Goal: Task Accomplishment & Management: Complete application form

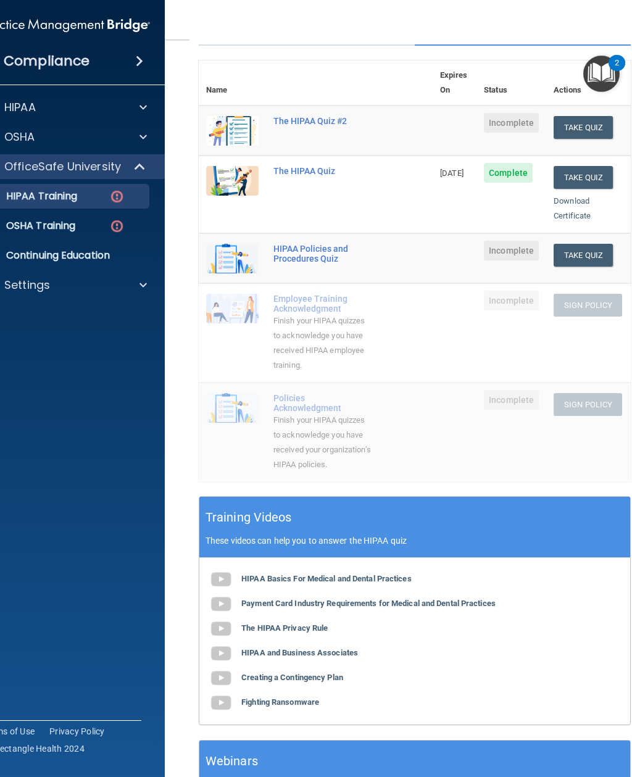
scroll to position [120, 0]
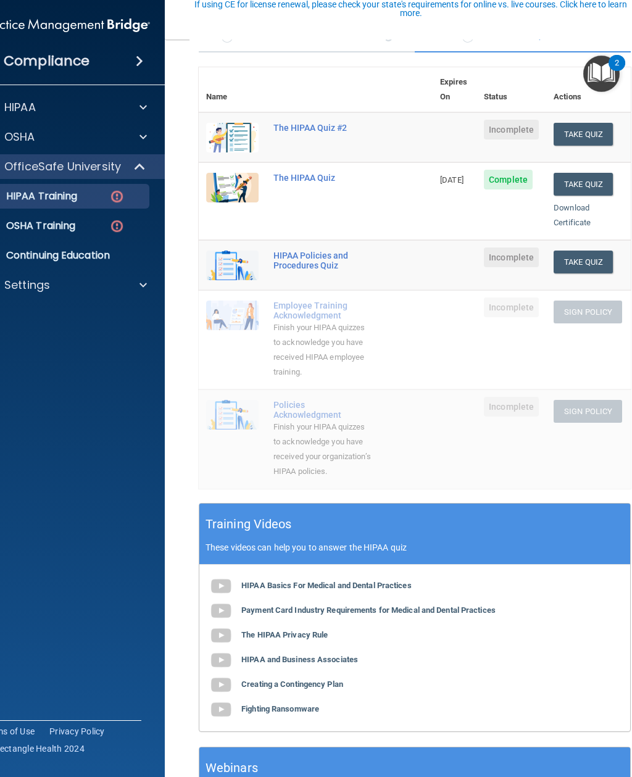
click at [564, 127] on button "Take Quiz" at bounding box center [583, 134] width 59 height 23
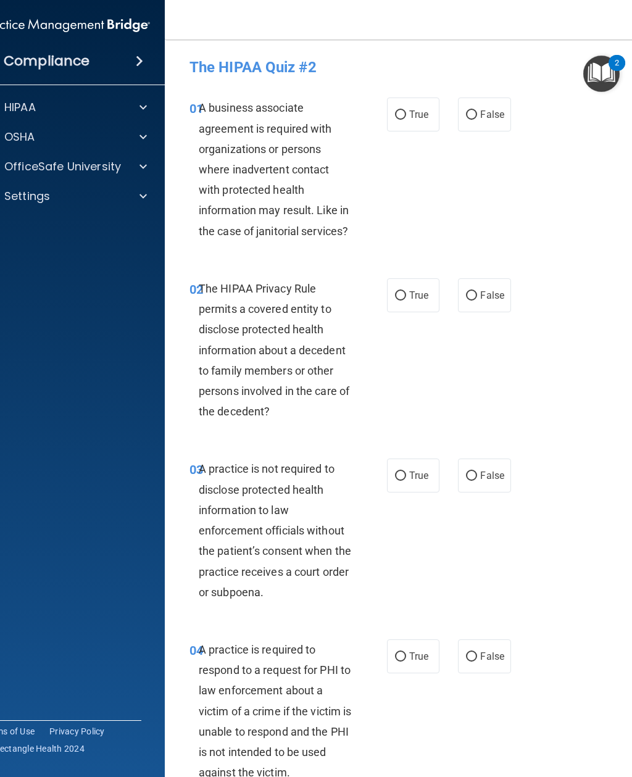
click at [610, 80] on img "Open Resource Center, 2 new notifications" at bounding box center [601, 74] width 36 height 36
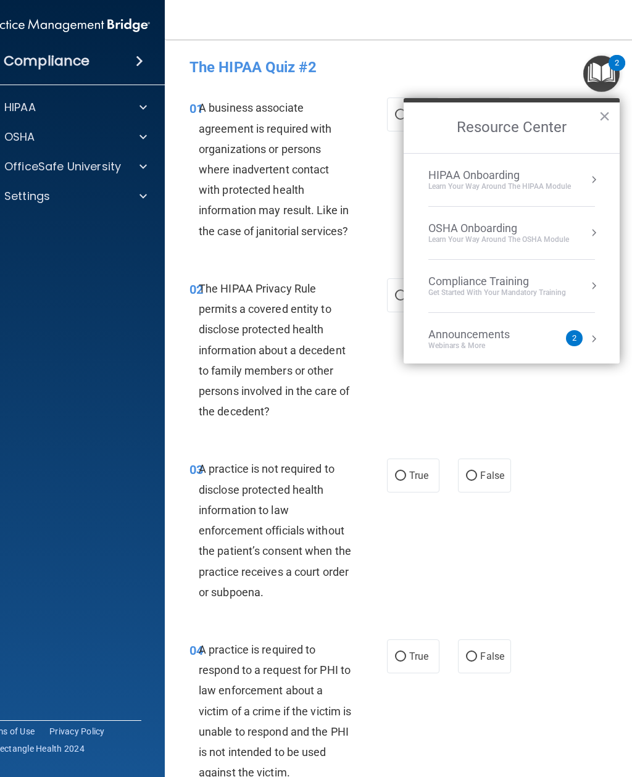
click at [606, 118] on button "×" at bounding box center [605, 116] width 12 height 20
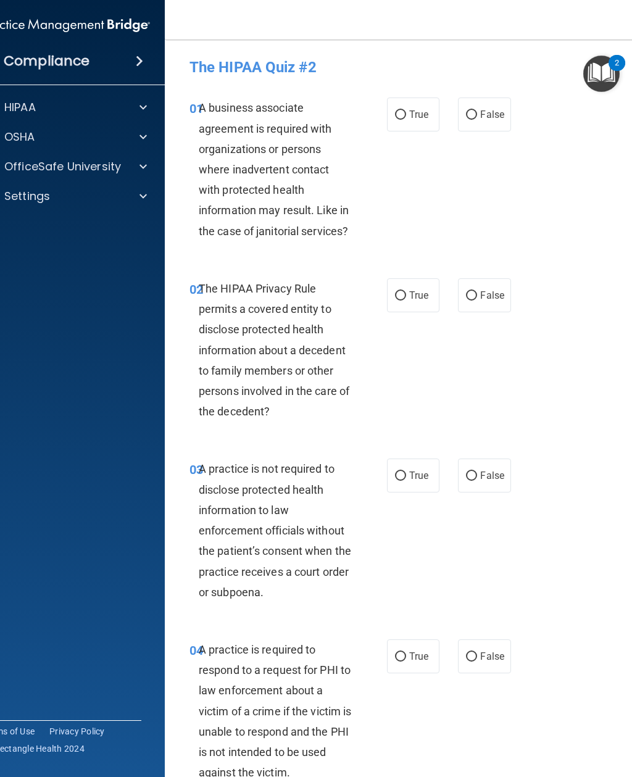
click at [613, 75] on img "Open Resource Center, 2 new notifications" at bounding box center [601, 74] width 36 height 36
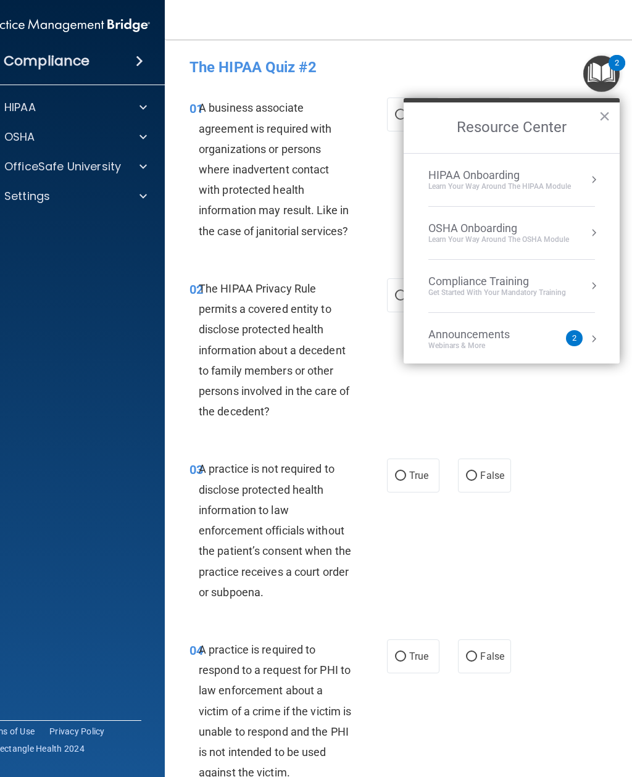
click at [575, 169] on div "HIPAA Onboarding Learn Your Way around the HIPAA module" at bounding box center [511, 180] width 167 height 23
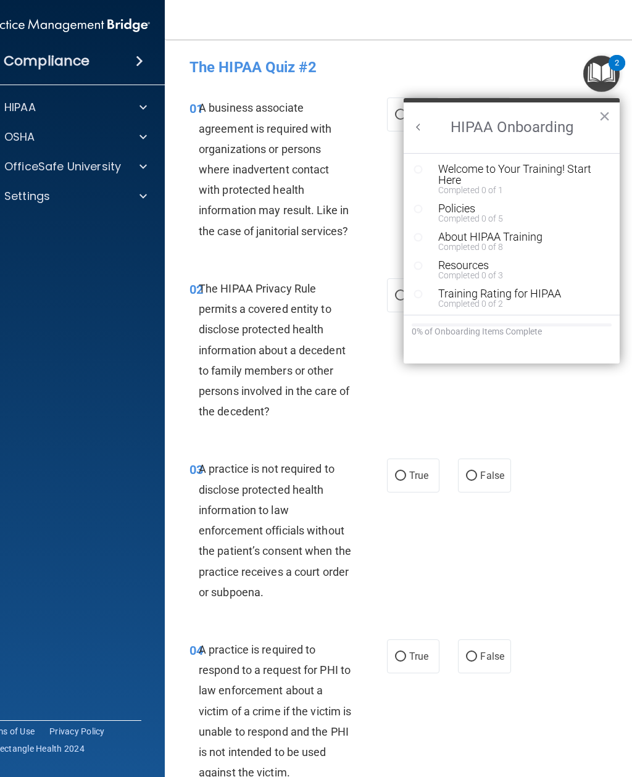
click at [525, 171] on div "Welcome to Your Training! Start Here" at bounding box center [520, 175] width 165 height 22
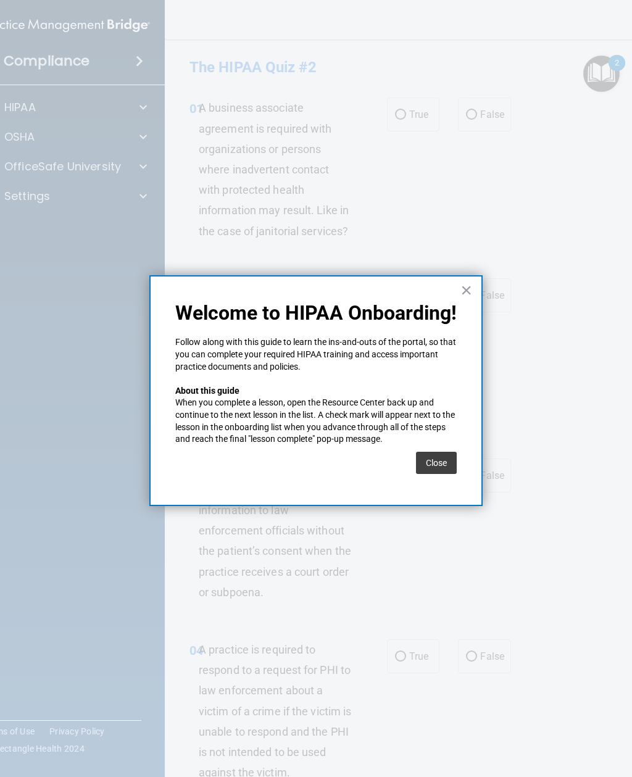
click at [467, 291] on button "×" at bounding box center [466, 290] width 12 height 20
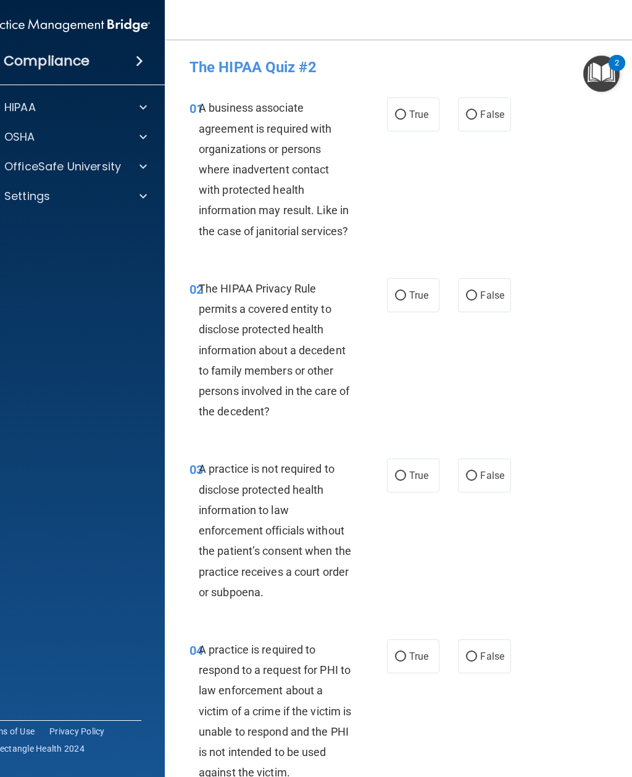
click at [598, 72] on img "Open Resource Center, 2 new notifications" at bounding box center [601, 74] width 36 height 36
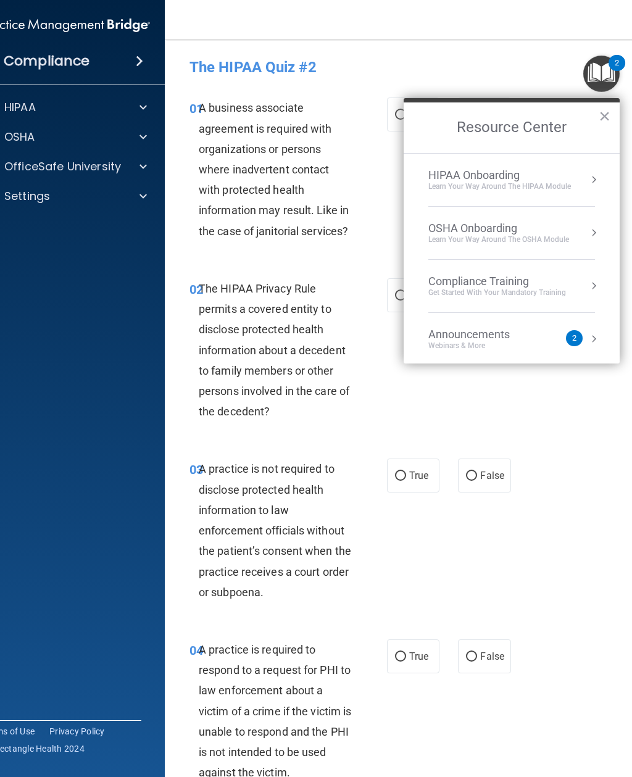
click at [577, 176] on div "HIPAA Onboarding Learn Your Way around the HIPAA module" at bounding box center [511, 180] width 167 height 23
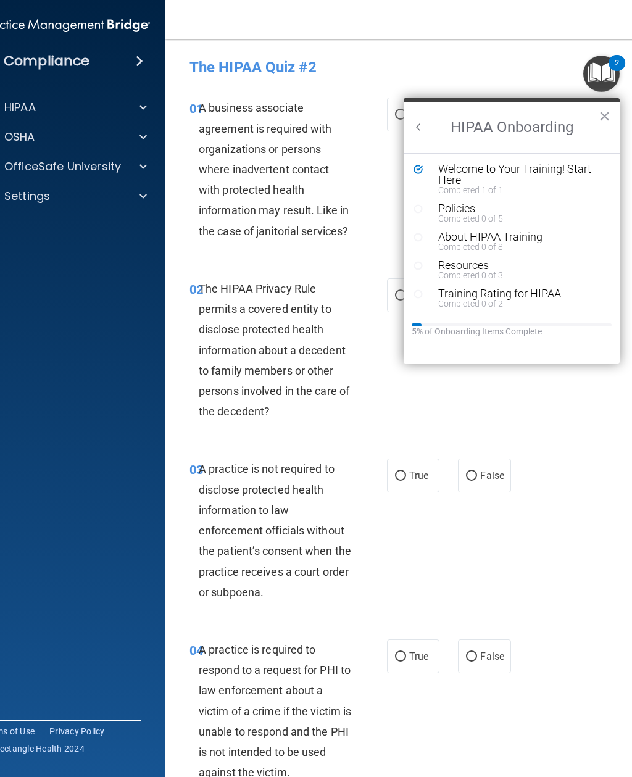
click at [502, 217] on div "Completed 0 of 5" at bounding box center [520, 218] width 165 height 9
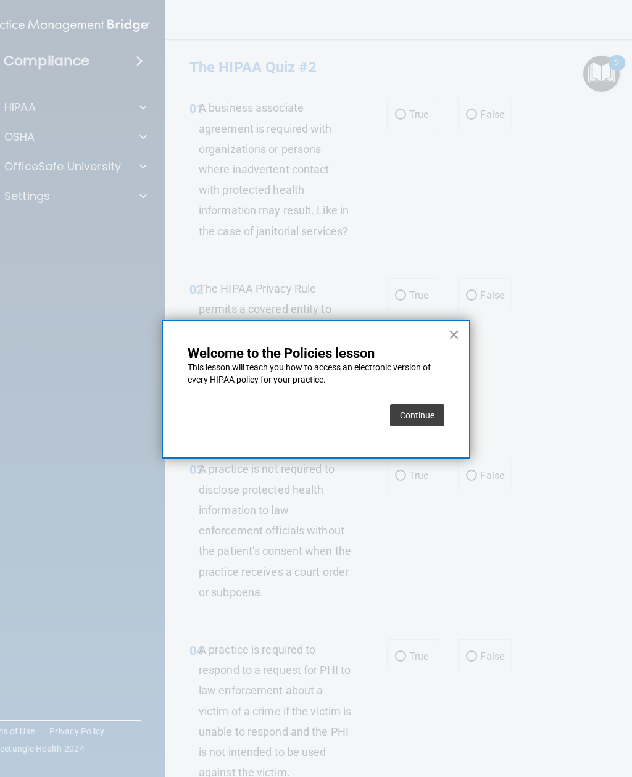
click at [421, 412] on button "Continue" at bounding box center [417, 415] width 54 height 22
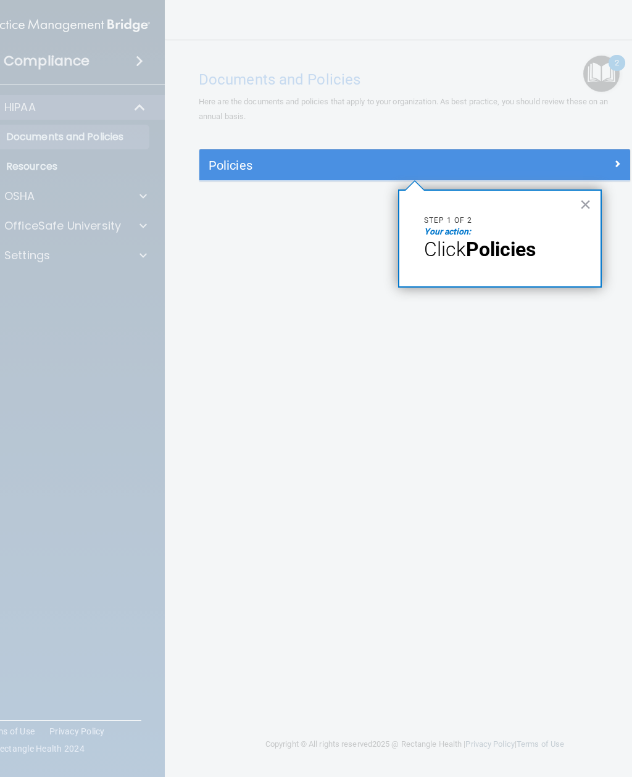
click at [519, 256] on strong "Policies" at bounding box center [501, 249] width 70 height 23
click at [533, 238] on strong "Policies" at bounding box center [501, 249] width 70 height 23
click at [454, 223] on p "Step 1 of 2" at bounding box center [500, 220] width 152 height 10
click at [459, 251] on span "Click" at bounding box center [445, 249] width 42 height 23
click at [589, 207] on button "×" at bounding box center [586, 204] width 12 height 20
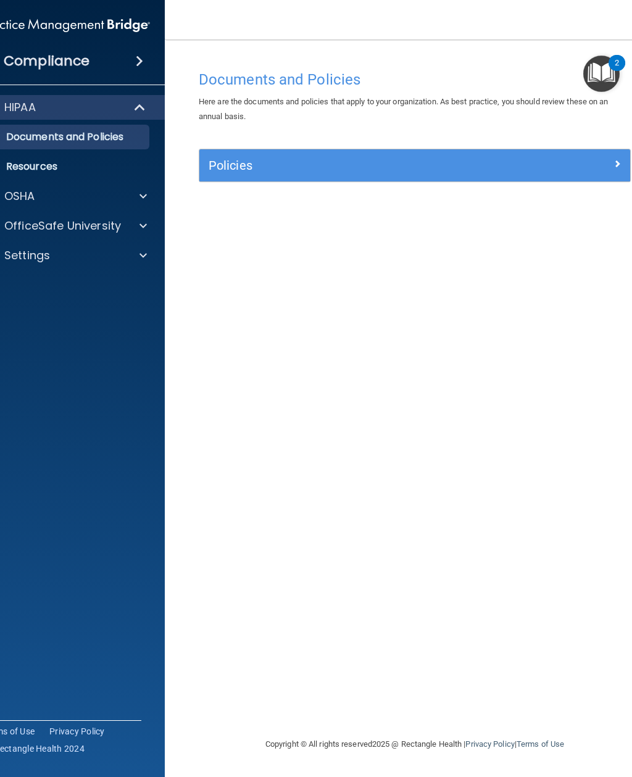
click at [601, 156] on div at bounding box center [577, 163] width 108 height 15
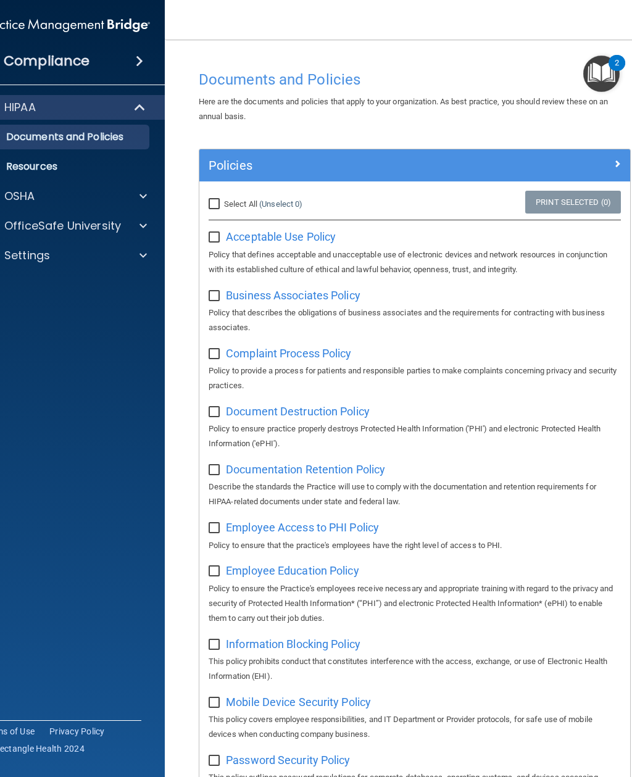
click at [602, 83] on img "Open Resource Center, 2 new notifications" at bounding box center [601, 74] width 36 height 36
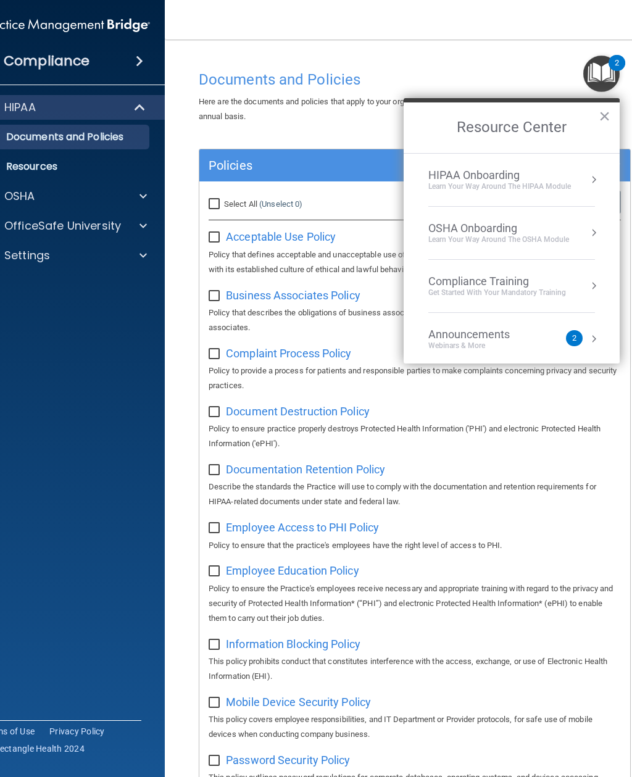
click at [577, 173] on div "HIPAA Onboarding Learn Your Way around the HIPAA module" at bounding box center [511, 180] width 167 height 23
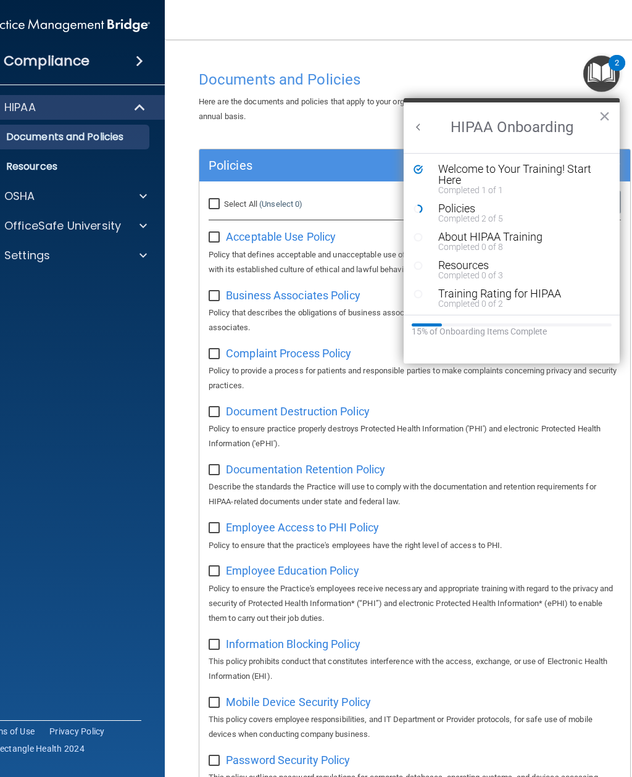
click at [212, 240] on input "checkbox" at bounding box center [216, 238] width 14 height 10
checkbox input "true"
click at [215, 293] on input "checkbox" at bounding box center [216, 296] width 14 height 10
checkbox input "true"
click at [219, 349] on input "checkbox" at bounding box center [216, 354] width 14 height 10
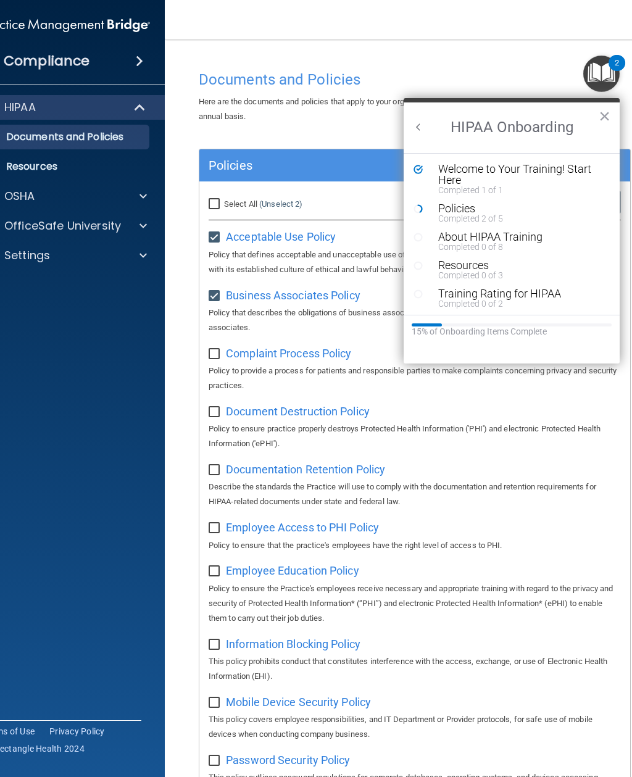
checkbox input "true"
click at [218, 412] on input "checkbox" at bounding box center [216, 412] width 14 height 10
checkbox input "true"
click at [604, 116] on button "×" at bounding box center [605, 116] width 12 height 20
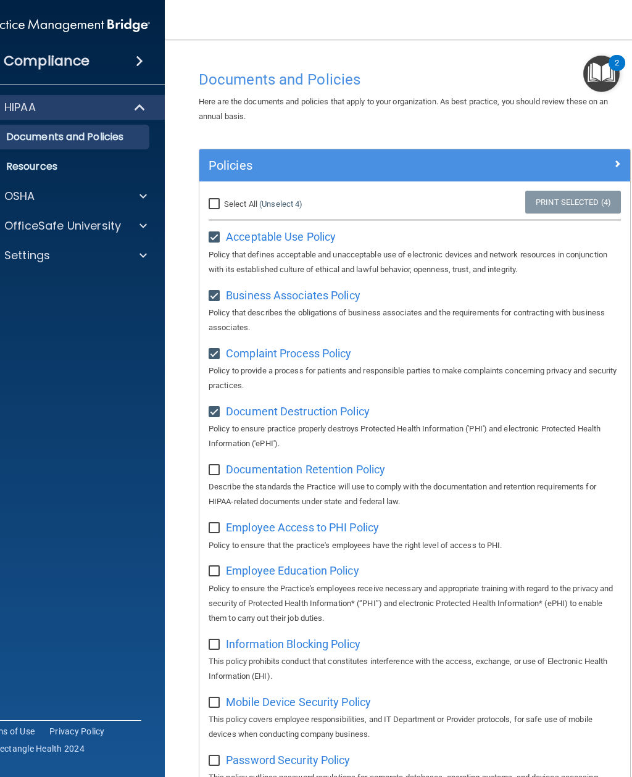
click at [217, 465] on input "checkbox" at bounding box center [216, 470] width 14 height 10
checkbox input "true"
click at [217, 207] on input "Select All (Unselect 5) Unselect All" at bounding box center [216, 204] width 14 height 10
checkbox input "true"
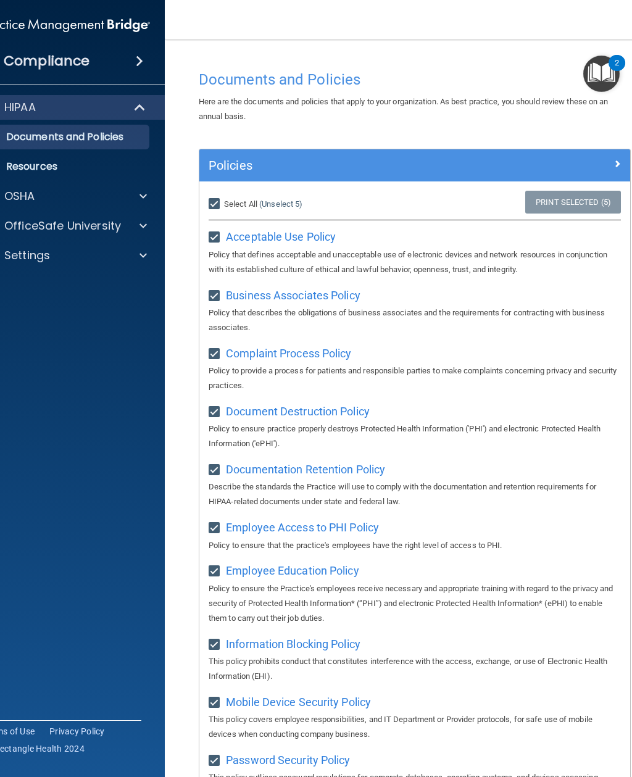
checkbox input "true"
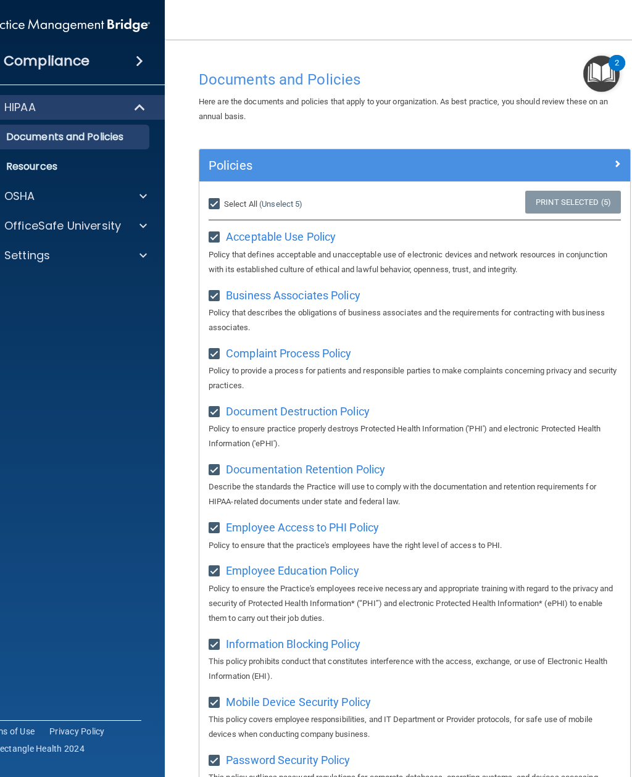
checkbox input "true"
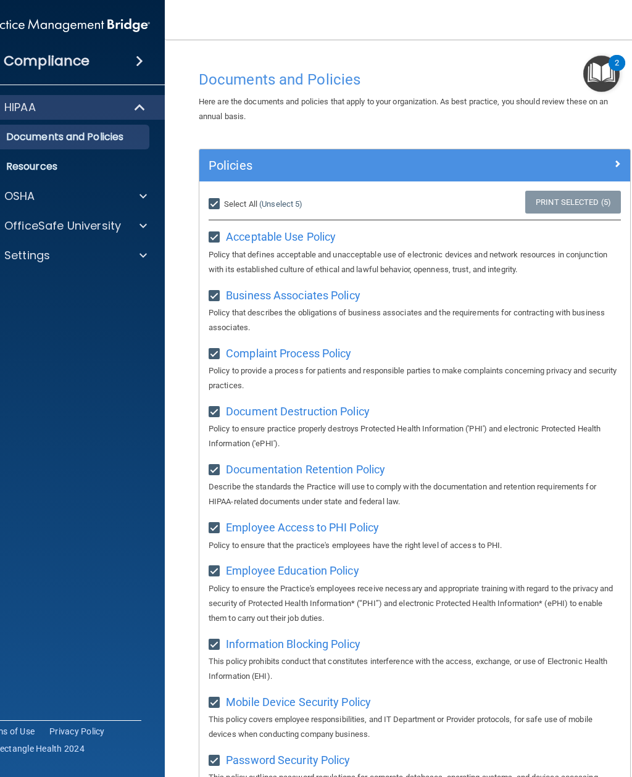
checkbox input "true"
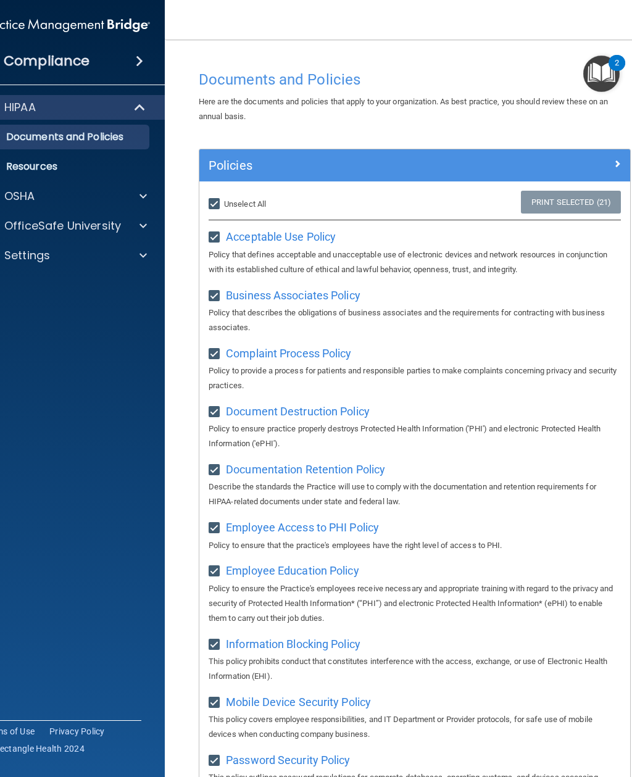
click at [602, 78] on img "Open Resource Center, 2 new notifications" at bounding box center [601, 74] width 36 height 36
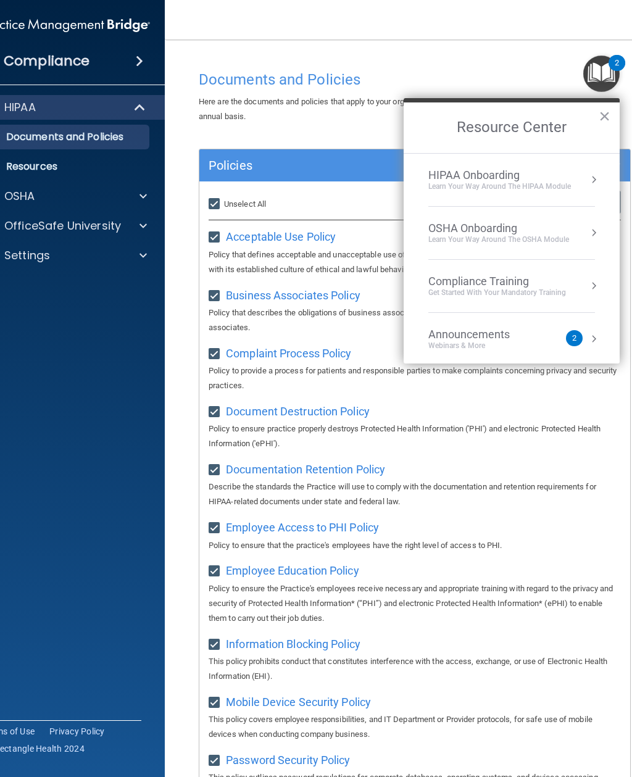
click at [562, 181] on div "Learn Your Way around the HIPAA module" at bounding box center [499, 186] width 143 height 10
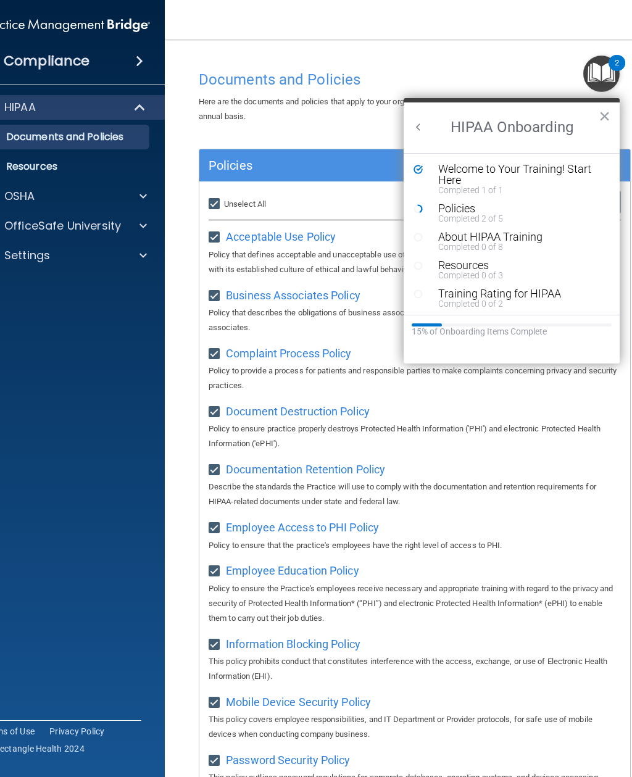
click at [501, 208] on div "Policies" at bounding box center [520, 208] width 165 height 11
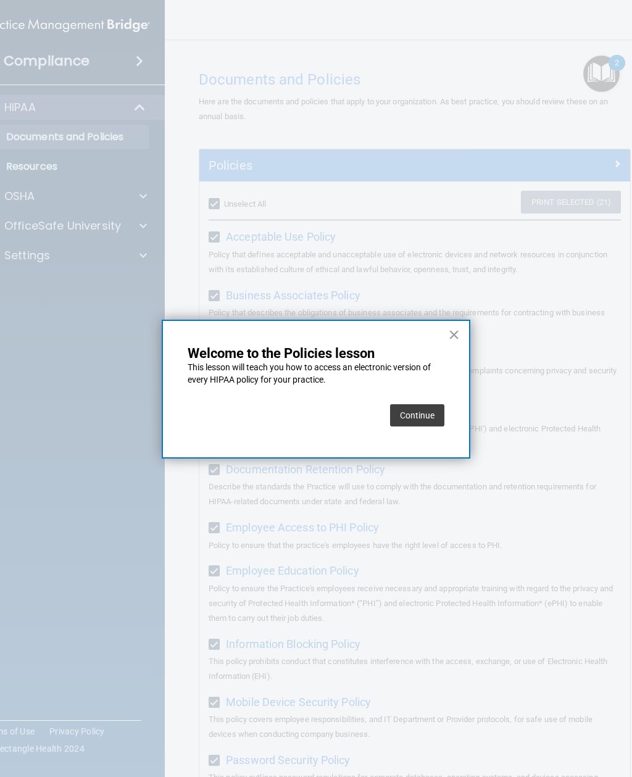
click at [423, 410] on button "Continue" at bounding box center [417, 415] width 54 height 22
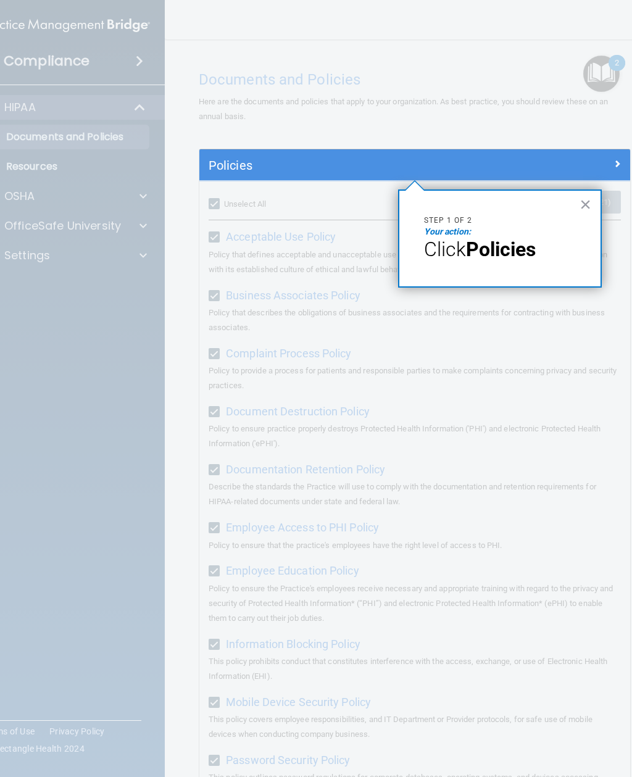
click at [523, 252] on strong "Policies" at bounding box center [501, 249] width 70 height 23
click at [446, 235] on em "Your action:" at bounding box center [447, 232] width 47 height 10
click at [472, 265] on div "× Step 1 of 2 Your action: Click Policies" at bounding box center [500, 239] width 204 height 98
click at [473, 254] on strong "Policies" at bounding box center [501, 249] width 70 height 23
click at [456, 219] on p "Step 1 of 2" at bounding box center [500, 220] width 152 height 10
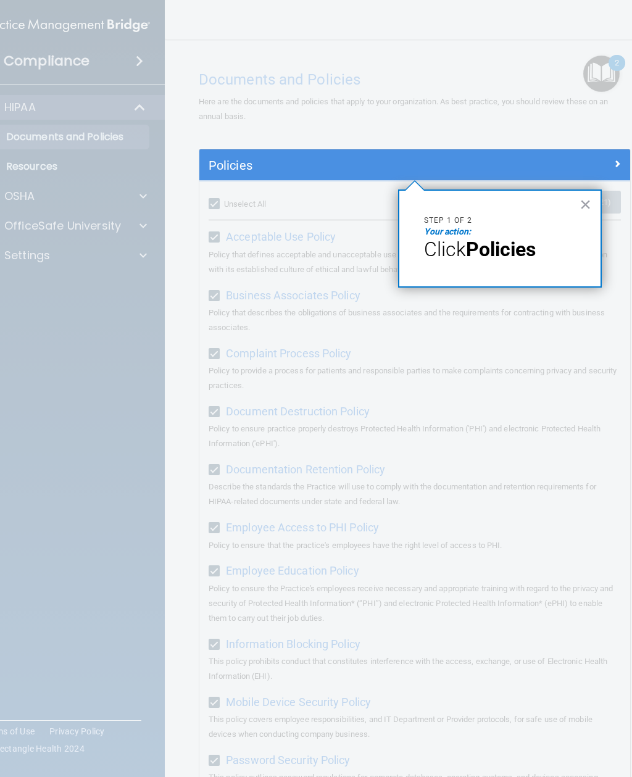
click at [566, 156] on div at bounding box center [577, 163] width 108 height 15
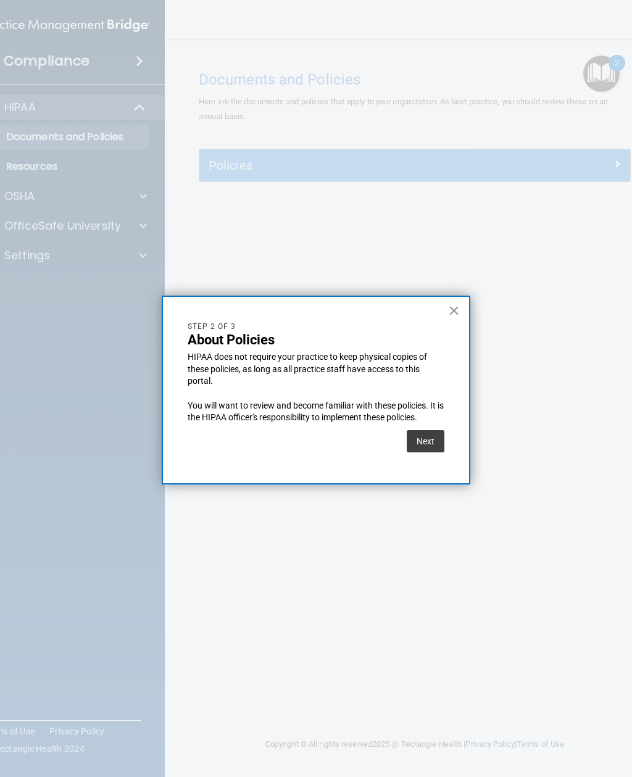
click at [418, 440] on button "Next" at bounding box center [426, 441] width 38 height 22
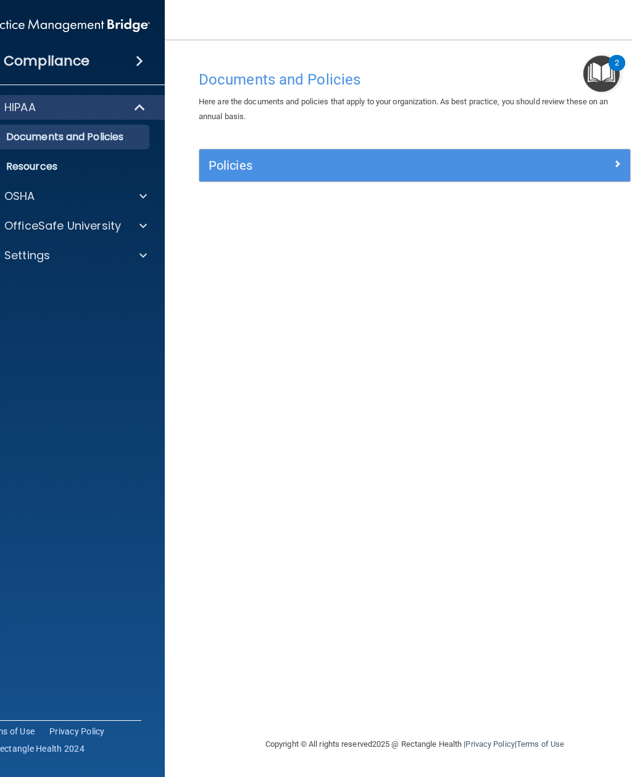
click at [606, 166] on div at bounding box center [577, 163] width 108 height 15
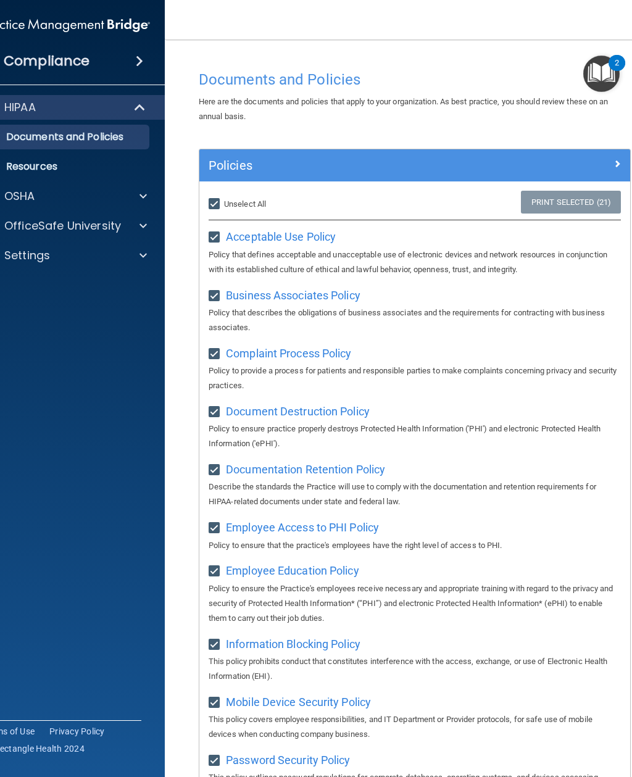
scroll to position [-1, 0]
click at [606, 85] on img "Open Resource Center, 2 new notifications" at bounding box center [601, 74] width 36 height 36
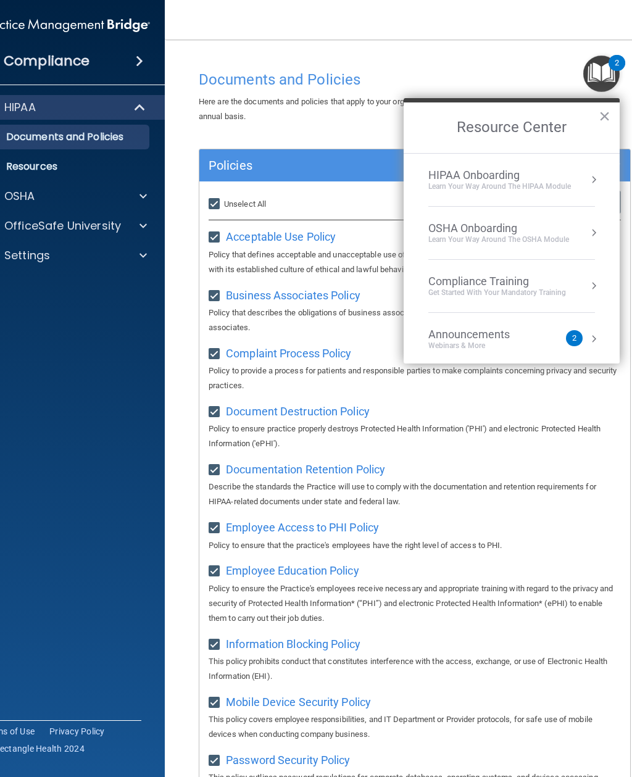
click at [585, 188] on div "HIPAA Onboarding Learn Your Way around the HIPAA module" at bounding box center [511, 180] width 167 height 23
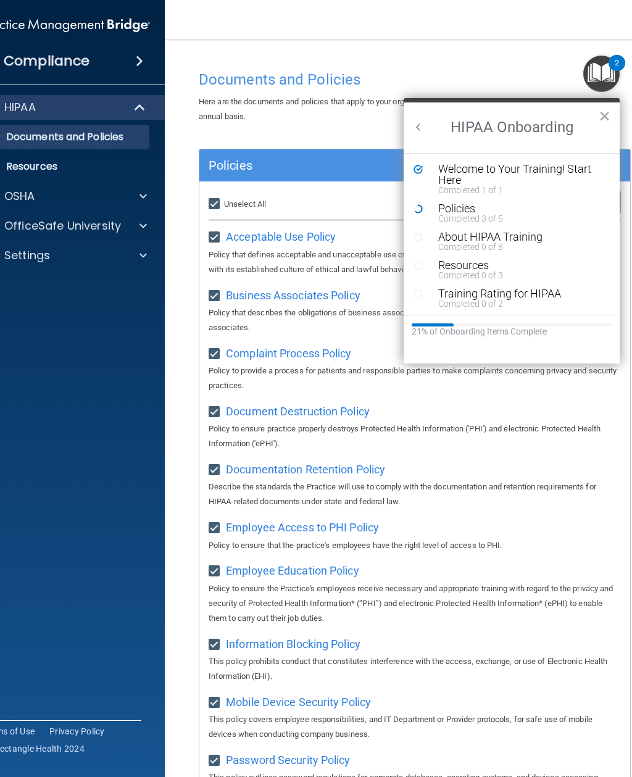
click at [484, 215] on div "Completed 3 of 5" at bounding box center [520, 218] width 165 height 9
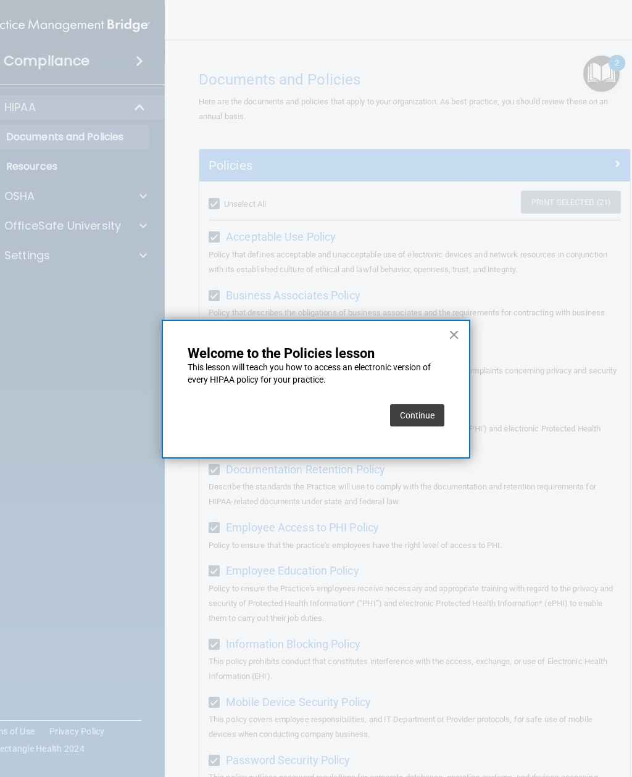
click at [414, 420] on button "Continue" at bounding box center [417, 415] width 54 height 22
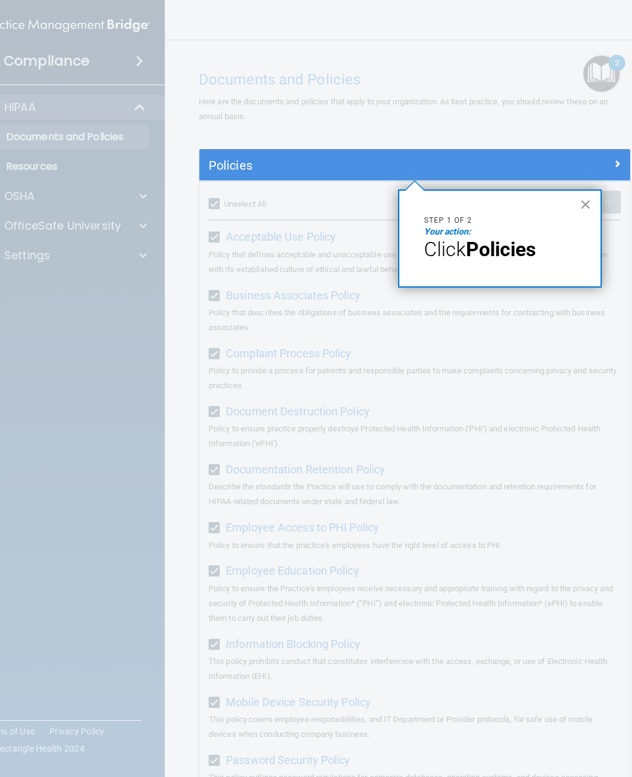
click at [520, 325] on div at bounding box center [414, 478] width 431 height 597
click at [582, 207] on button "×" at bounding box center [586, 204] width 12 height 20
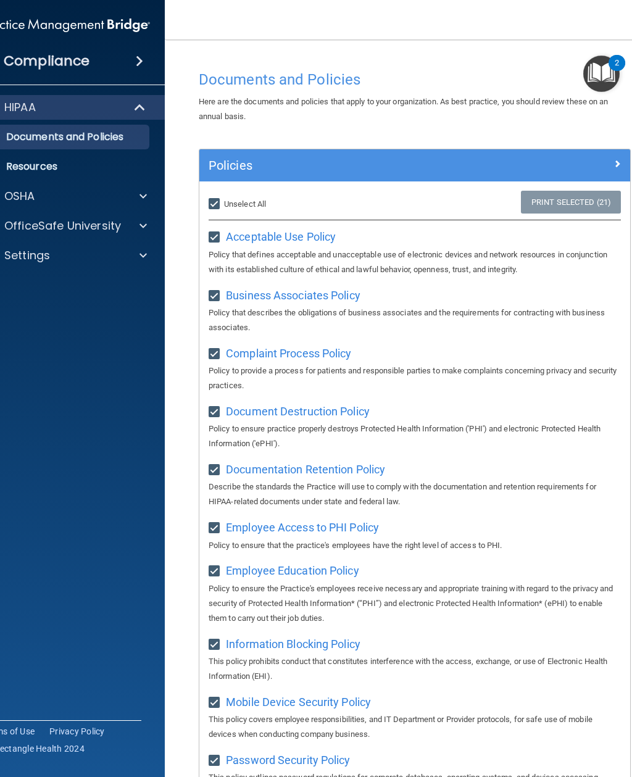
click at [553, 164] on div at bounding box center [577, 163] width 108 height 15
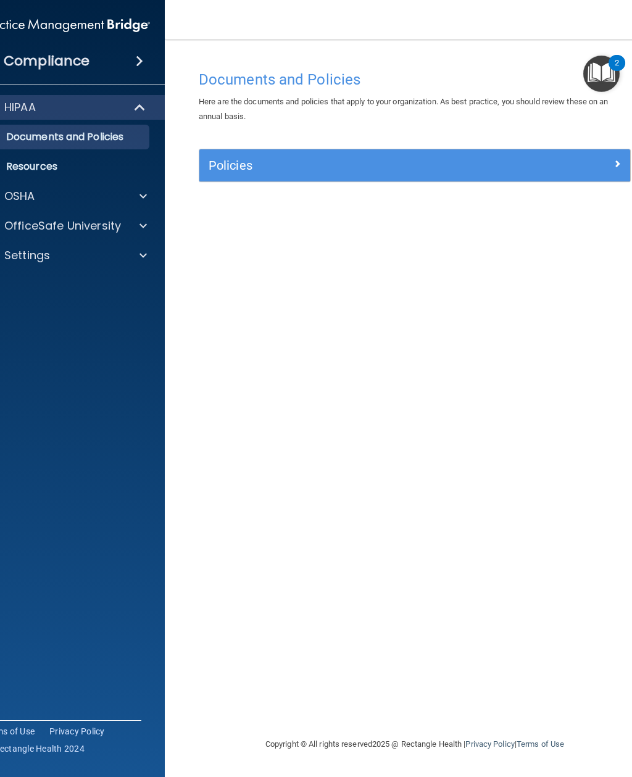
click at [609, 156] on div at bounding box center [577, 163] width 108 height 15
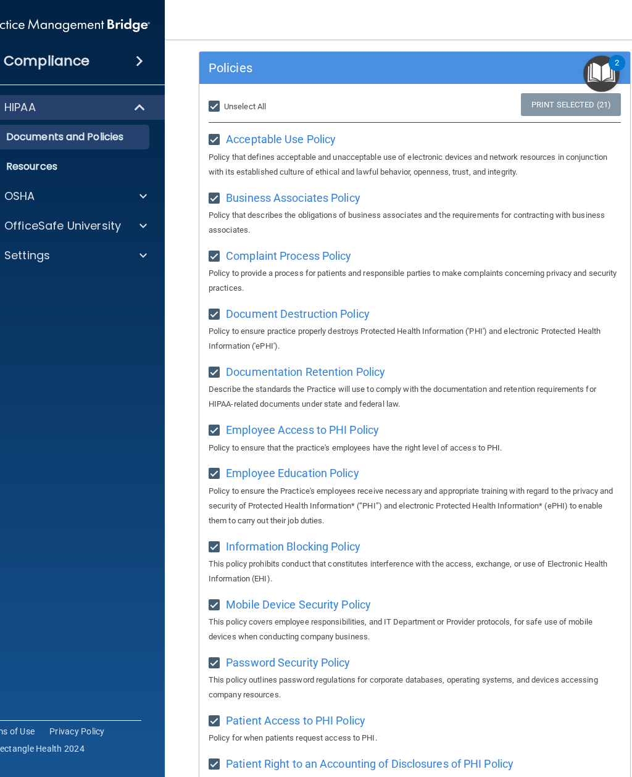
scroll to position [88, 0]
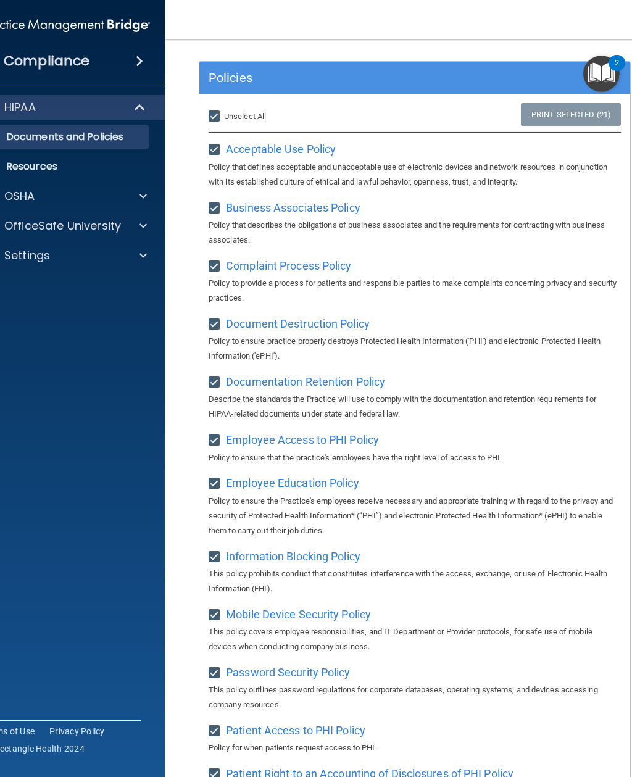
click at [319, 149] on span "Acceptable Use Policy" at bounding box center [281, 149] width 110 height 13
click at [602, 75] on img "Open Resource Center, 2 new notifications" at bounding box center [601, 74] width 36 height 36
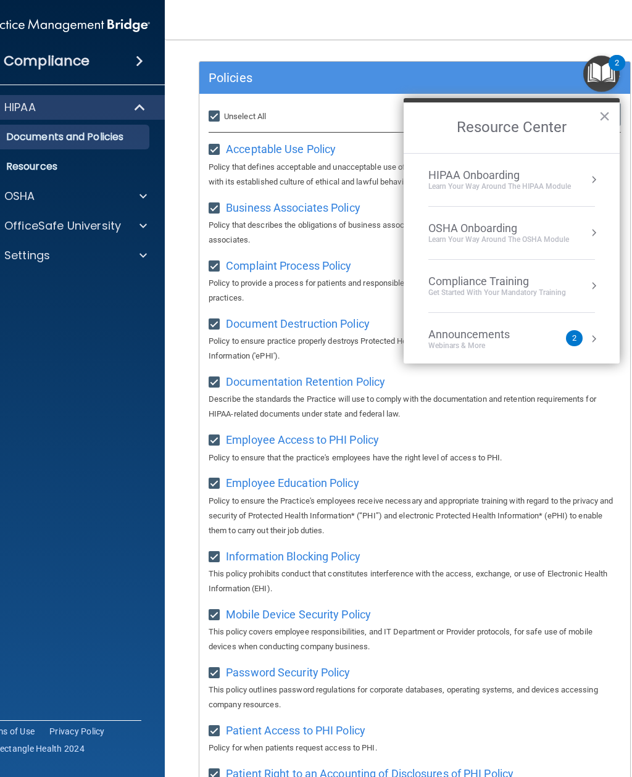
click at [576, 178] on div "HIPAA Onboarding Learn Your Way around the HIPAA module" at bounding box center [511, 180] width 167 height 23
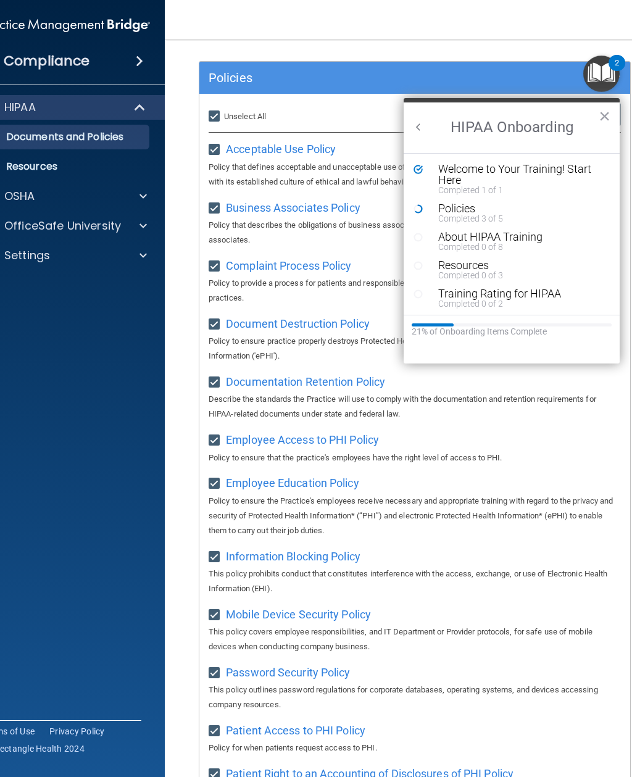
scroll to position [0, 0]
click at [486, 215] on div "Completed 3 of 5" at bounding box center [520, 218] width 165 height 9
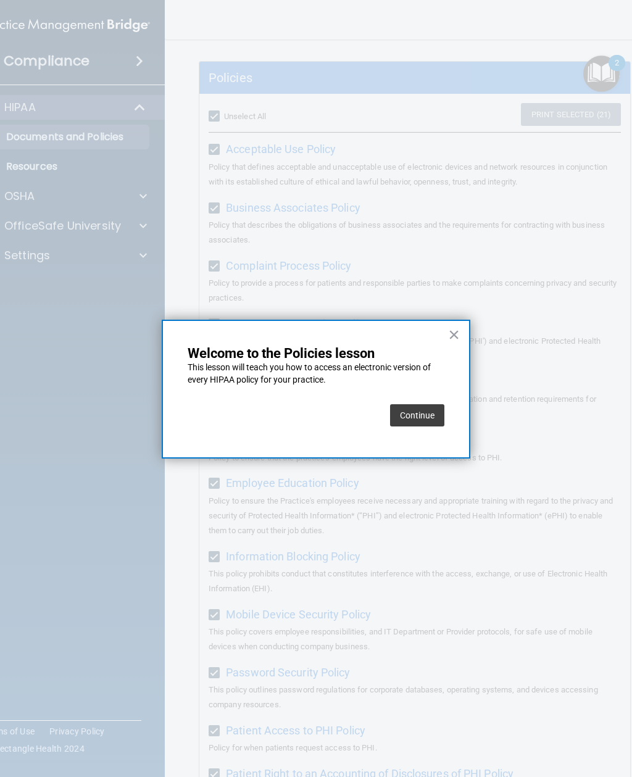
click at [423, 420] on button "Continue" at bounding box center [417, 415] width 54 height 22
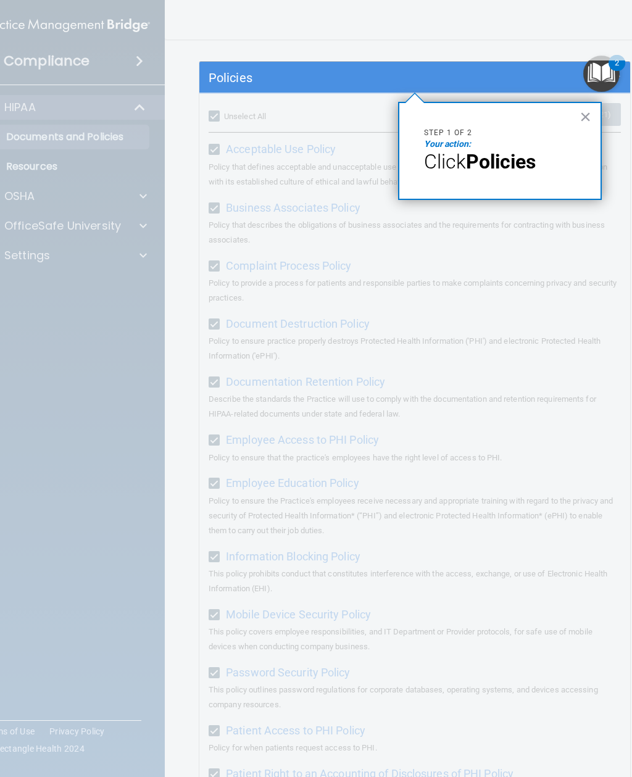
click at [543, 170] on p "Click Policies" at bounding box center [500, 161] width 152 height 23
click at [454, 151] on span "Click" at bounding box center [445, 161] width 42 height 23
click at [449, 172] on span "Click" at bounding box center [445, 161] width 42 height 23
click at [452, 146] on em "Your action:" at bounding box center [447, 144] width 47 height 10
click at [580, 113] on button "×" at bounding box center [586, 117] width 12 height 20
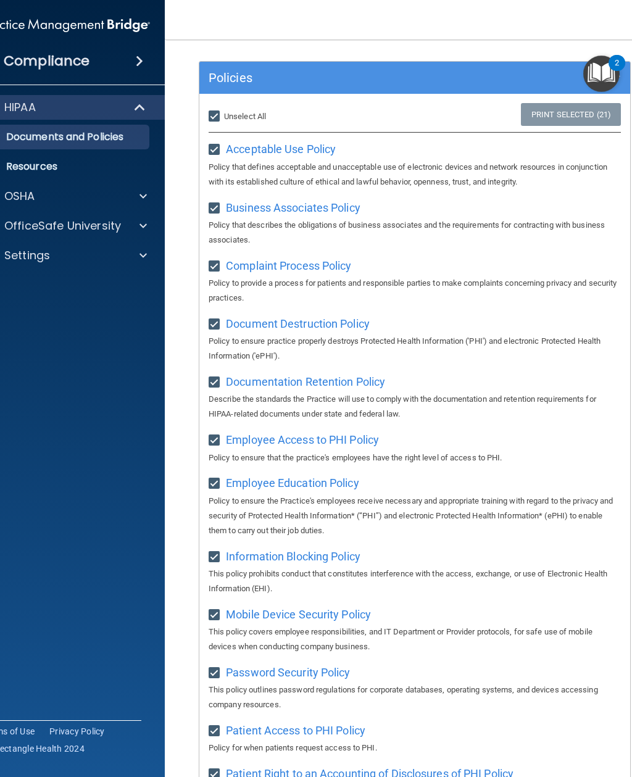
click at [543, 81] on div "Policies" at bounding box center [414, 78] width 431 height 20
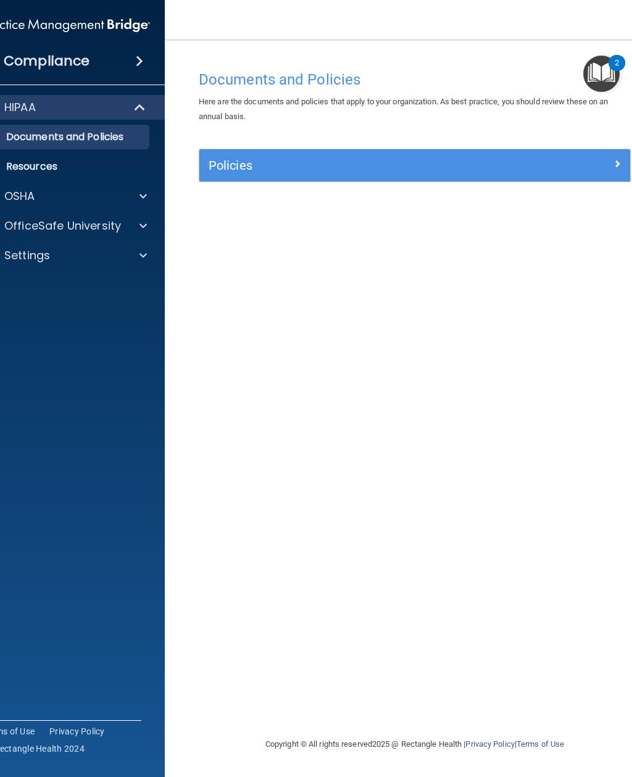
click at [564, 165] on div at bounding box center [577, 163] width 108 height 15
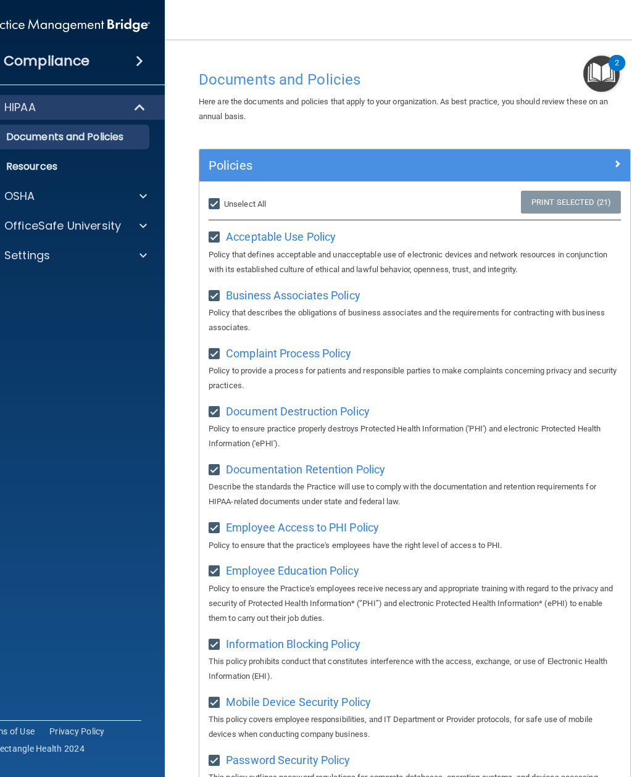
click at [603, 198] on link "Print Selected (21)" at bounding box center [571, 202] width 100 height 23
click at [549, 265] on p "Policy that defines acceptable and unacceptable use of electronic devices and n…" at bounding box center [415, 263] width 412 height 30
click at [343, 289] on span "Business Associates Policy" at bounding box center [293, 295] width 135 height 13
click at [333, 466] on span "Documentation Retention Policy" at bounding box center [305, 469] width 159 height 13
click at [601, 71] on img "Open Resource Center, 2 new notifications" at bounding box center [601, 74] width 36 height 36
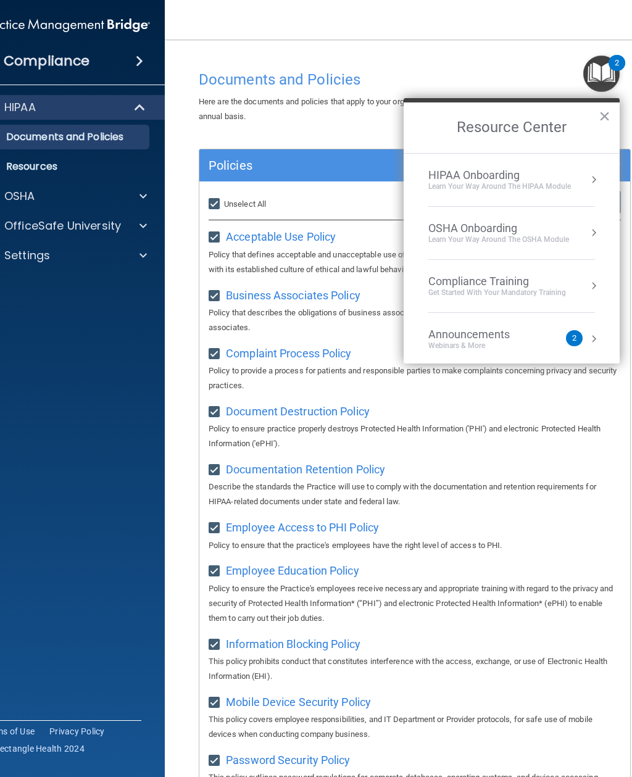
click at [360, 367] on p "Policy to provide a process for patients and responsible parties to make compla…" at bounding box center [415, 379] width 412 height 30
click at [602, 114] on button "×" at bounding box center [605, 116] width 12 height 20
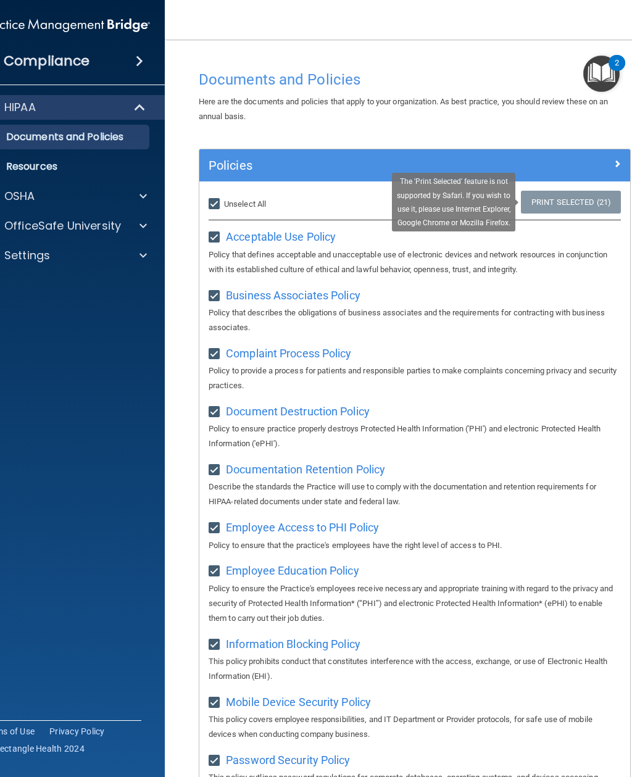
click at [595, 204] on link "Print Selected (21)" at bounding box center [571, 202] width 100 height 23
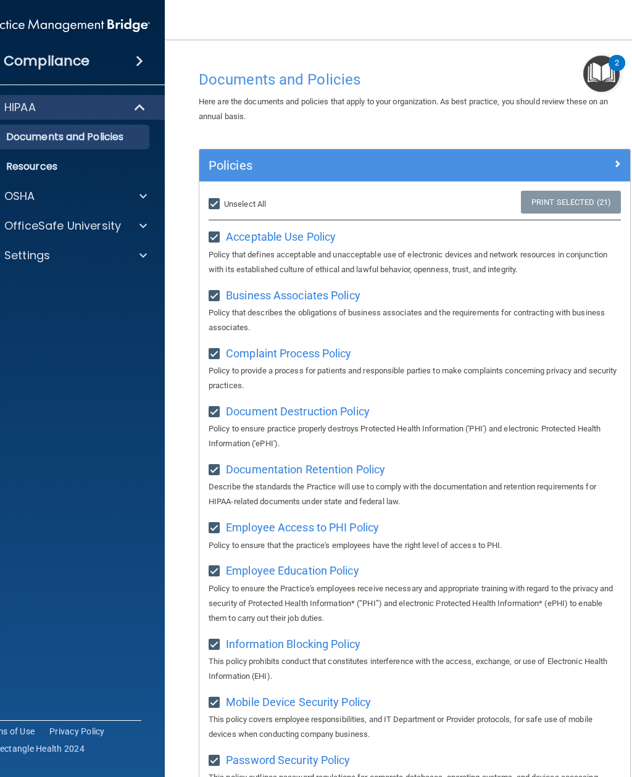
click at [552, 270] on p "Policy that defines acceptable and unacceptable use of electronic devices and n…" at bounding box center [415, 263] width 412 height 30
click at [604, 73] on img "Open Resource Center, 2 new notifications" at bounding box center [601, 74] width 36 height 36
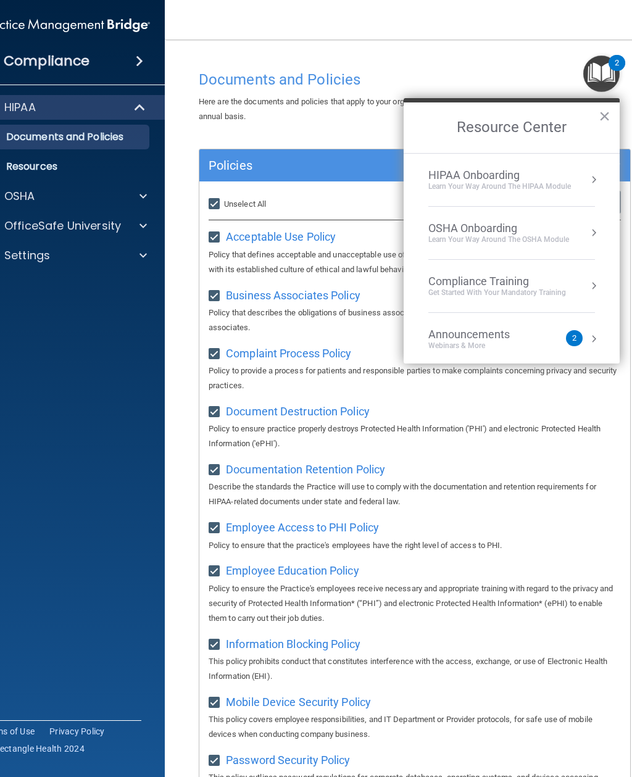
click at [566, 189] on div "Learn Your Way around the HIPAA module" at bounding box center [499, 186] width 143 height 10
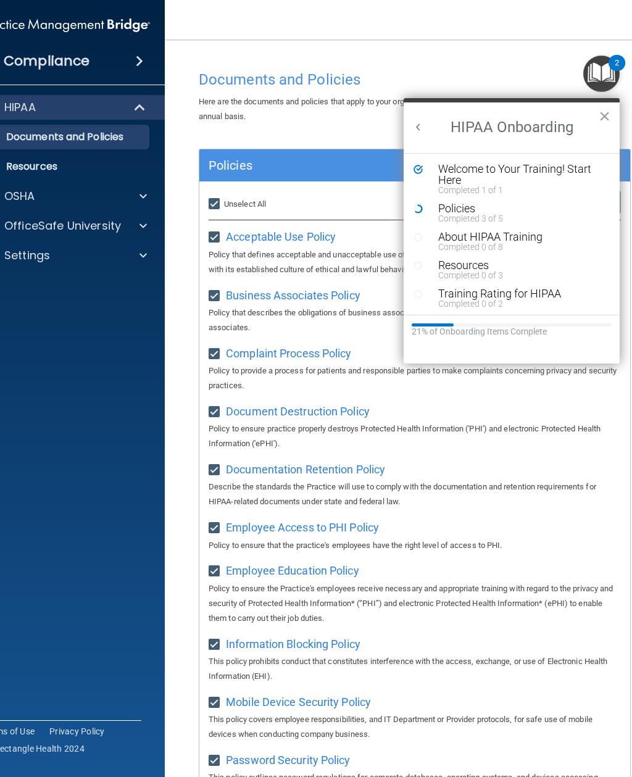
click at [483, 210] on div "Policies" at bounding box center [520, 208] width 165 height 11
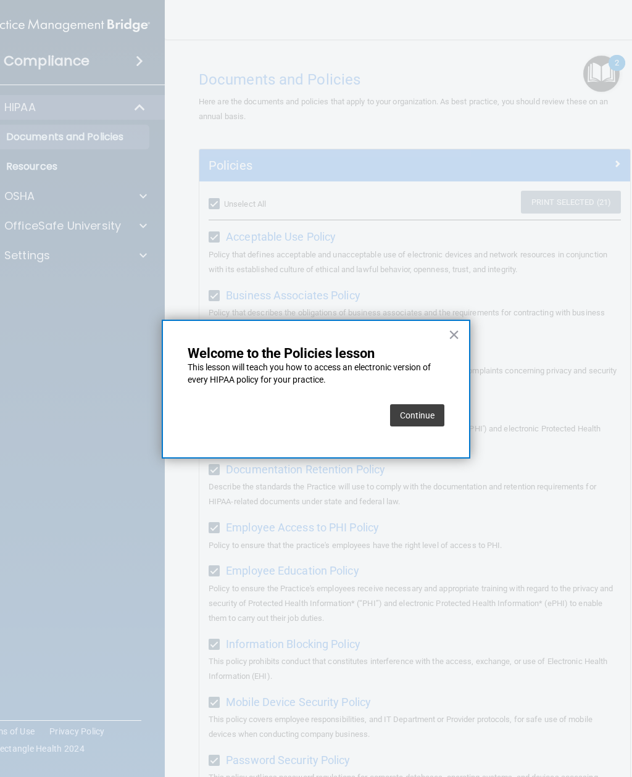
click at [418, 412] on button "Continue" at bounding box center [417, 415] width 54 height 22
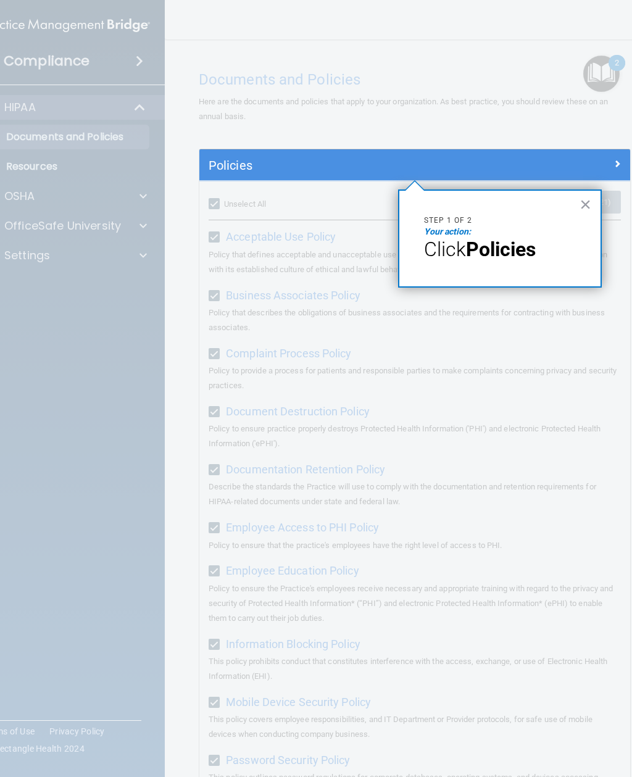
click at [480, 350] on div at bounding box center [414, 478] width 431 height 597
click at [500, 275] on div "× Step 1 of 2 Your action: Click Policies" at bounding box center [500, 239] width 204 height 98
click at [587, 207] on button "×" at bounding box center [586, 204] width 12 height 20
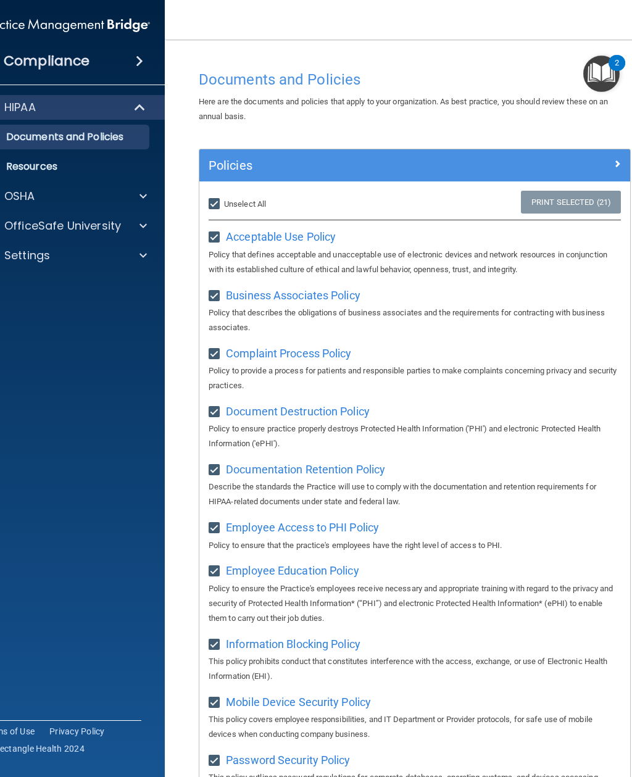
click at [311, 240] on span "Acceptable Use Policy" at bounding box center [281, 236] width 110 height 13
click at [293, 299] on span "Business Associates Policy" at bounding box center [293, 295] width 135 height 13
click at [319, 356] on span "Complaint Process Policy" at bounding box center [288, 353] width 125 height 13
click at [305, 406] on span "Document Destruction Policy" at bounding box center [298, 411] width 144 height 13
click at [307, 467] on span "Documentation Retention Policy" at bounding box center [305, 469] width 159 height 13
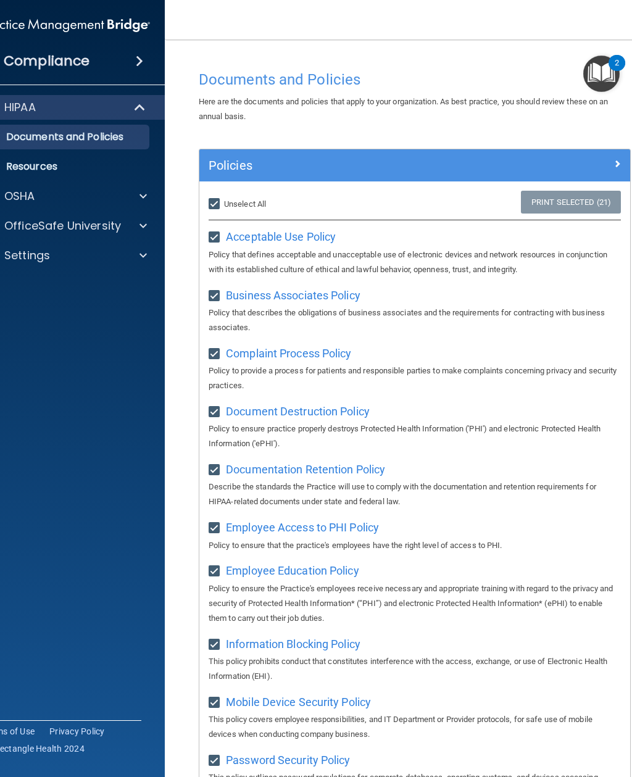
click at [309, 528] on span "Employee Access to PHI Policy" at bounding box center [302, 527] width 153 height 13
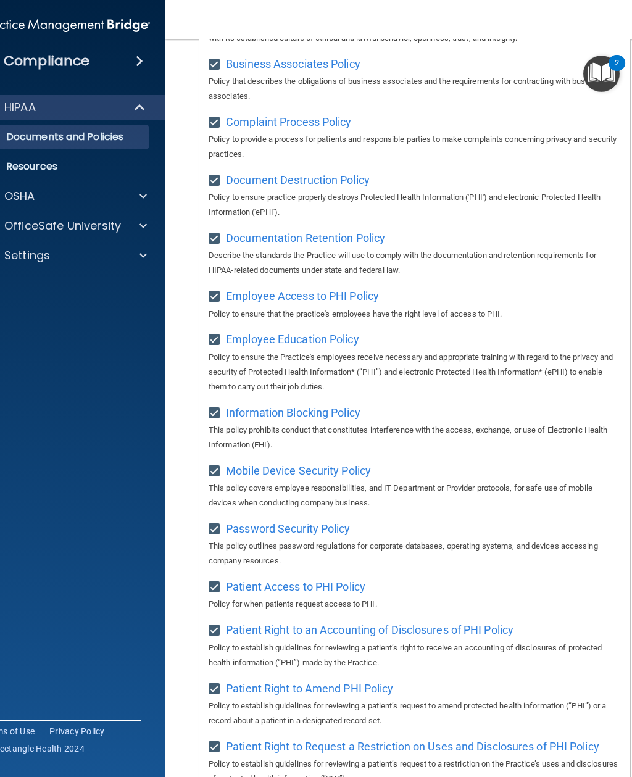
scroll to position [254, 0]
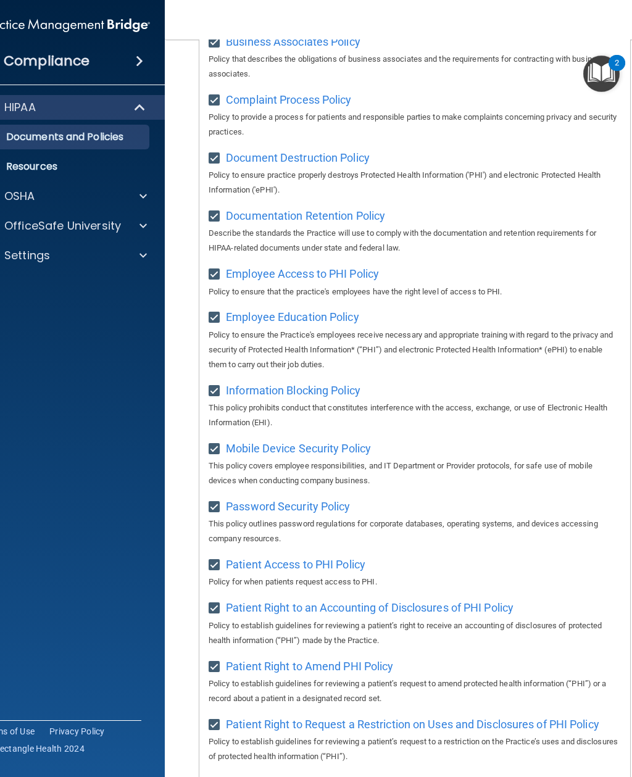
click at [336, 317] on span "Employee Education Policy" at bounding box center [292, 316] width 133 height 13
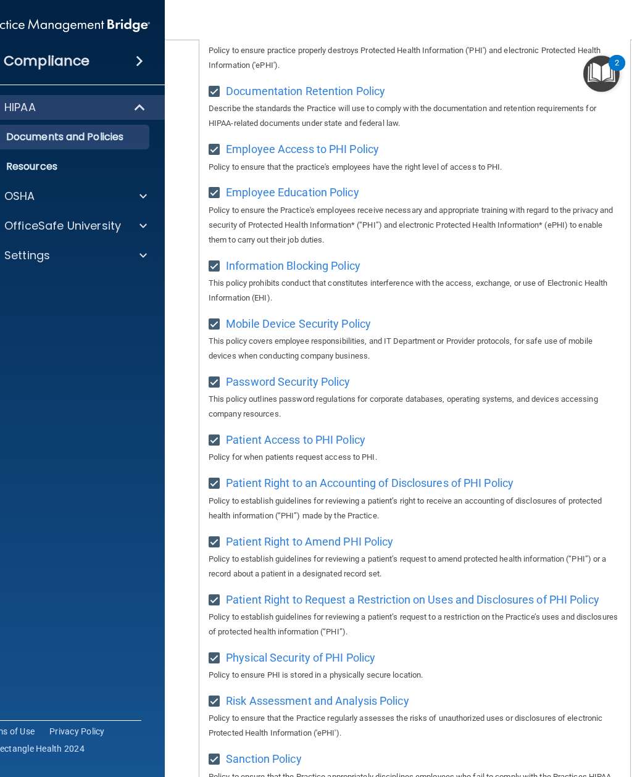
scroll to position [381, 0]
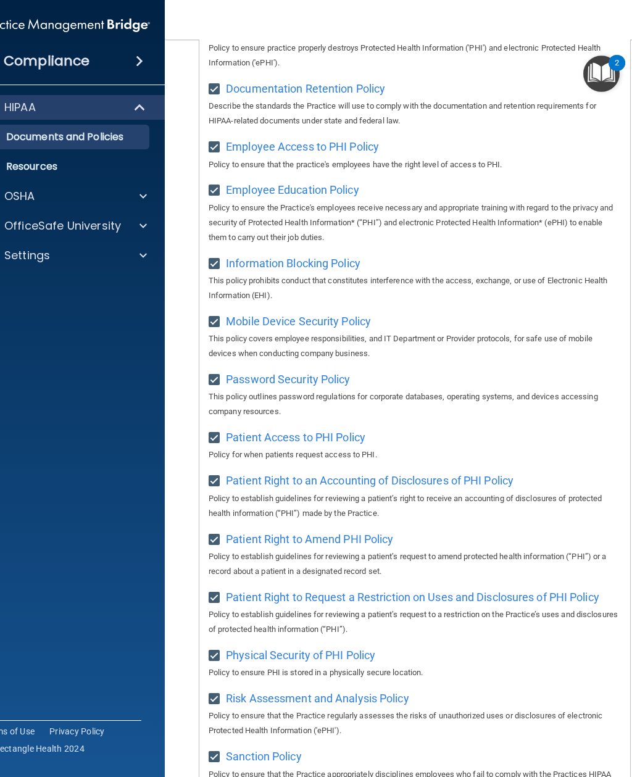
click at [339, 260] on span "Information Blocking Policy" at bounding box center [293, 263] width 135 height 13
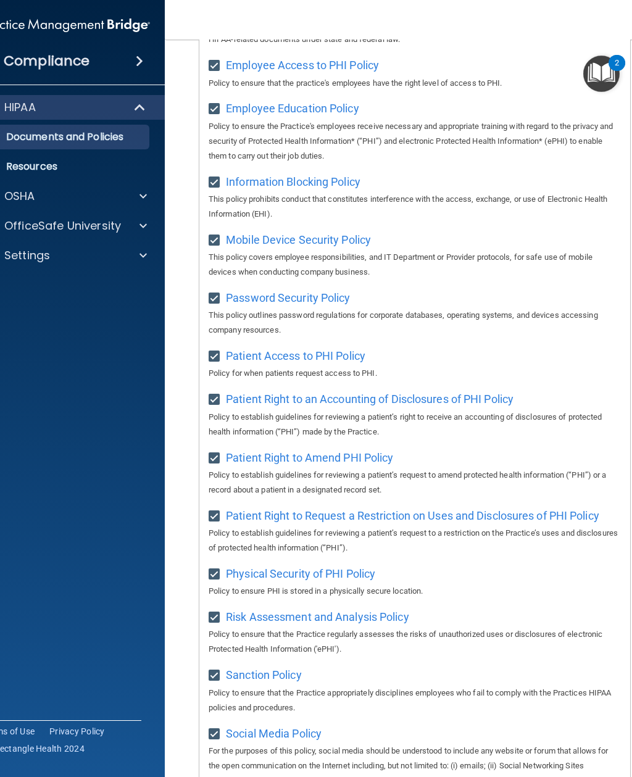
scroll to position [467, 0]
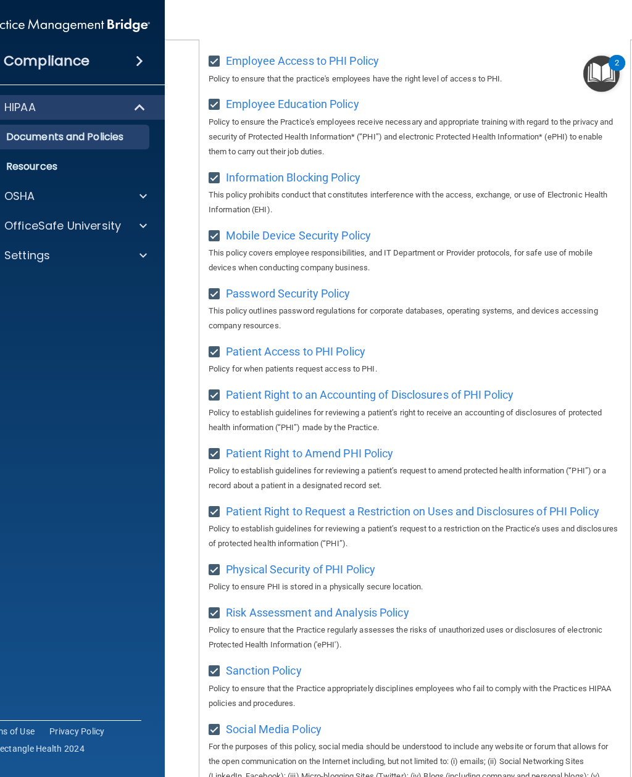
click at [344, 229] on span "Mobile Device Security Policy" at bounding box center [298, 235] width 145 height 13
click at [327, 290] on span "Password Security Policy" at bounding box center [288, 293] width 124 height 13
click at [343, 348] on span "Patient Access to PHI Policy" at bounding box center [296, 351] width 140 height 13
click at [377, 392] on span "Patient Right to an Accounting of Disclosures of PHI Policy" at bounding box center [370, 394] width 288 height 13
click at [364, 447] on span "Patient Right to Amend PHI Policy" at bounding box center [309, 453] width 167 height 13
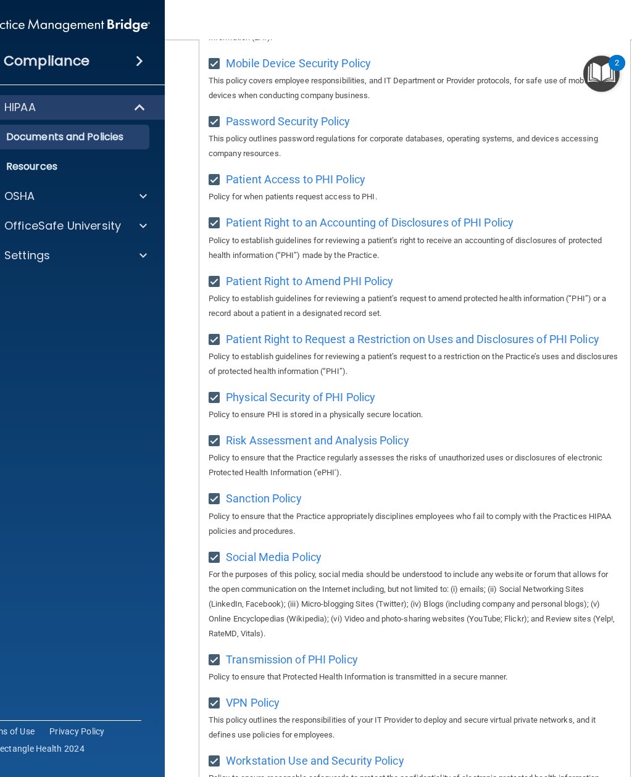
scroll to position [694, 0]
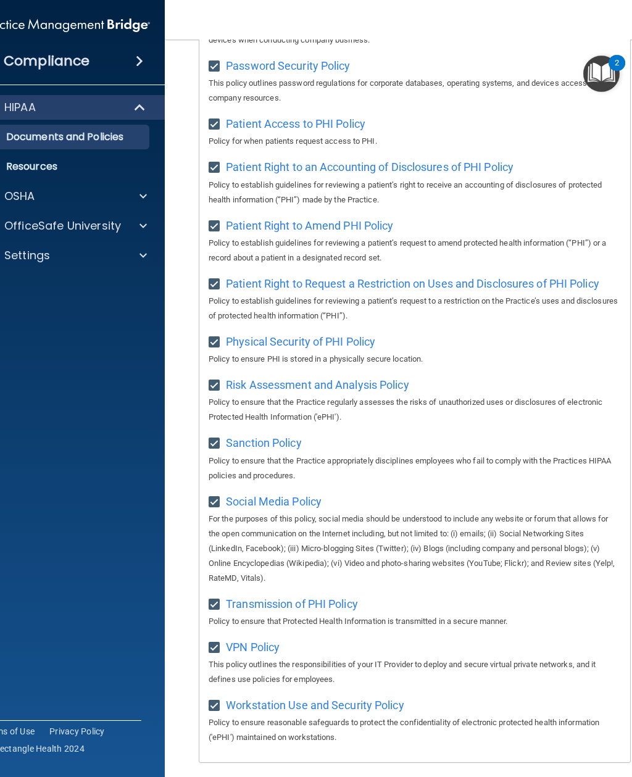
click at [365, 277] on span "Patient Right to Request a Restriction on Uses and Disclosures of PHI Policy" at bounding box center [412, 283] width 373 height 13
click at [323, 335] on span "Physical Security of PHI Policy" at bounding box center [300, 341] width 149 height 13
click at [365, 378] on span "Risk Assessment and Analysis Policy" at bounding box center [317, 384] width 183 height 13
click at [278, 436] on span "Sanction Policy" at bounding box center [264, 442] width 76 height 13
click at [278, 495] on span "Social Media Policy" at bounding box center [274, 501] width 96 height 13
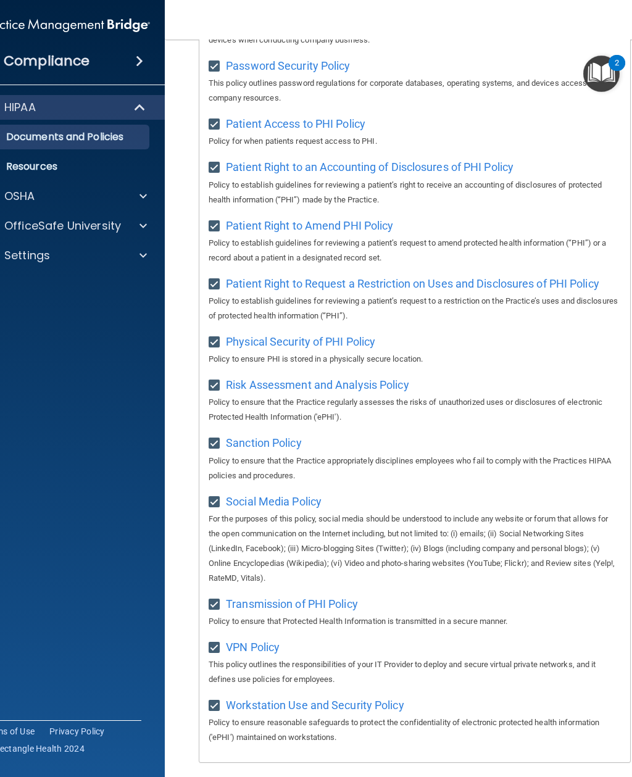
click at [280, 598] on span "Transmission of PHI Policy" at bounding box center [292, 604] width 132 height 13
click at [262, 641] on span "VPN Policy" at bounding box center [253, 647] width 54 height 13
click at [285, 699] on span "Workstation Use and Security Policy" at bounding box center [315, 705] width 178 height 13
click at [602, 73] on img "Open Resource Center, 2 new notifications" at bounding box center [601, 74] width 36 height 36
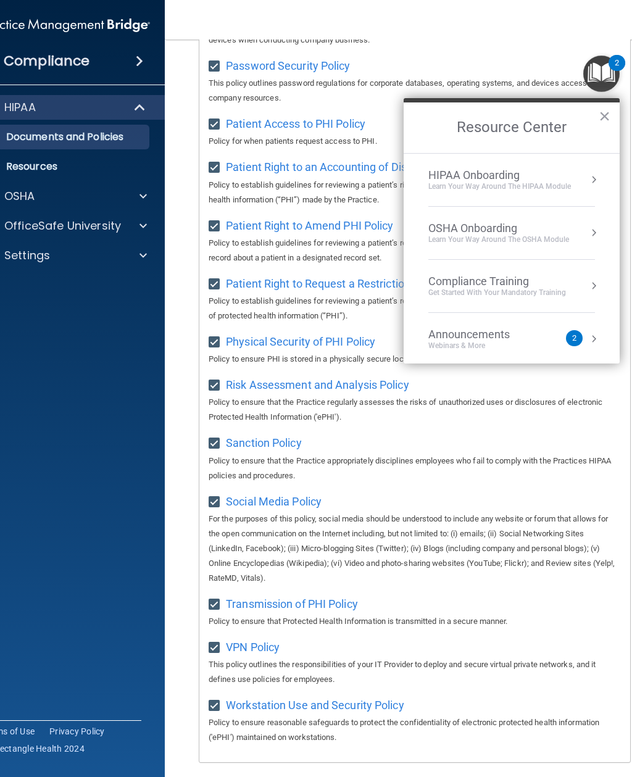
click at [541, 195] on li "HIPAA Onboarding Learn Your Way around the HIPAA module" at bounding box center [511, 180] width 167 height 53
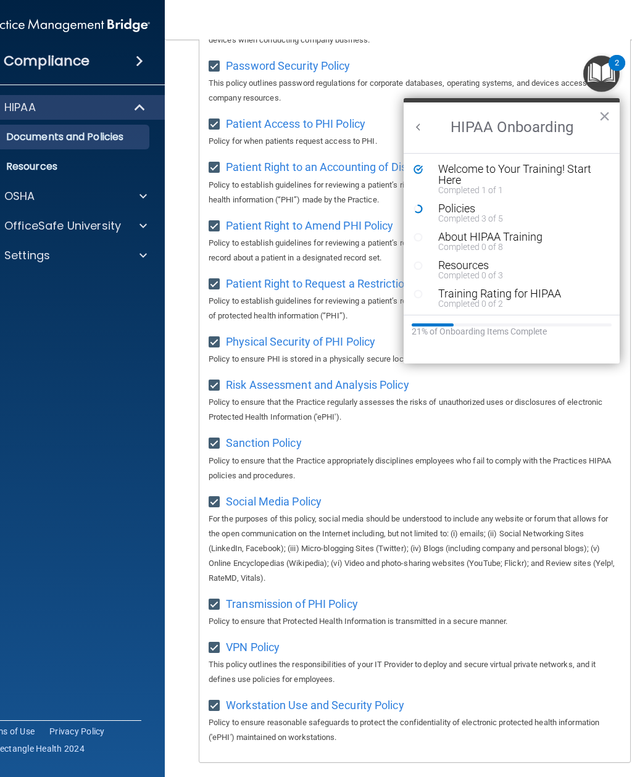
scroll to position [0, 0]
click at [561, 181] on div "Welcome to Your Training! Start Here" at bounding box center [520, 175] width 165 height 22
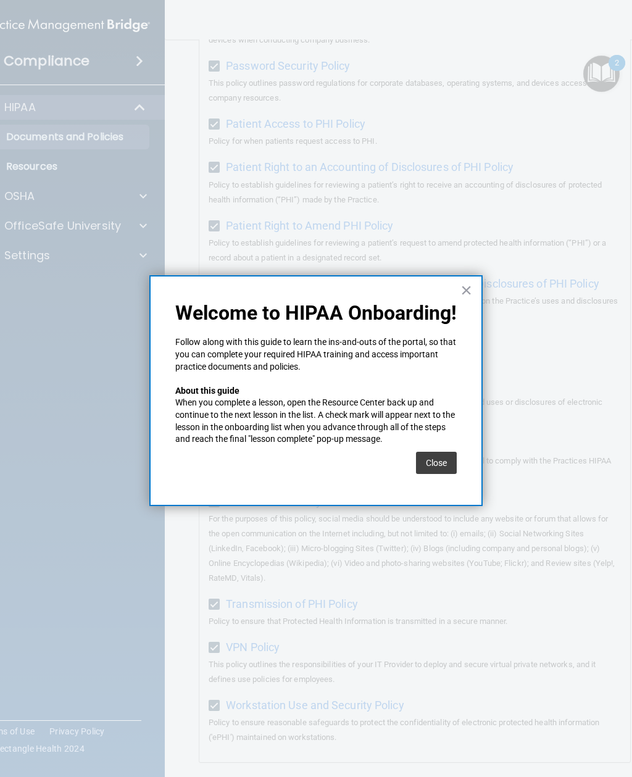
click at [464, 294] on button "×" at bounding box center [466, 290] width 12 height 20
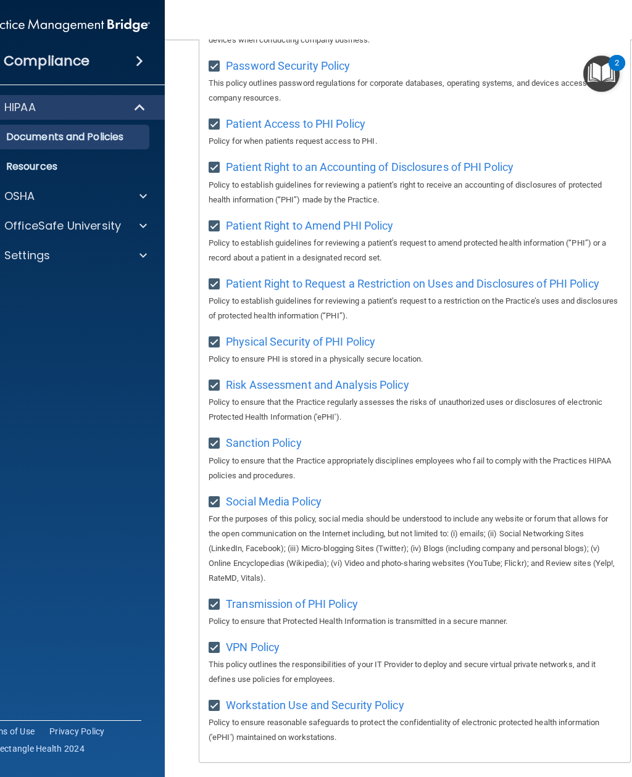
click at [606, 78] on img "Open Resource Center, 2 new notifications" at bounding box center [601, 74] width 36 height 36
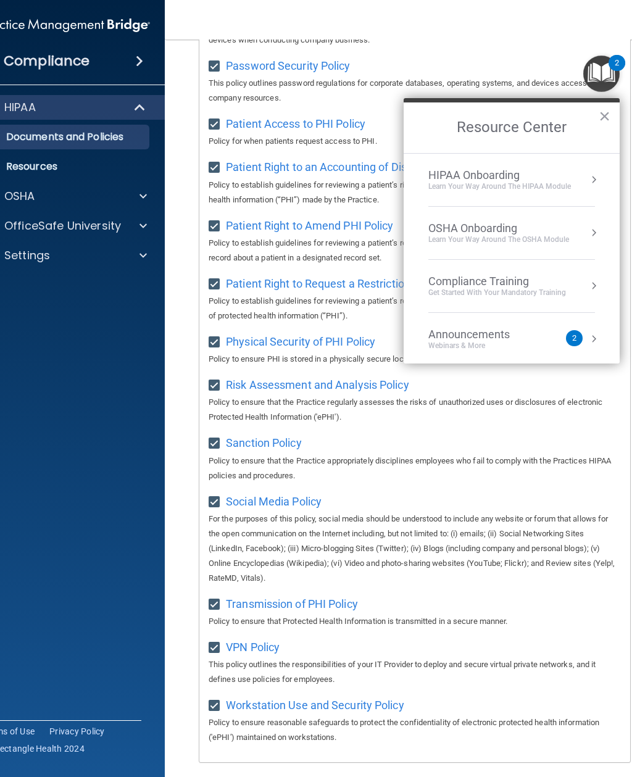
click at [593, 177] on button "Resource Center" at bounding box center [594, 179] width 12 height 12
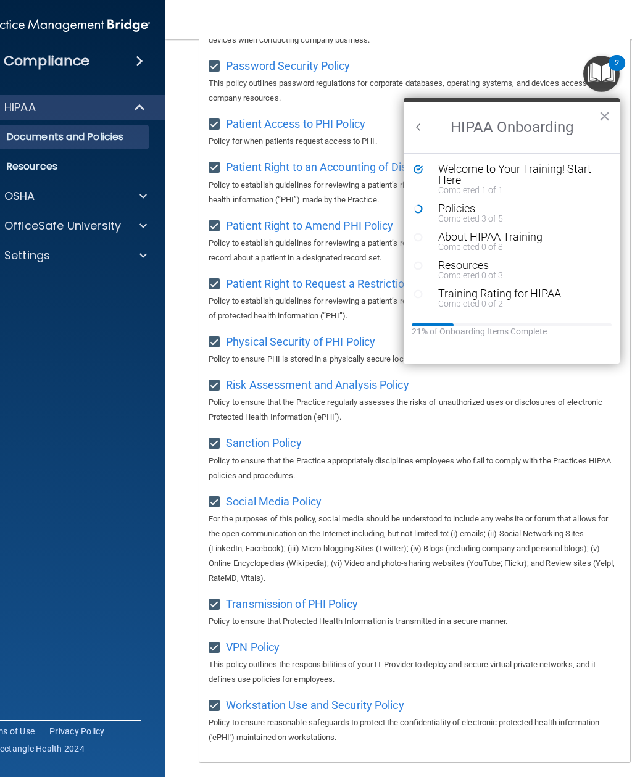
click at [445, 214] on div "Completed 3 of 5" at bounding box center [520, 218] width 165 height 9
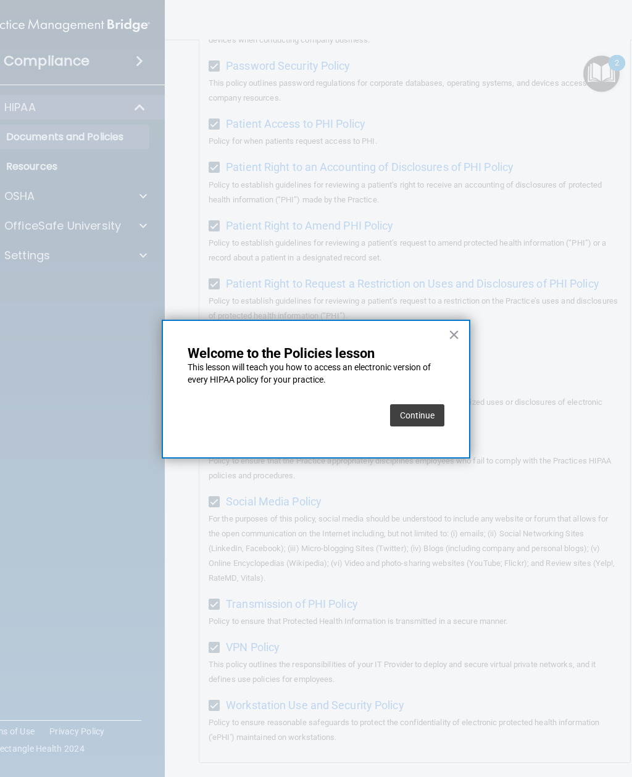
click at [403, 423] on button "Continue" at bounding box center [417, 415] width 54 height 22
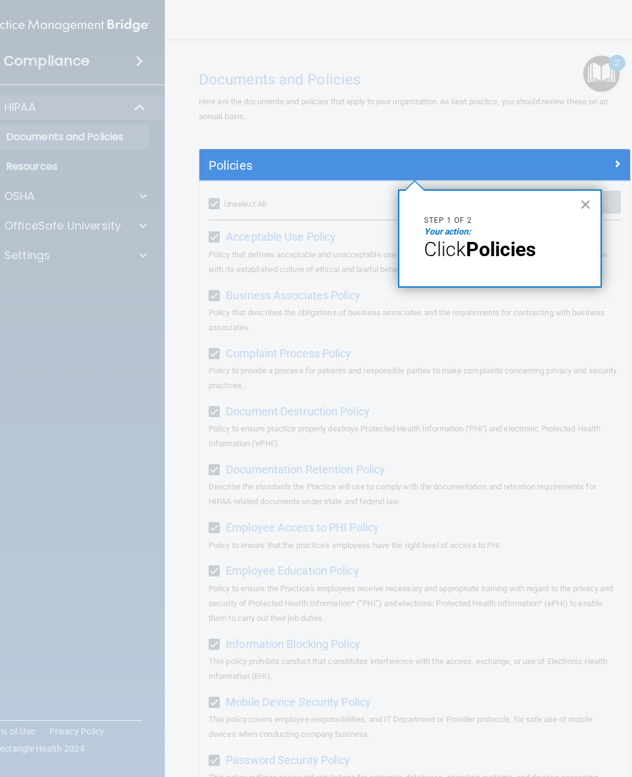
click at [501, 254] on strong "Policies" at bounding box center [501, 249] width 70 height 23
click at [477, 214] on div "× Step 1 of 2 Your action: Click Policies" at bounding box center [500, 239] width 204 height 98
click at [517, 167] on div "Policies" at bounding box center [360, 166] width 323 height 20
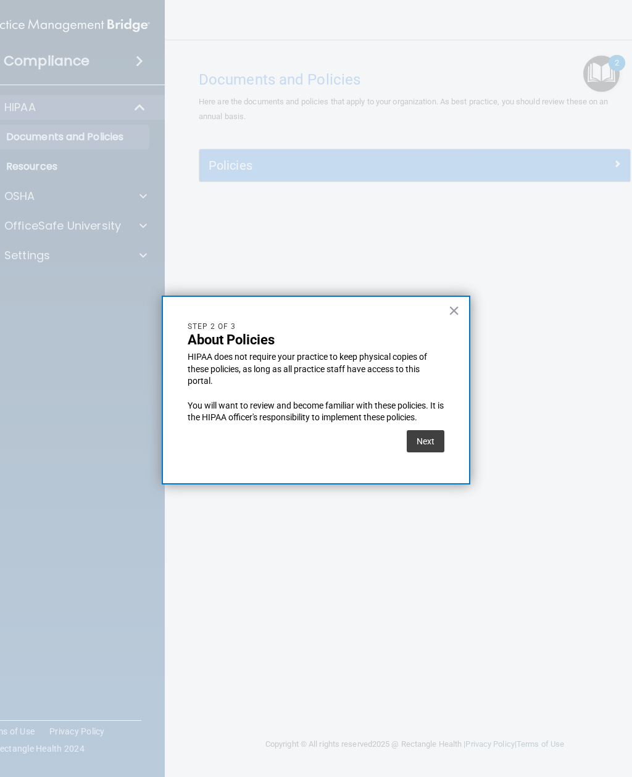
click at [433, 435] on button "Next" at bounding box center [426, 441] width 38 height 22
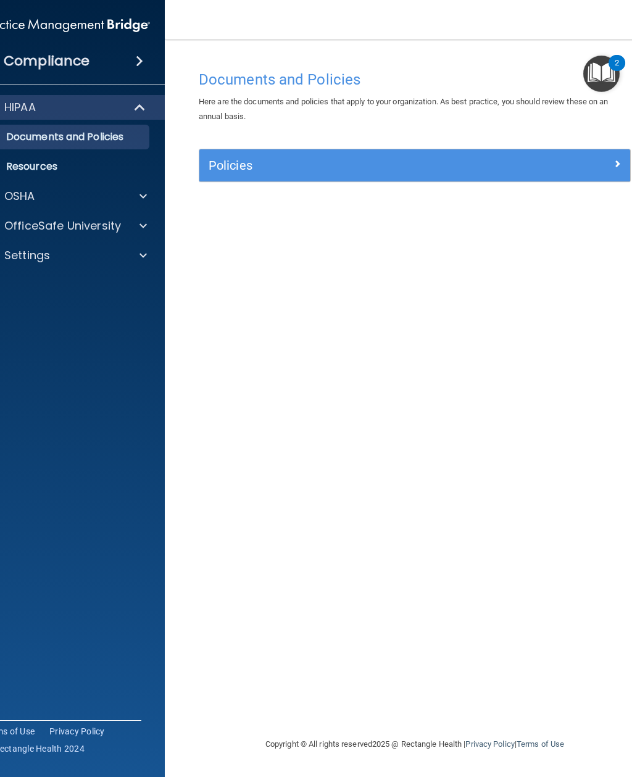
click at [611, 159] on div at bounding box center [577, 163] width 108 height 15
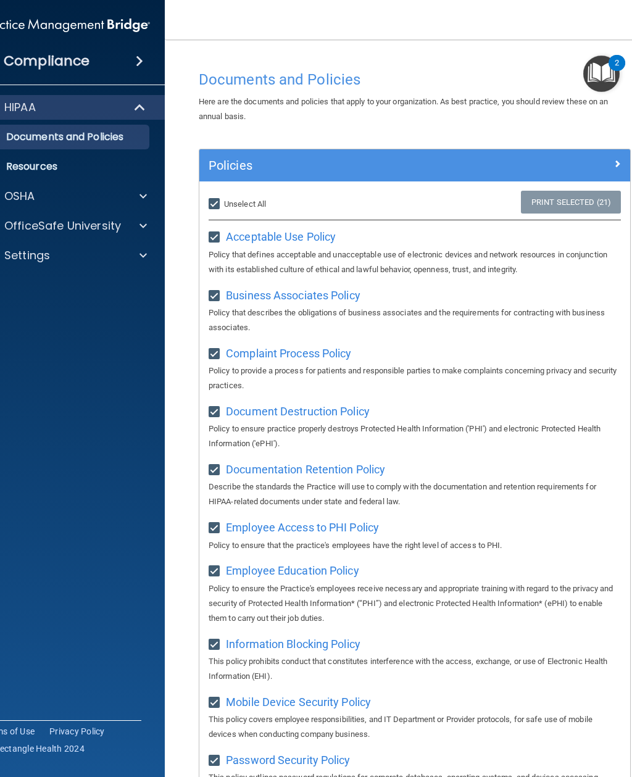
click at [606, 63] on img "Open Resource Center, 2 new notifications" at bounding box center [601, 74] width 36 height 36
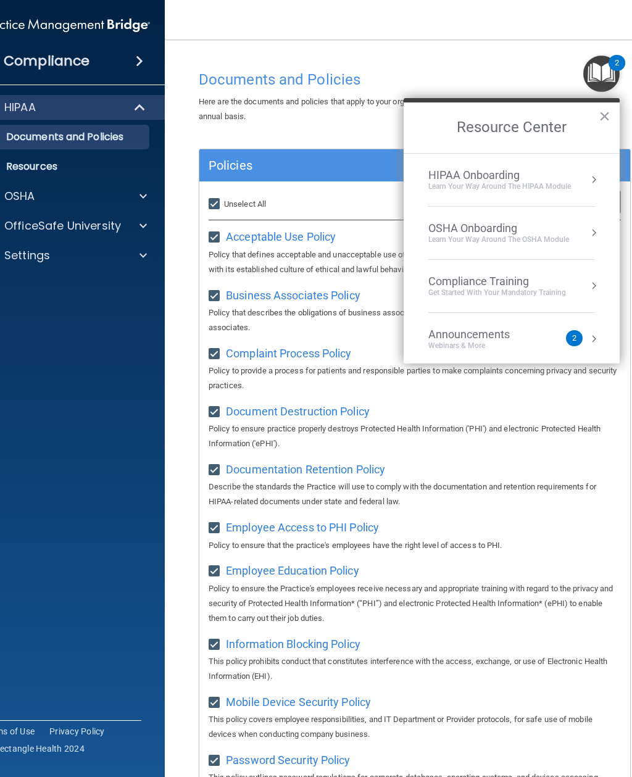
click at [573, 183] on div "HIPAA Onboarding Learn Your Way around the HIPAA module" at bounding box center [511, 180] width 167 height 23
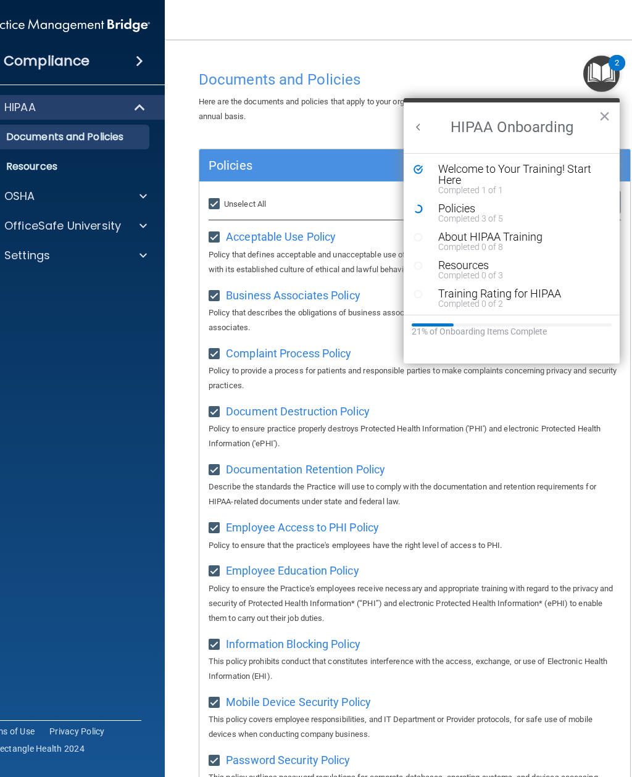
click at [529, 244] on div "Completed 0 of 8" at bounding box center [520, 247] width 165 height 9
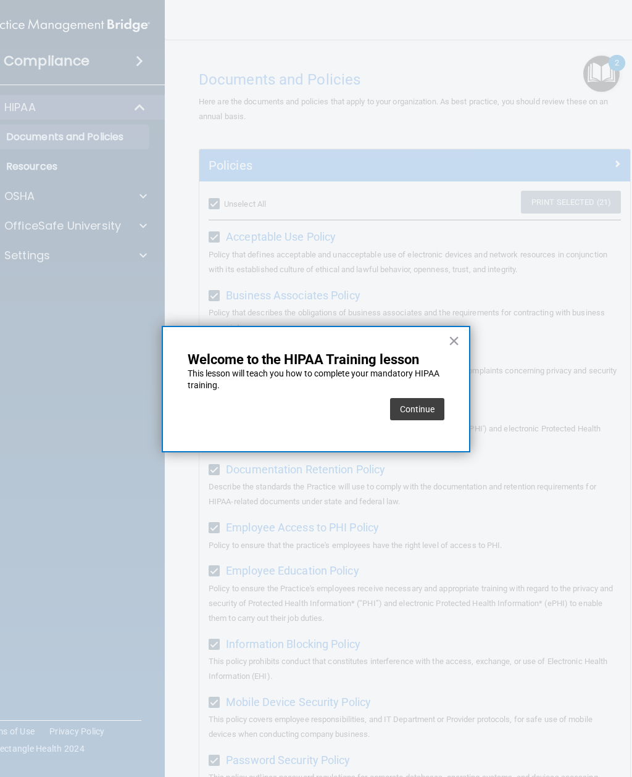
click at [422, 414] on button "Continue" at bounding box center [417, 409] width 54 height 22
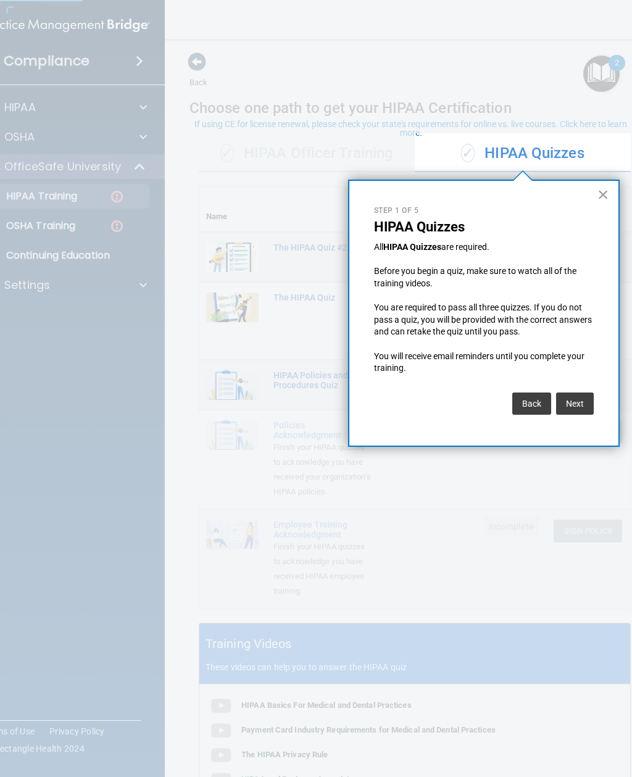
click at [439, 477] on div at bounding box center [523, 473] width 216 height 607
click at [598, 195] on button "×" at bounding box center [604, 195] width 12 height 20
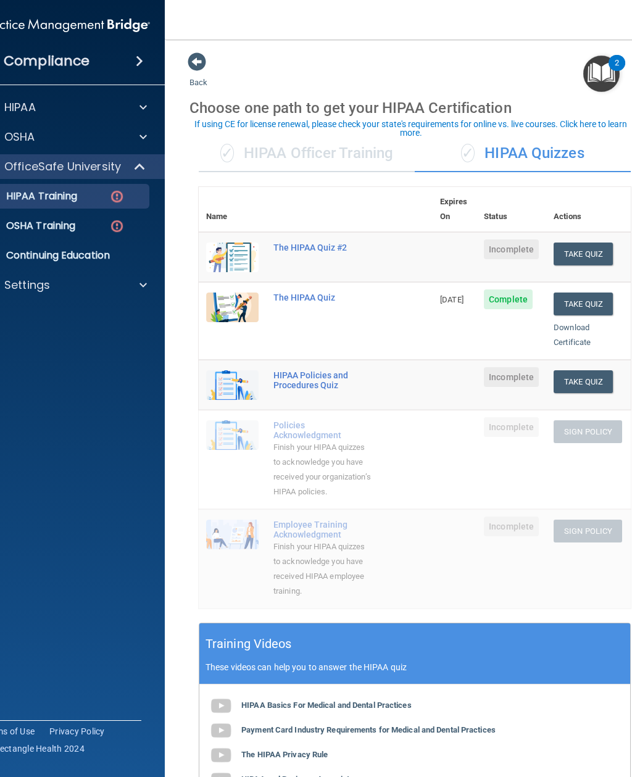
click at [606, 62] on img "Open Resource Center, 2 new notifications" at bounding box center [601, 74] width 36 height 36
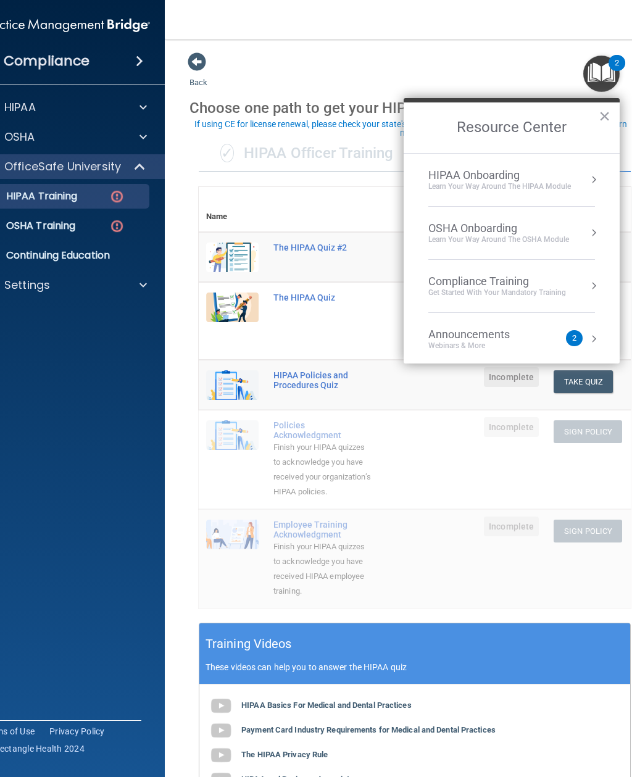
click at [564, 235] on div "Learn your way around the OSHA module" at bounding box center [498, 240] width 141 height 10
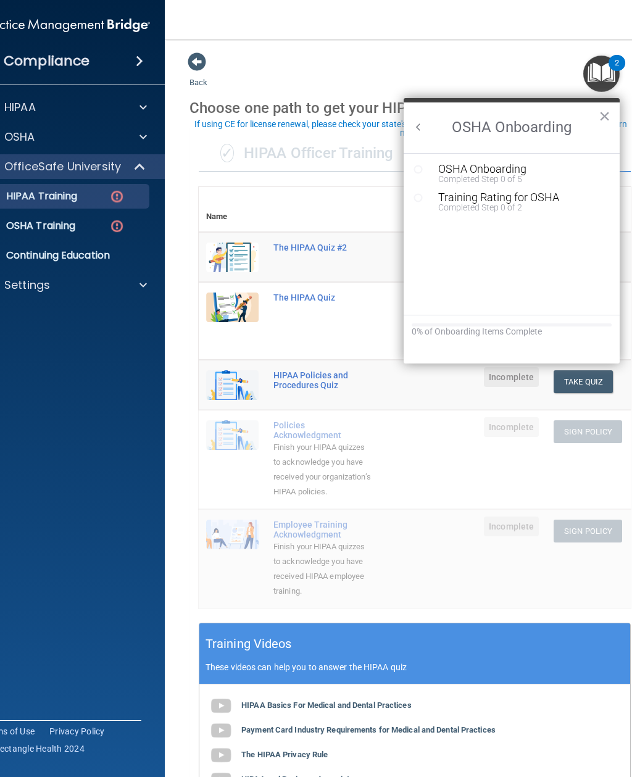
click at [609, 110] on button "×" at bounding box center [605, 116] width 12 height 20
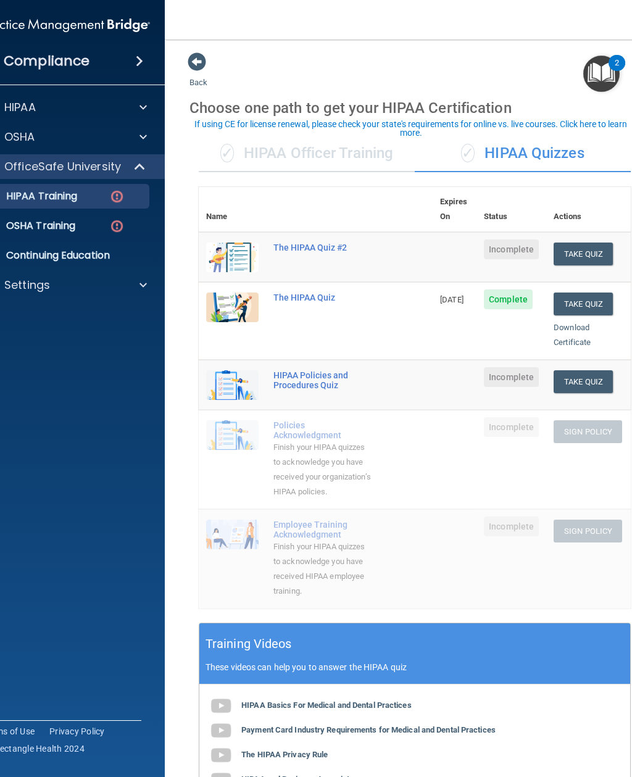
click at [607, 74] on img "Open Resource Center, 2 new notifications" at bounding box center [601, 74] width 36 height 36
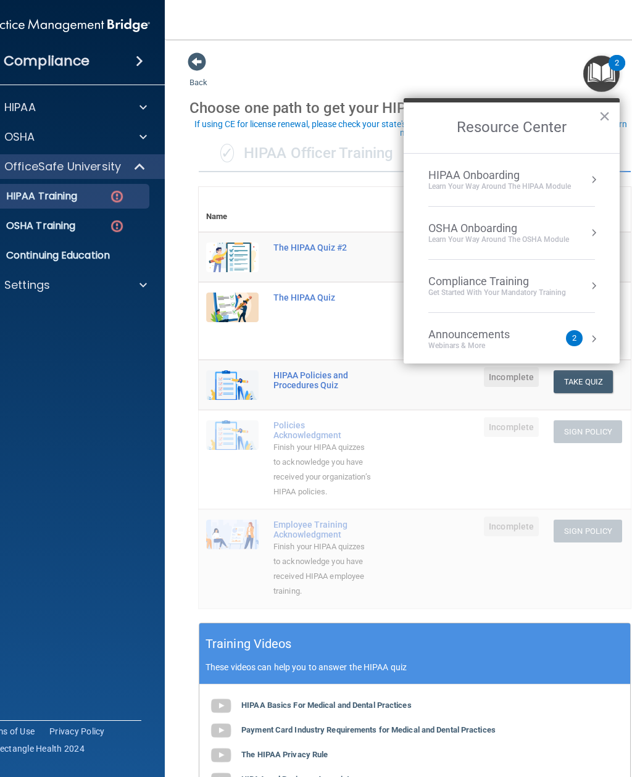
click at [564, 177] on div "HIPAA Onboarding" at bounding box center [499, 176] width 143 height 14
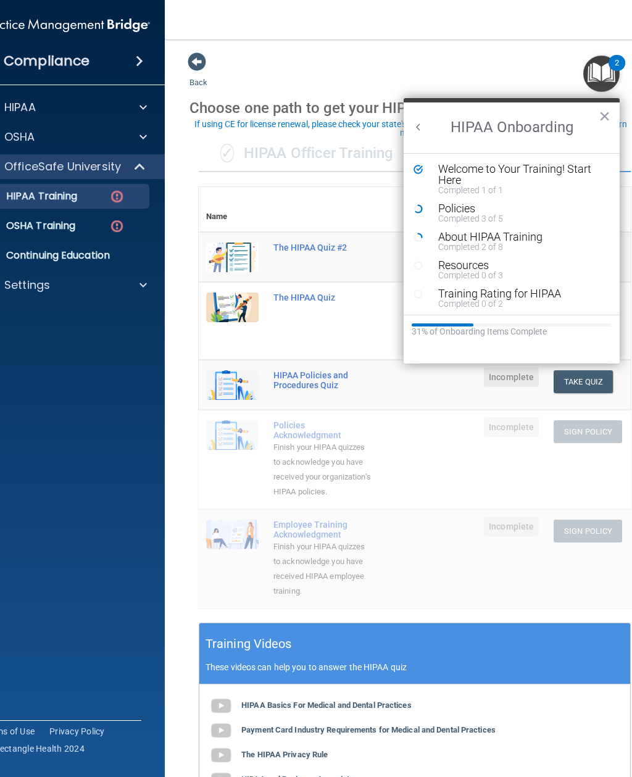
click at [453, 208] on div "Policies" at bounding box center [520, 208] width 165 height 11
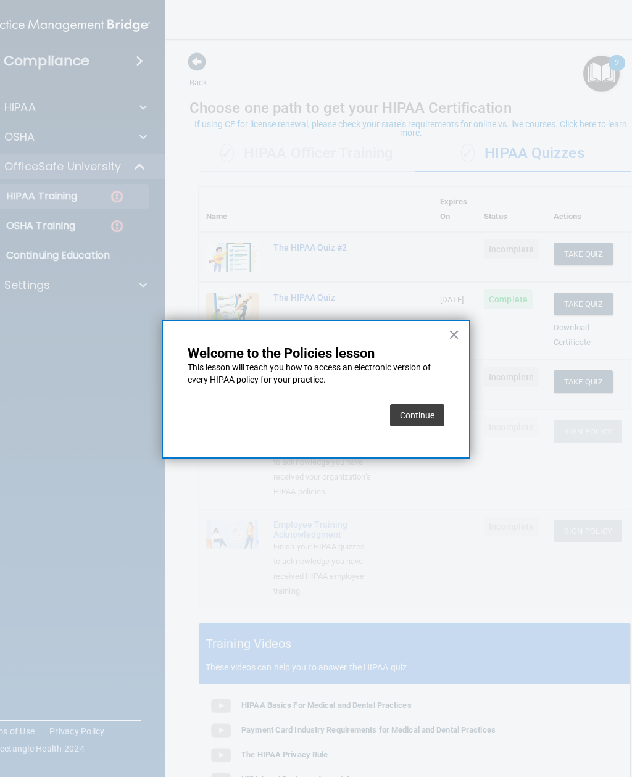
click at [404, 423] on button "Continue" at bounding box center [417, 415] width 54 height 22
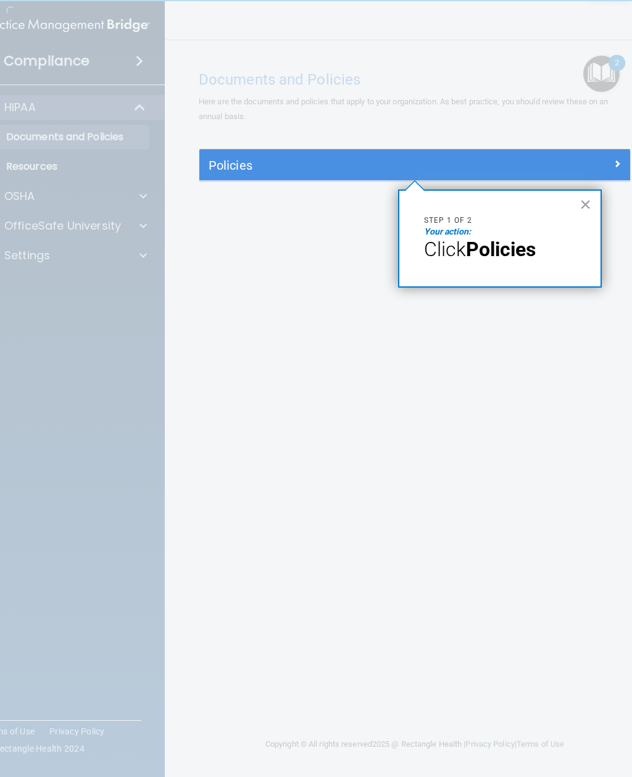
click at [607, 158] on div at bounding box center [577, 163] width 108 height 15
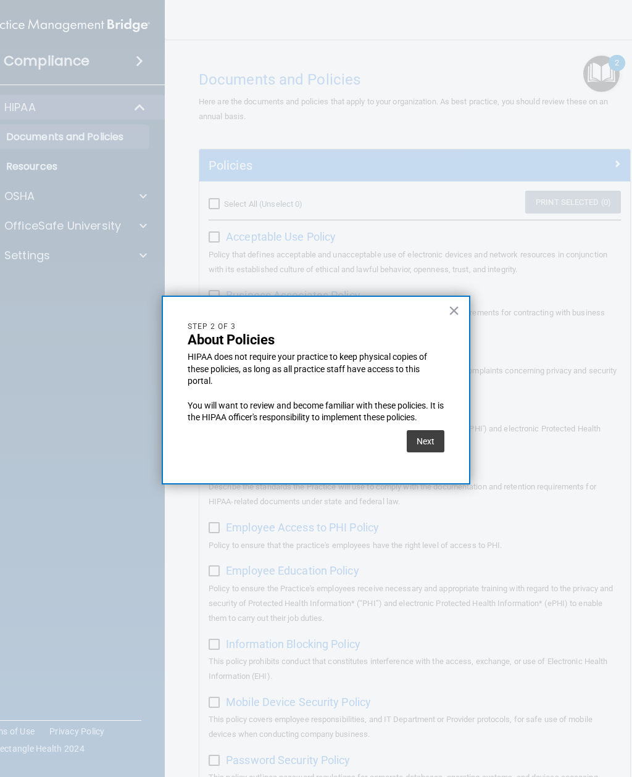
click at [429, 436] on button "Next" at bounding box center [426, 441] width 38 height 22
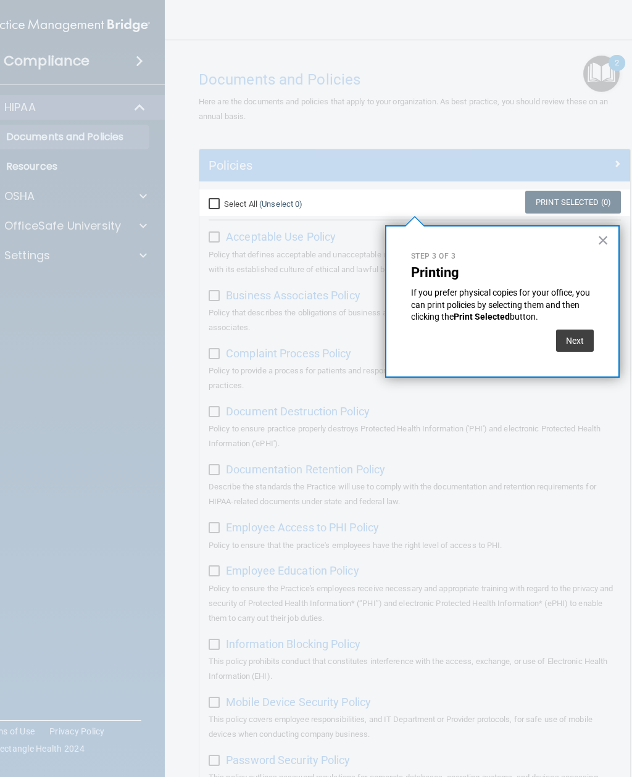
click at [572, 343] on button "Next" at bounding box center [575, 341] width 38 height 22
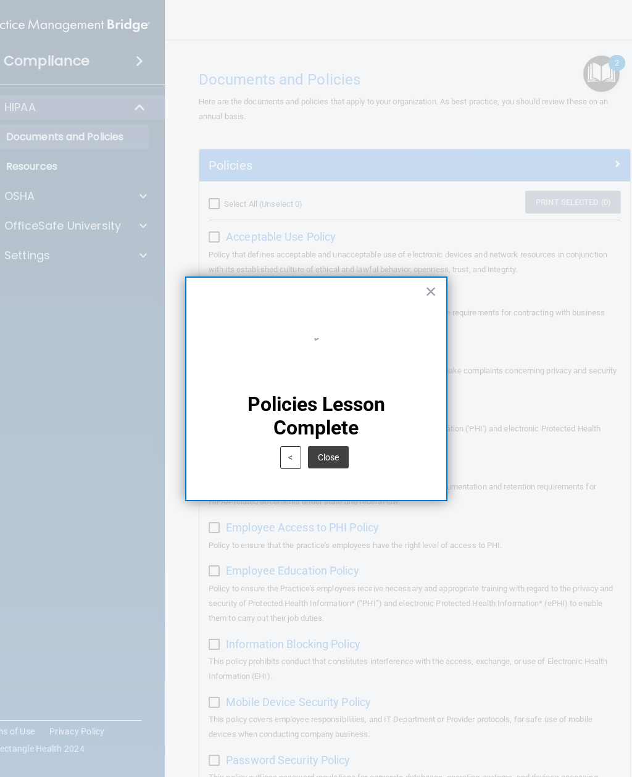
click at [337, 459] on button "Close" at bounding box center [328, 457] width 41 height 22
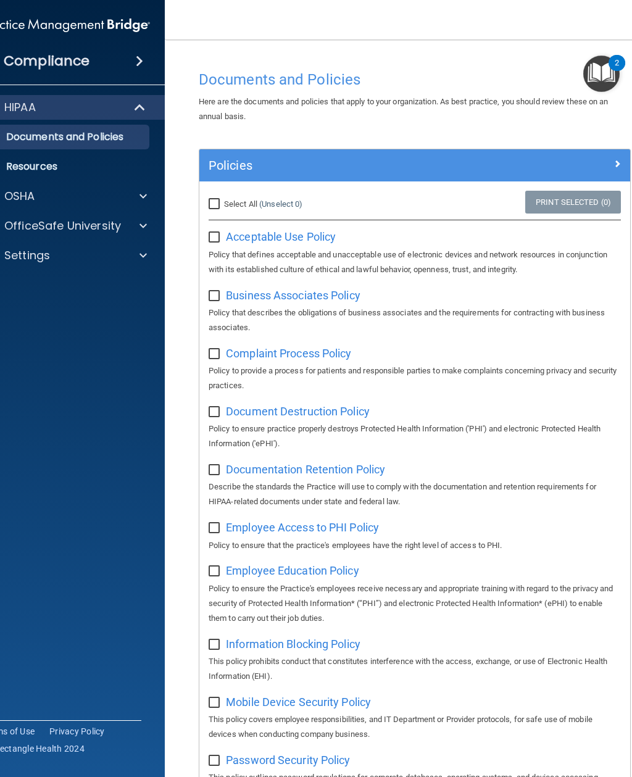
click at [601, 80] on img "Open Resource Center, 2 new notifications" at bounding box center [601, 74] width 36 height 36
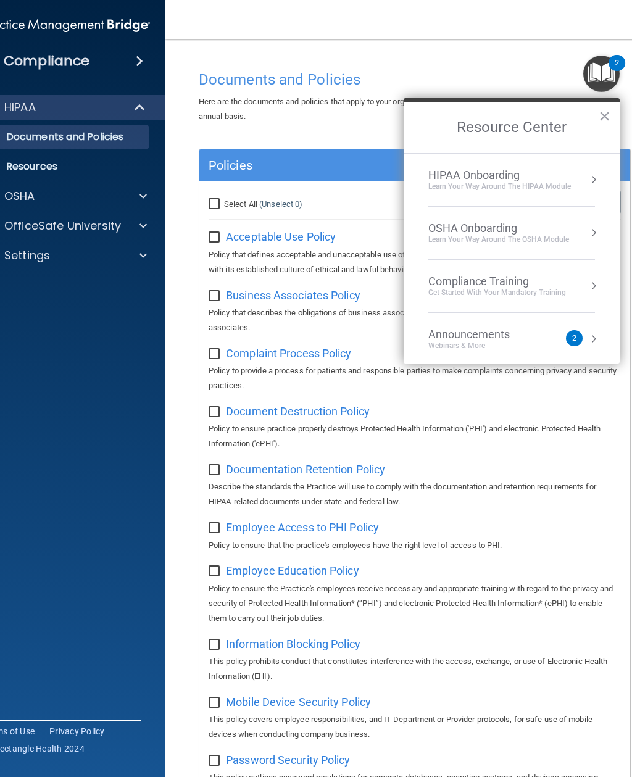
click at [584, 186] on div "HIPAA Onboarding Learn Your Way around the HIPAA module" at bounding box center [511, 180] width 167 height 23
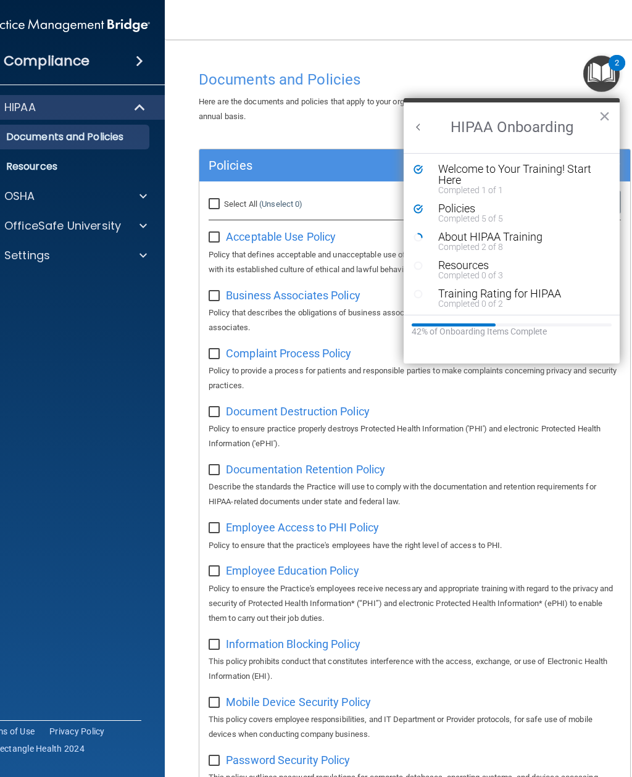
click at [513, 234] on div "About HIPAA Training" at bounding box center [520, 236] width 165 height 11
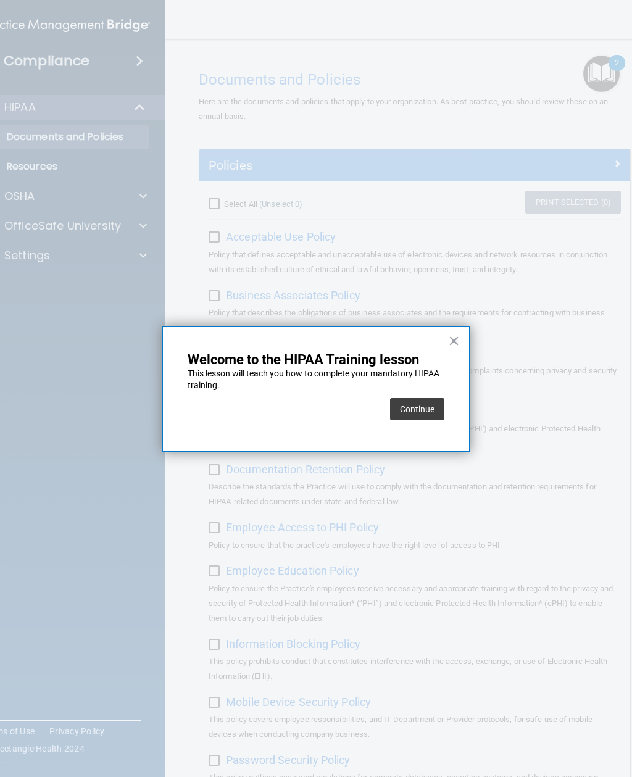
click at [423, 414] on button "Continue" at bounding box center [417, 409] width 54 height 22
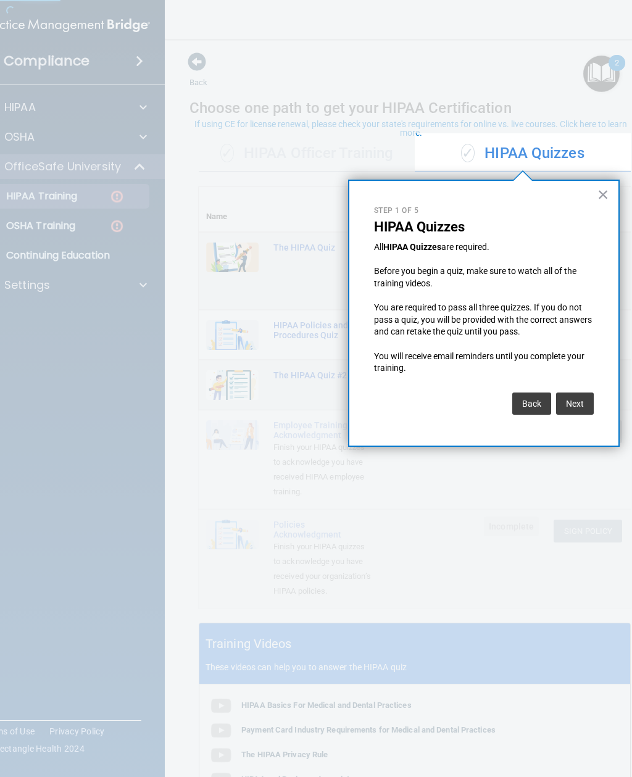
click at [604, 190] on button "×" at bounding box center [604, 195] width 12 height 20
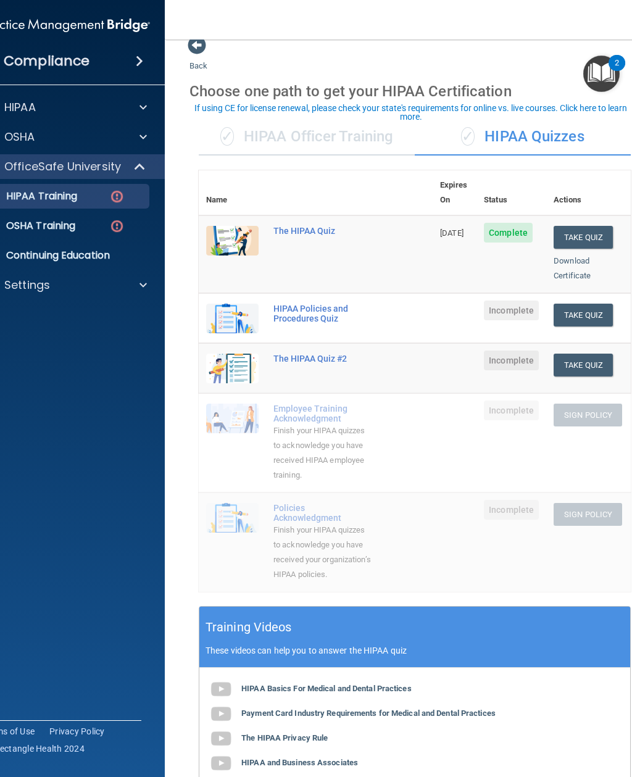
scroll to position [14, 0]
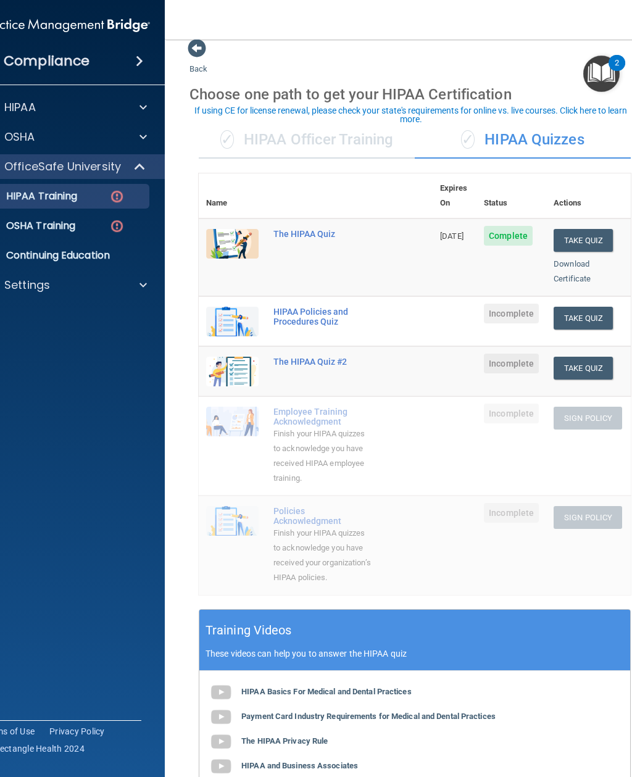
click at [591, 307] on button "Take Quiz" at bounding box center [583, 318] width 59 height 23
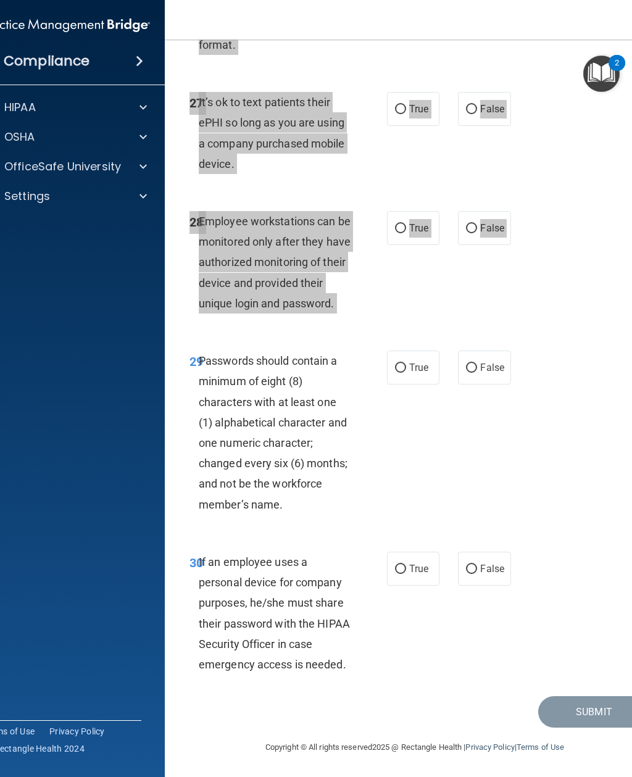
scroll to position [4244, 0]
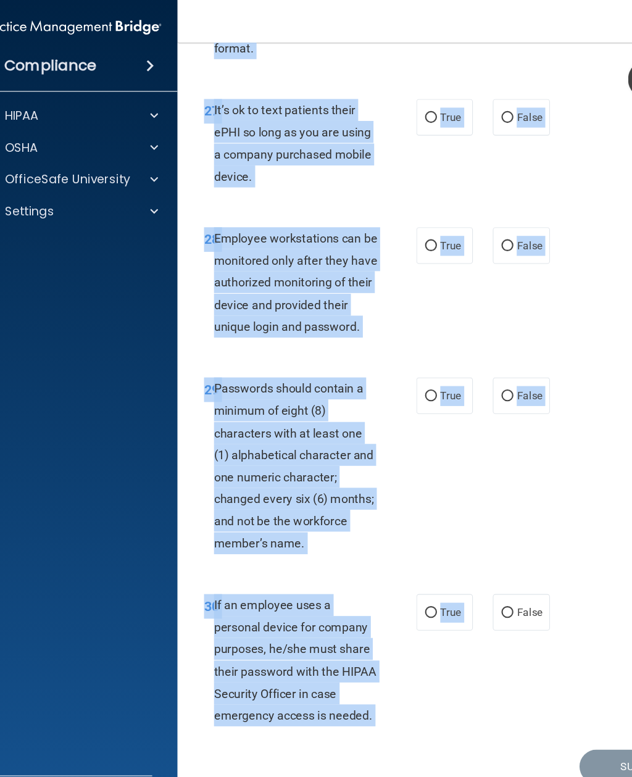
click at [543, 171] on div "27 It’s ok to text patients their ePHI so long as you are using a company purch…" at bounding box center [414, 136] width 469 height 119
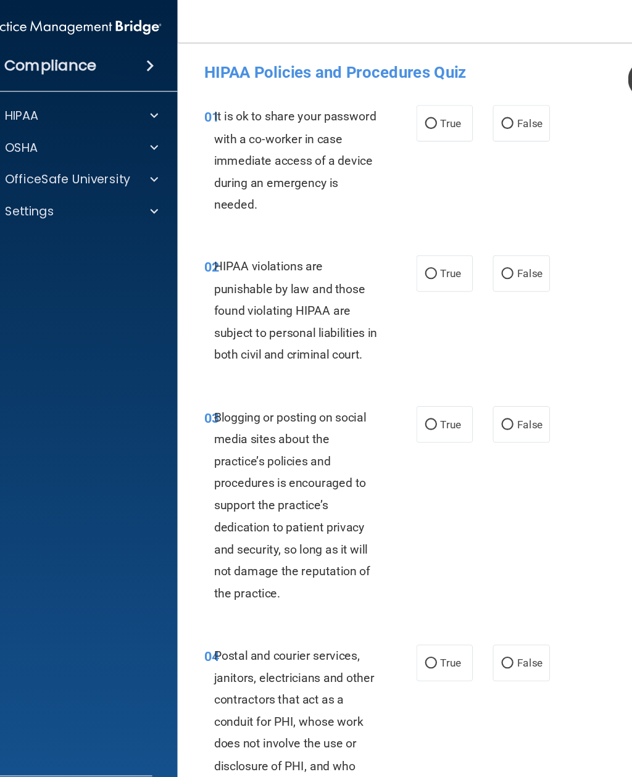
scroll to position [0, 0]
click at [473, 115] on input "False" at bounding box center [471, 114] width 11 height 9
radio input "true"
click at [405, 250] on input "True" at bounding box center [400, 254] width 11 height 9
radio input "true"
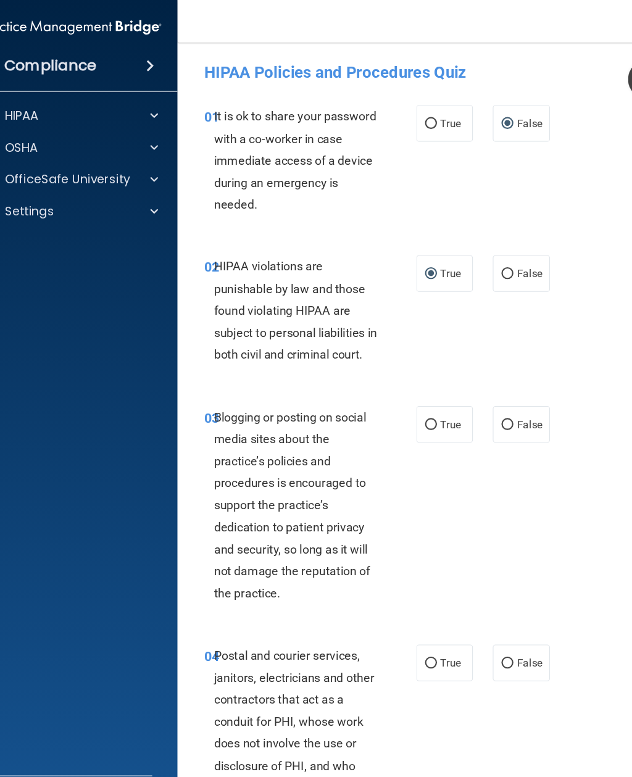
click at [473, 399] on input "False" at bounding box center [471, 394] width 11 height 9
radio input "true"
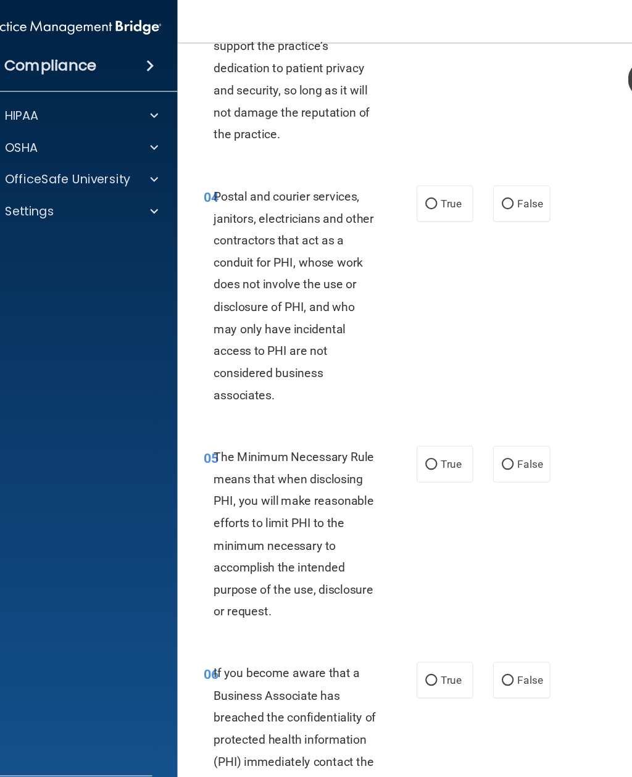
scroll to position [427, 0]
click at [405, 194] on input "True" at bounding box center [400, 189] width 11 height 9
radio input "true"
click at [403, 439] on label "True" at bounding box center [413, 431] width 52 height 34
click at [403, 436] on input "True" at bounding box center [400, 431] width 11 height 9
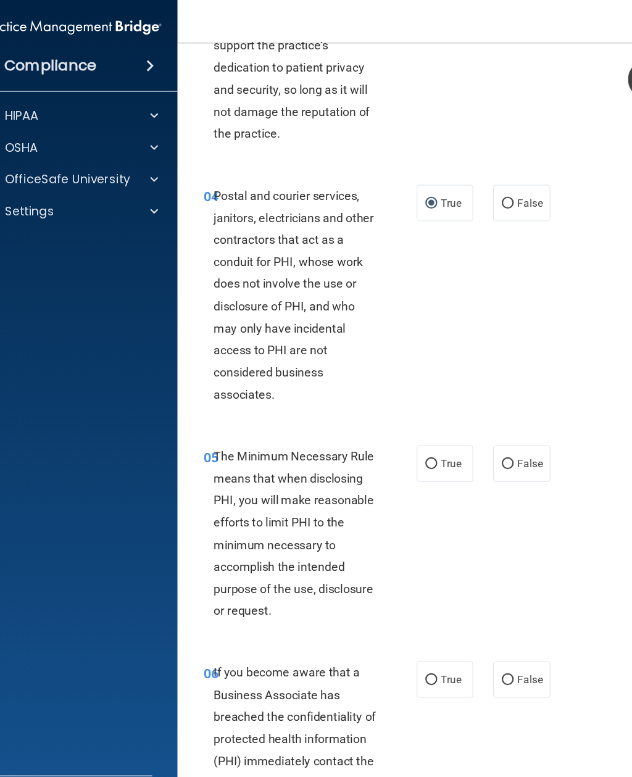
radio input "true"
click at [476, 640] on label "False" at bounding box center [484, 631] width 52 height 34
click at [476, 636] on input "False" at bounding box center [471, 631] width 11 height 9
radio input "true"
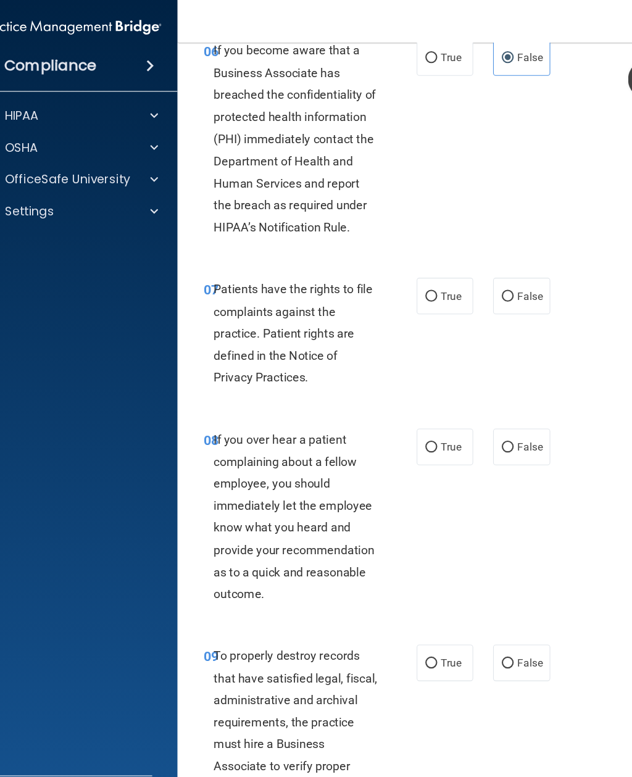
scroll to position [1006, 0]
click at [401, 280] on input "True" at bounding box center [400, 274] width 11 height 9
radio input "true"
click at [467, 420] on input "False" at bounding box center [471, 414] width 11 height 9
radio input "true"
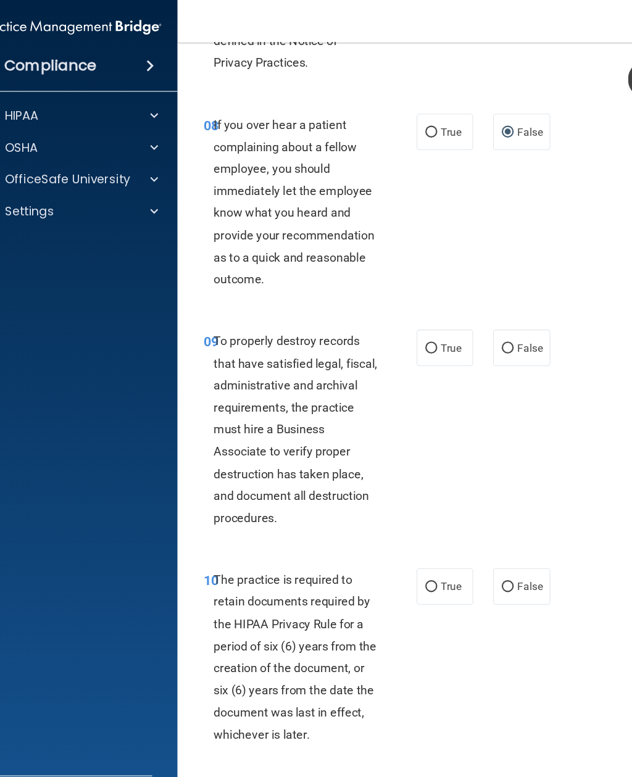
scroll to position [1350, 0]
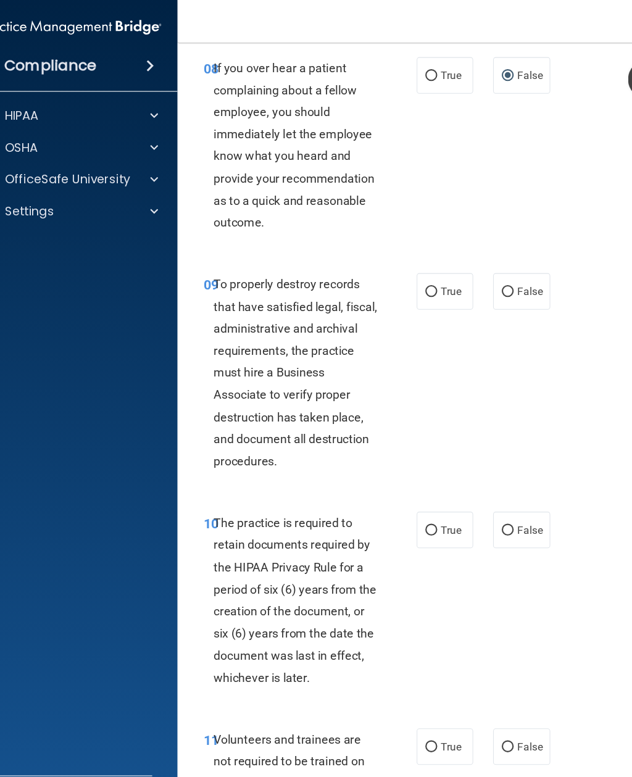
click at [473, 276] on input "False" at bounding box center [471, 271] width 11 height 9
radio input "true"
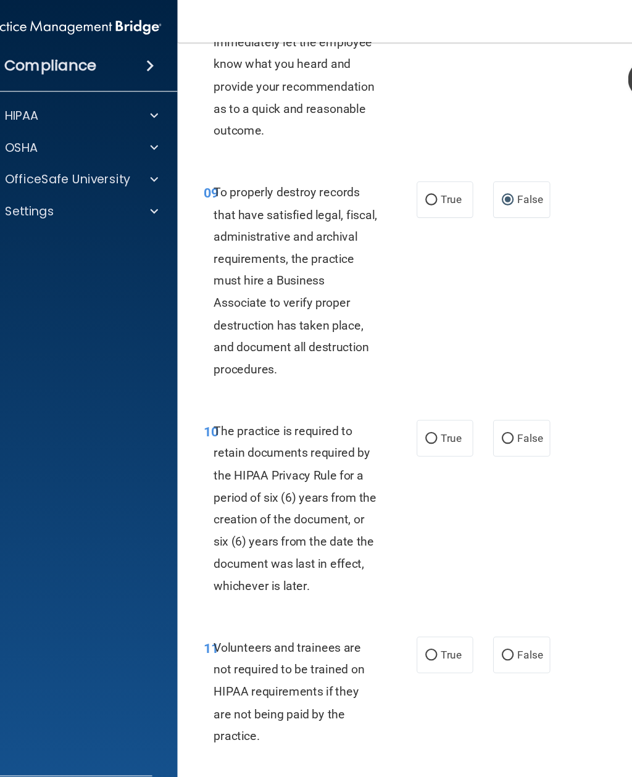
scroll to position [1446, 0]
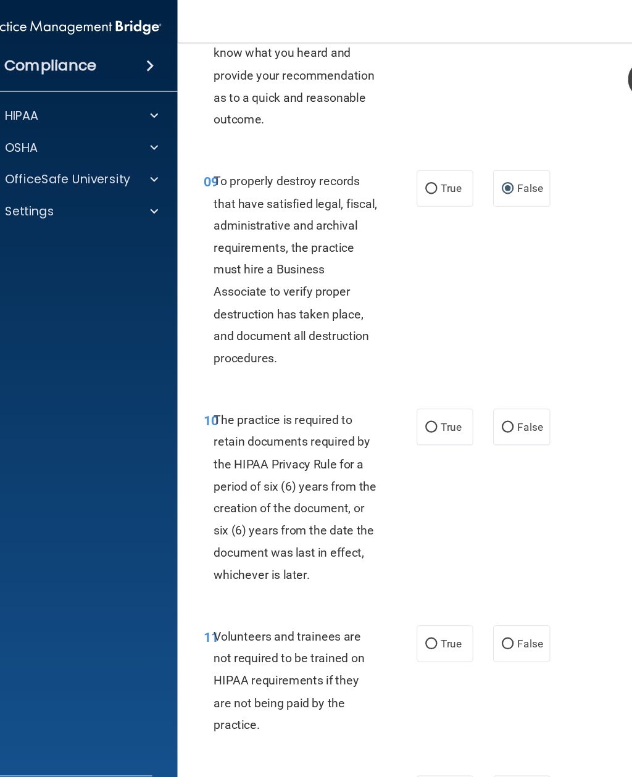
click at [389, 414] on label "True" at bounding box center [413, 397] width 52 height 34
click at [395, 402] on input "True" at bounding box center [400, 397] width 11 height 9
radio input "true"
click at [469, 603] on input "False" at bounding box center [471, 598] width 11 height 9
radio input "true"
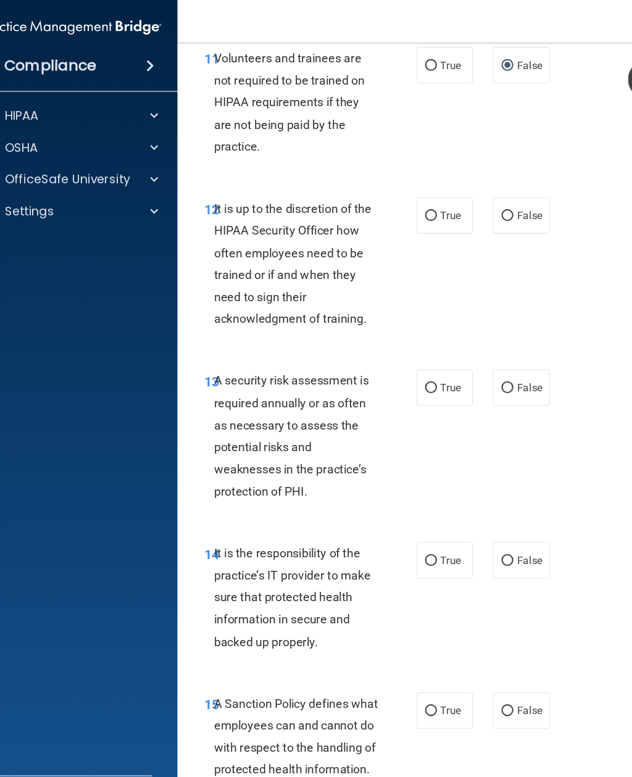
scroll to position [1987, 0]
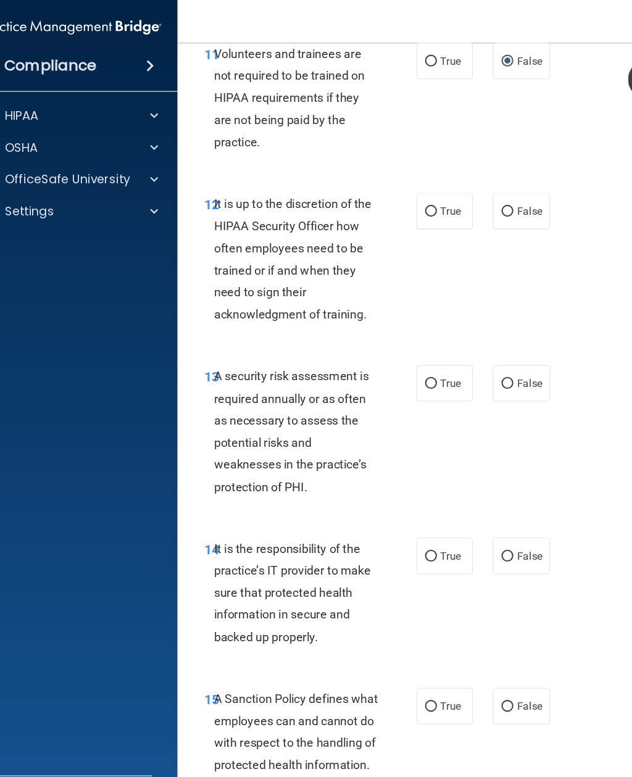
click at [475, 201] on input "False" at bounding box center [471, 196] width 11 height 9
radio input "true"
click at [406, 357] on label "True" at bounding box center [413, 356] width 52 height 34
click at [406, 357] on input "True" at bounding box center [400, 356] width 11 height 9
radio input "true"
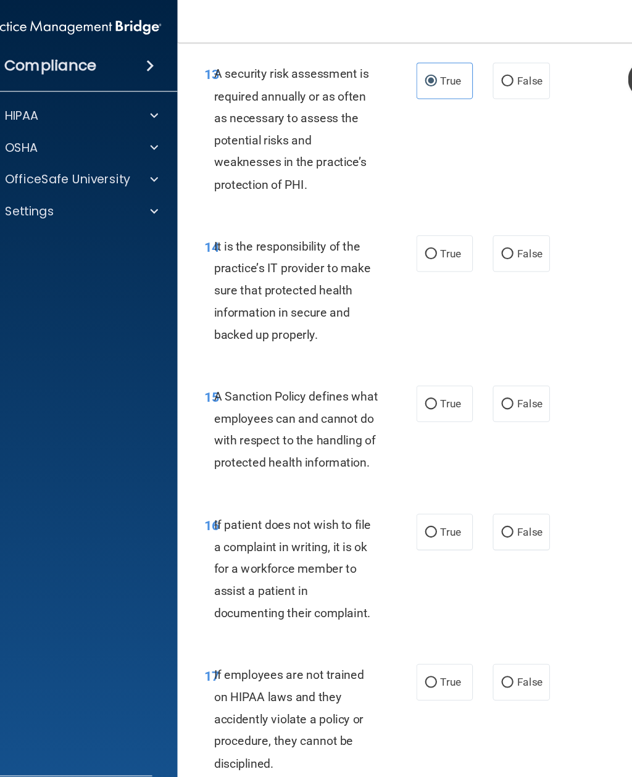
scroll to position [2268, 0]
click at [470, 240] on input "False" at bounding box center [471, 235] width 11 height 9
radio input "true"
click at [405, 379] on input "True" at bounding box center [400, 374] width 11 height 9
radio input "true"
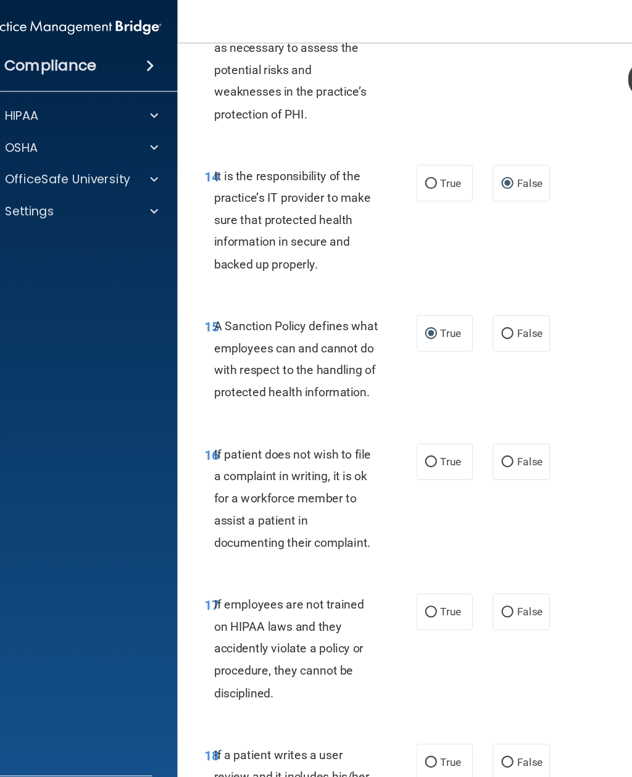
scroll to position [2384, 0]
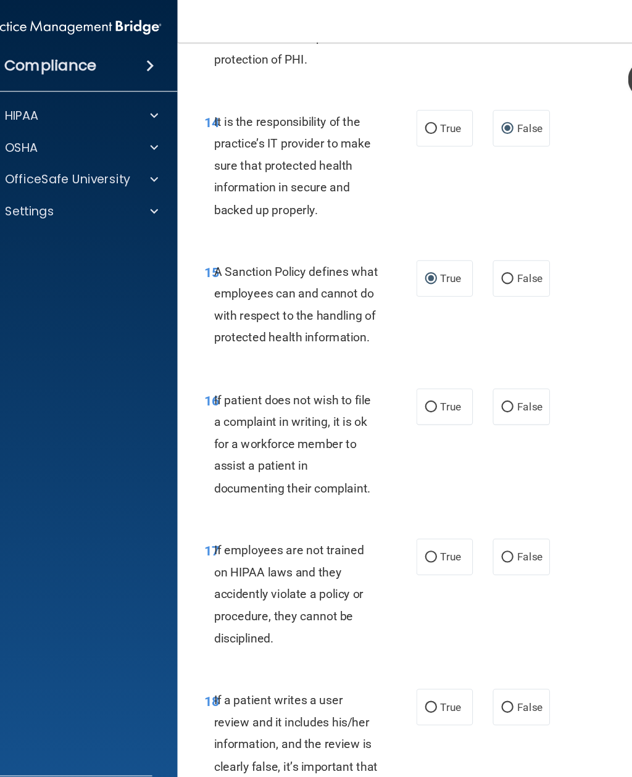
click at [404, 383] on input "True" at bounding box center [400, 378] width 11 height 9
radio input "true"
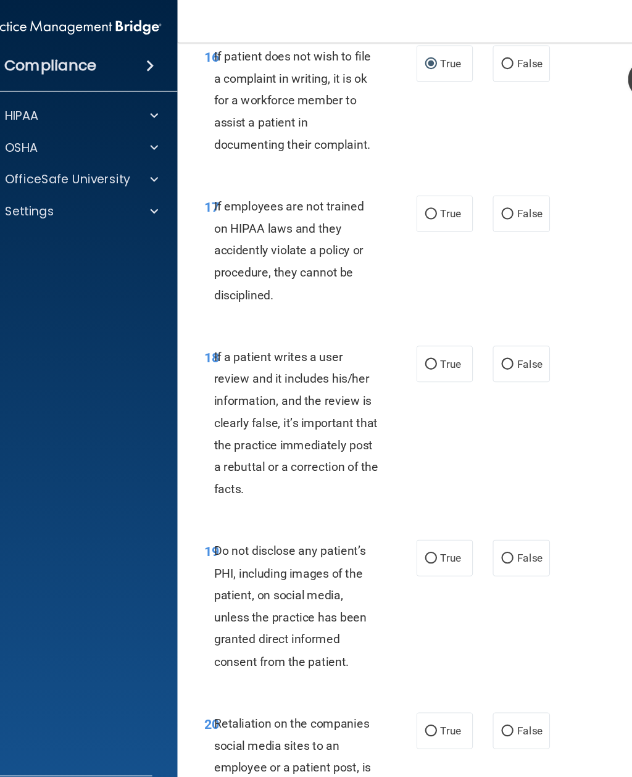
scroll to position [2716, 0]
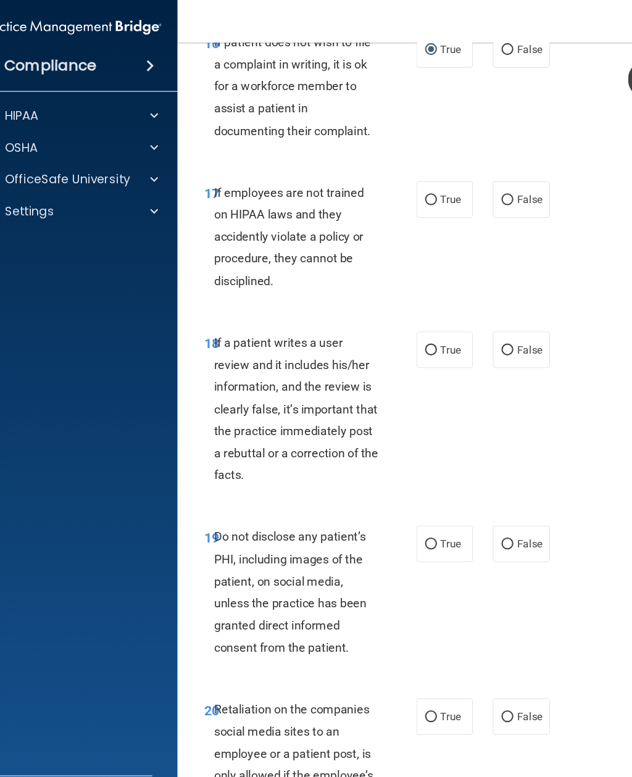
click at [475, 191] on input "False" at bounding box center [471, 185] width 11 height 9
radio input "true"
click at [477, 330] on input "False" at bounding box center [471, 325] width 11 height 9
radio input "true"
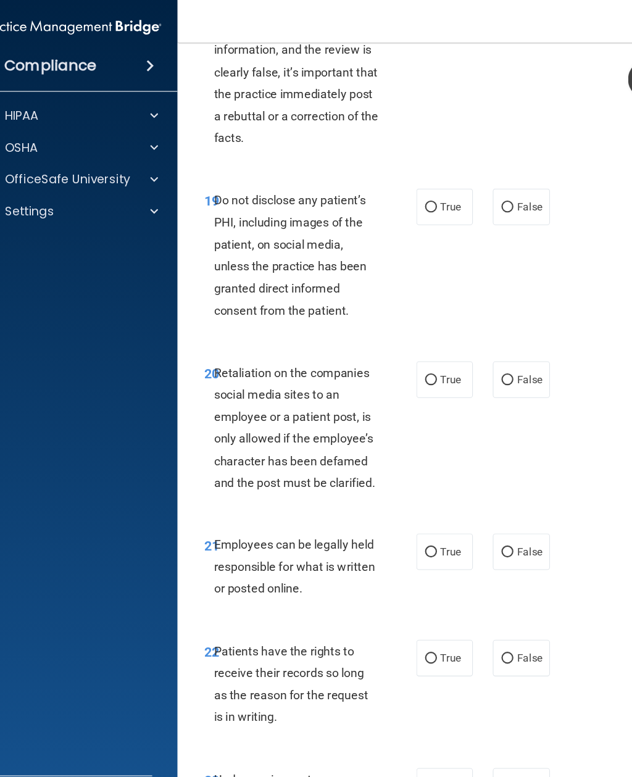
scroll to position [3041, 0]
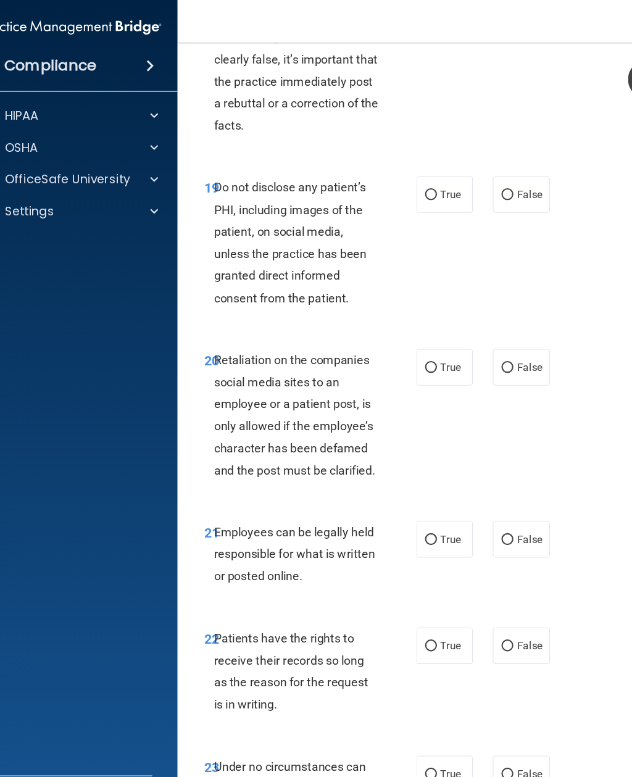
click at [403, 186] on input "True" at bounding box center [400, 181] width 11 height 9
radio input "true"
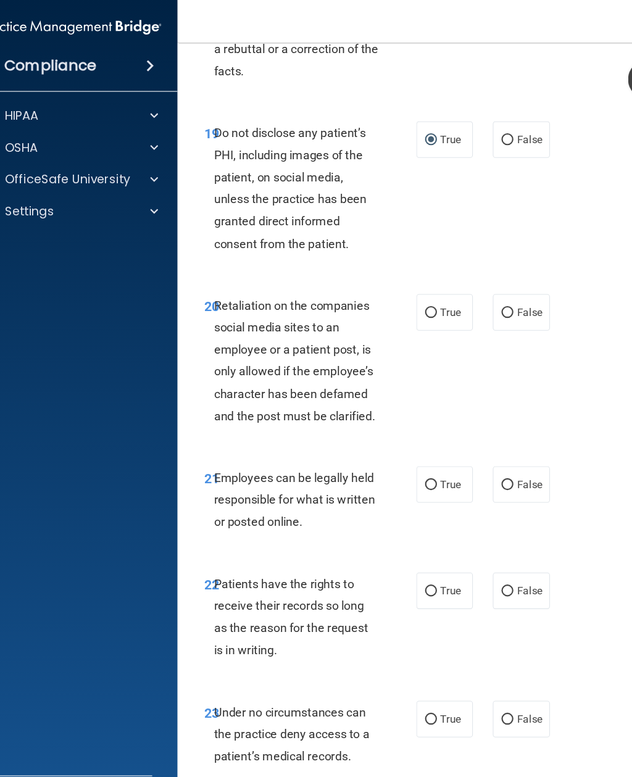
scroll to position [3097, 0]
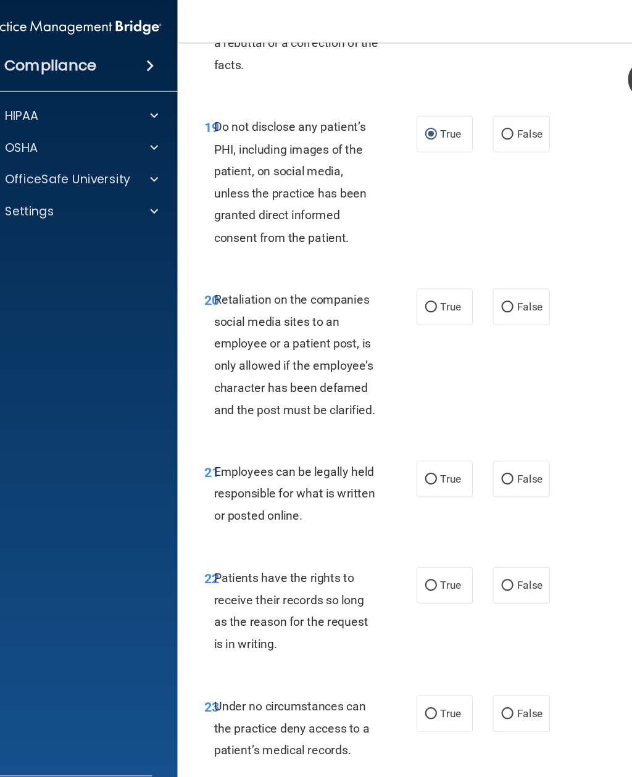
click at [543, 3] on nav "Toggle navigation [PERSON_NAME] [PERSON_NAME][EMAIL_ADDRESS][DOMAIN_NAME] Manag…" at bounding box center [415, 20] width 500 height 40
click at [470, 300] on label "False" at bounding box center [484, 285] width 52 height 34
click at [470, 290] on input "False" at bounding box center [471, 285] width 11 height 9
radio input "true"
click at [404, 450] on input "True" at bounding box center [400, 445] width 11 height 9
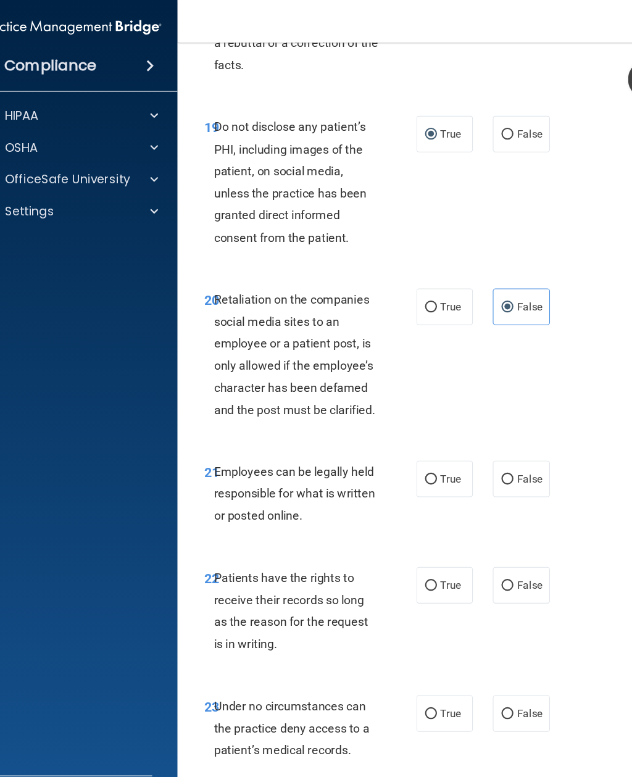
radio input "true"
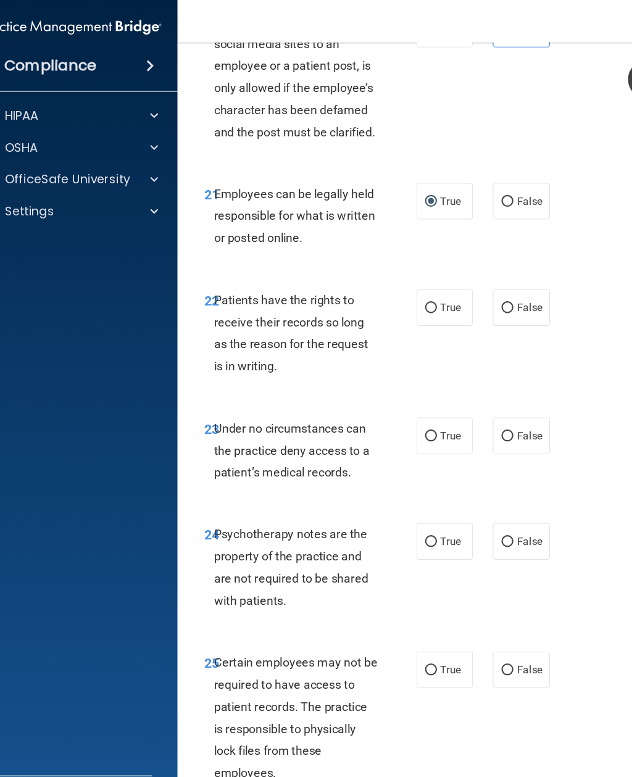
scroll to position [3360, 0]
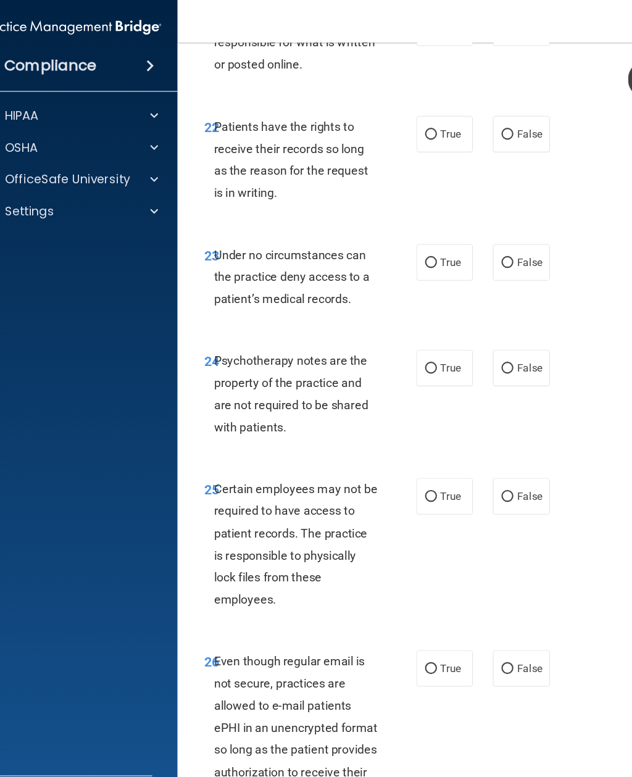
click at [533, 3] on nav "Toggle navigation [PERSON_NAME] [PERSON_NAME][EMAIL_ADDRESS][DOMAIN_NAME] Manag…" at bounding box center [415, 20] width 500 height 40
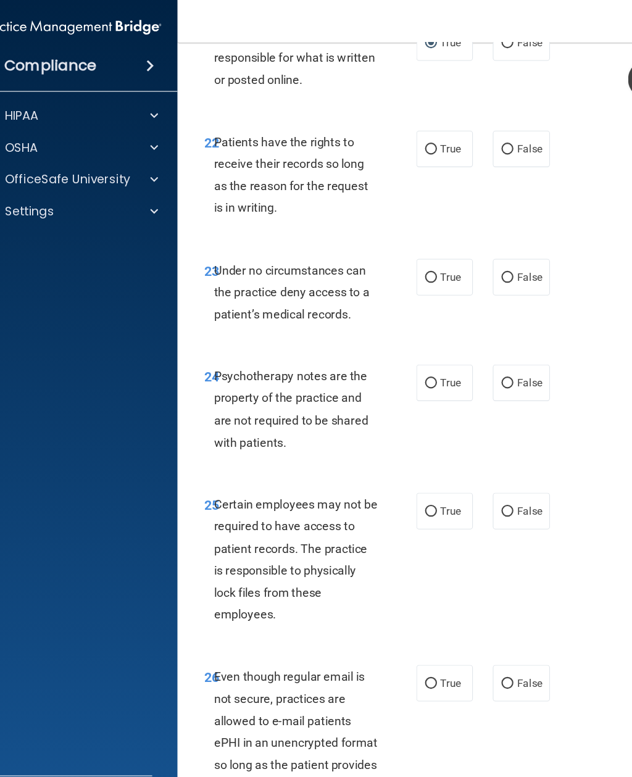
scroll to position [3494, 0]
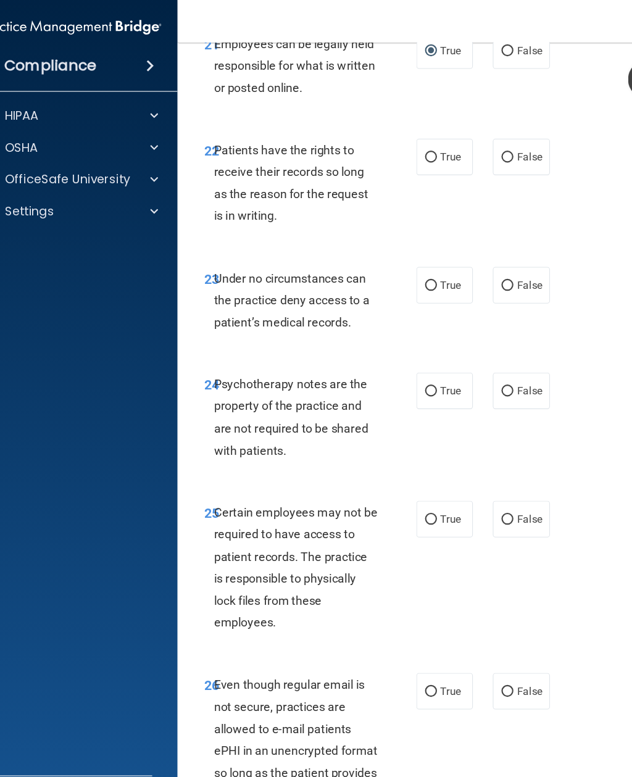
click at [467, 270] on input "False" at bounding box center [471, 265] width 11 height 9
radio input "true"
click at [472, 160] on label "False" at bounding box center [484, 146] width 52 height 34
click at [472, 151] on input "False" at bounding box center [471, 146] width 11 height 9
radio input "true"
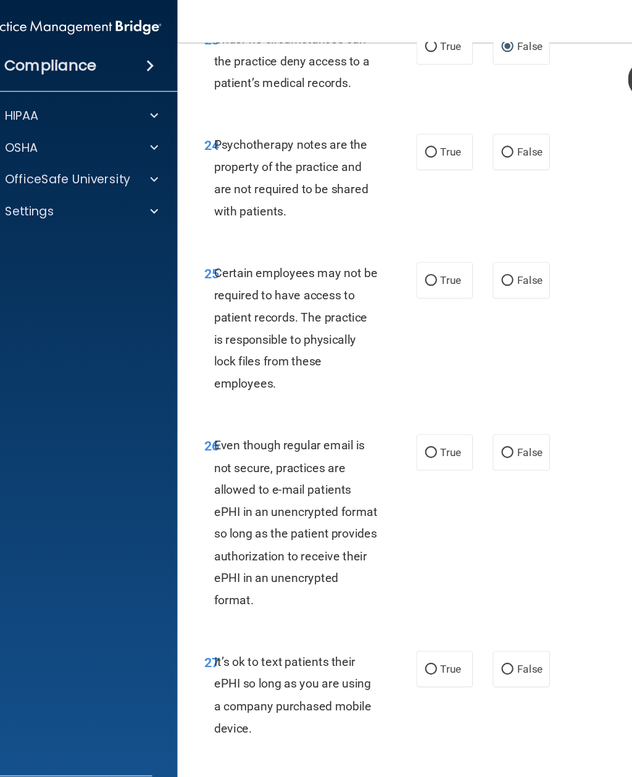
scroll to position [3715, 0]
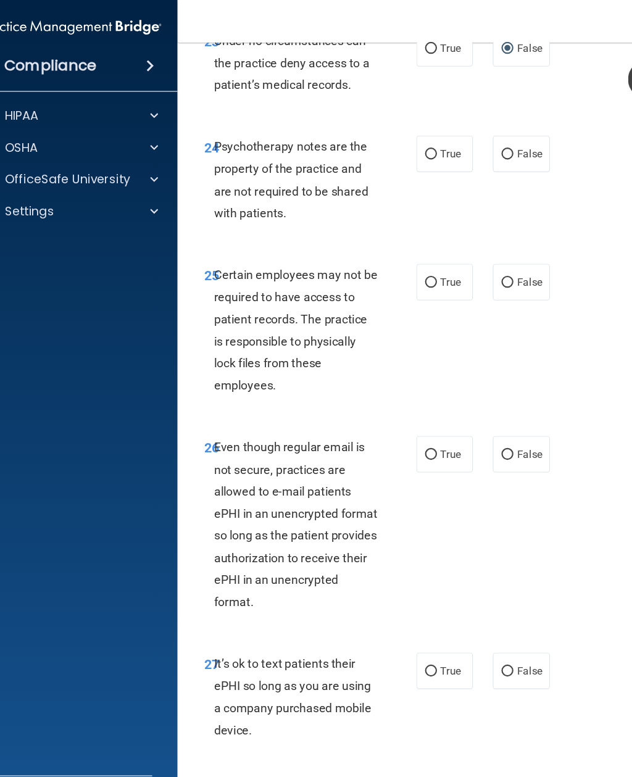
click at [397, 148] on input "True" at bounding box center [400, 143] width 11 height 9
radio input "true"
click at [405, 267] on input "True" at bounding box center [400, 262] width 11 height 9
radio input "true"
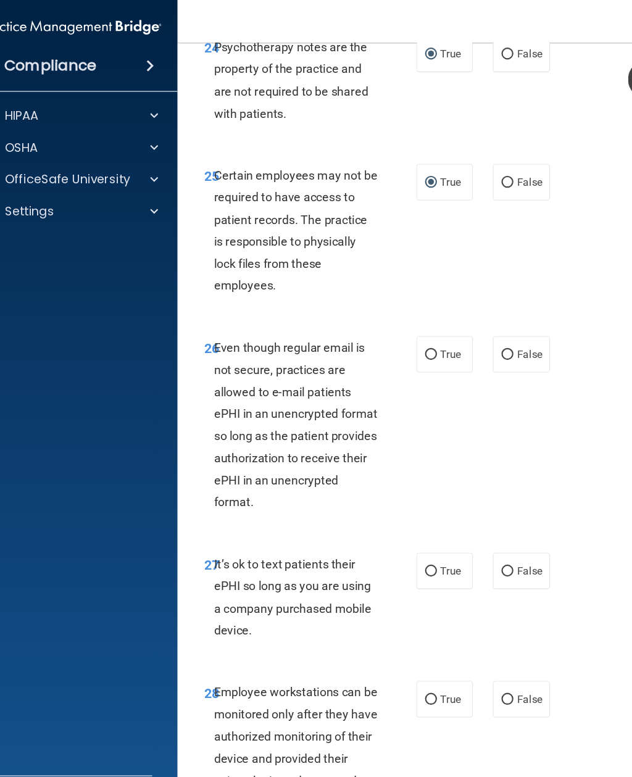
scroll to position [3817, 0]
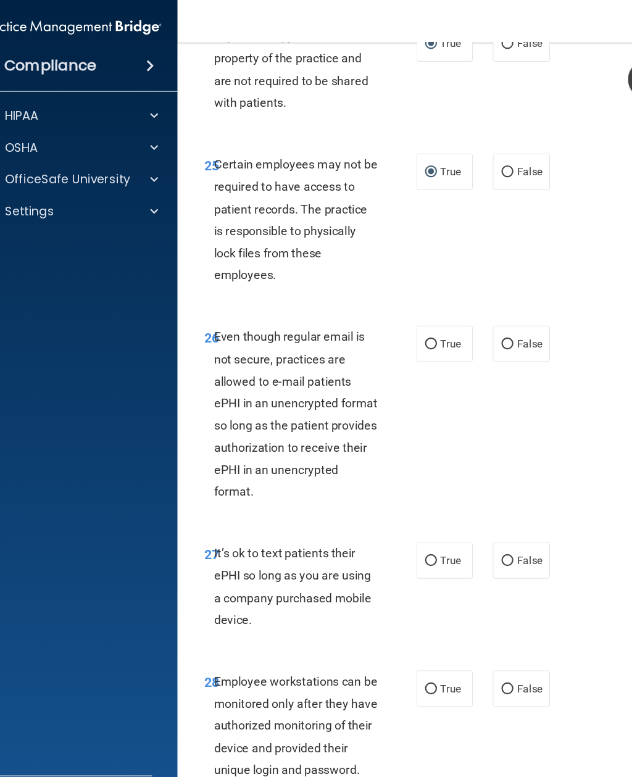
click at [406, 325] on input "True" at bounding box center [400, 319] width 11 height 9
radio input "true"
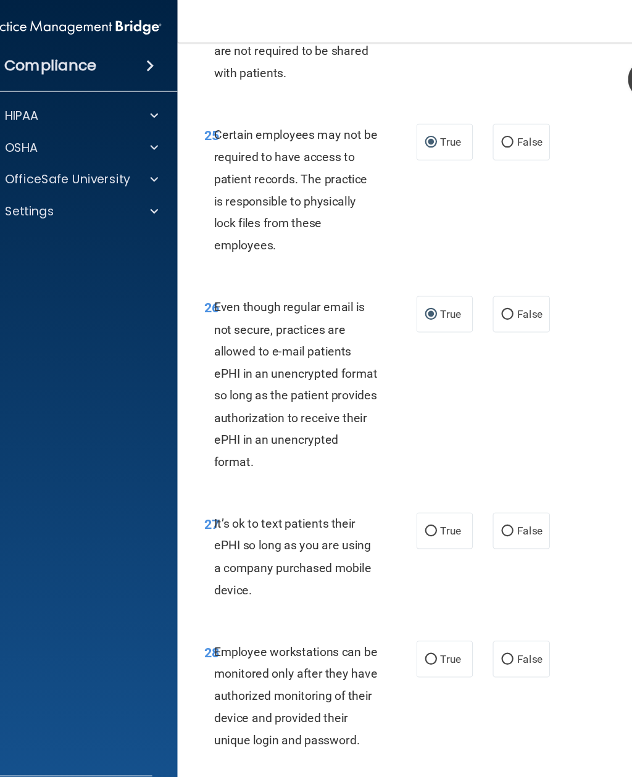
scroll to position [3847, 0]
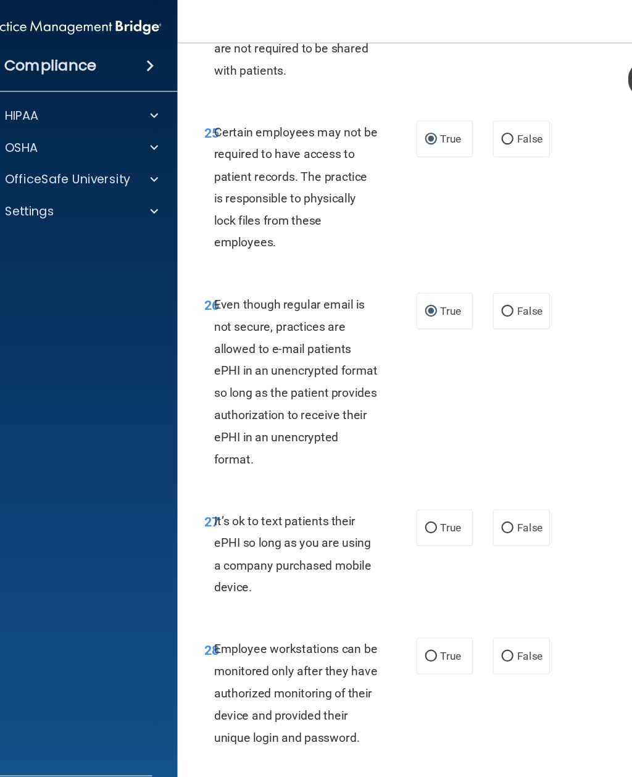
click at [469, 496] on input "False" at bounding box center [471, 490] width 11 height 9
radio input "true"
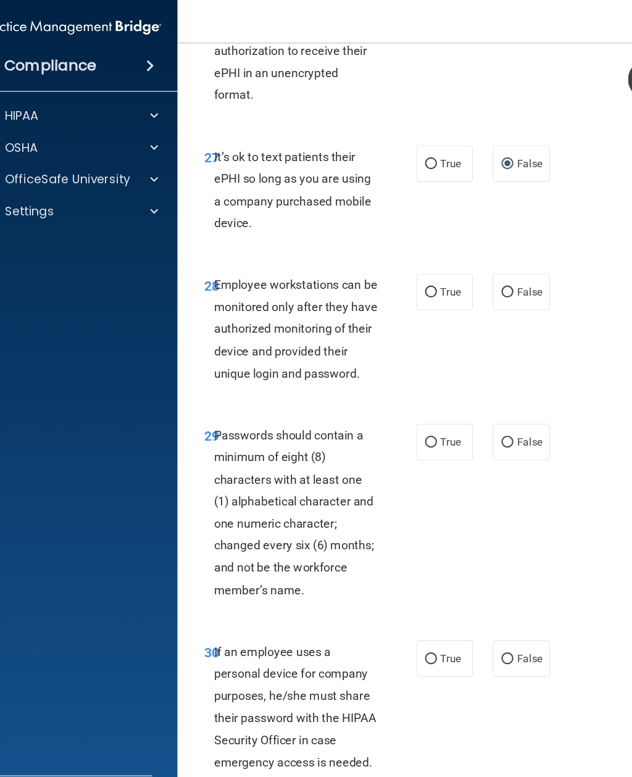
scroll to position [4186, 0]
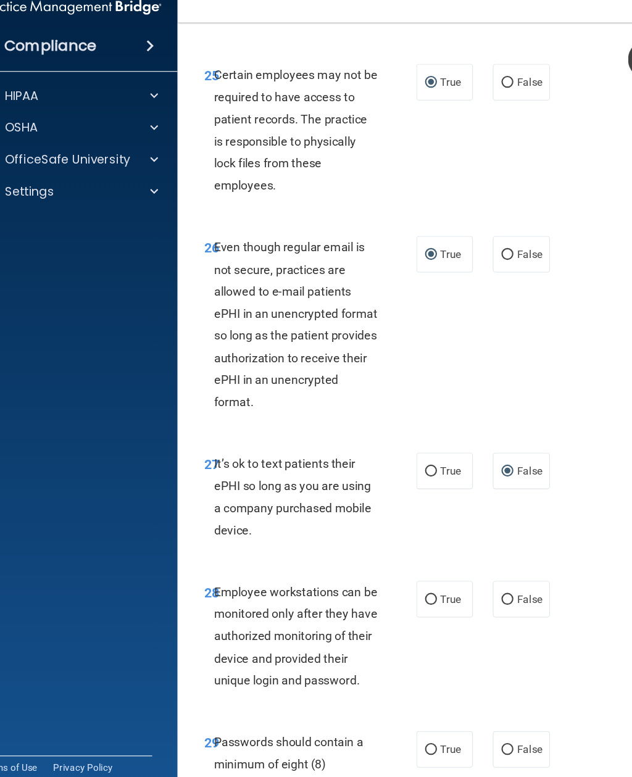
click at [561, 3] on nav "Toggle navigation [PERSON_NAME] [PERSON_NAME][EMAIL_ADDRESS][DOMAIN_NAME] Manag…" at bounding box center [415, 20] width 500 height 40
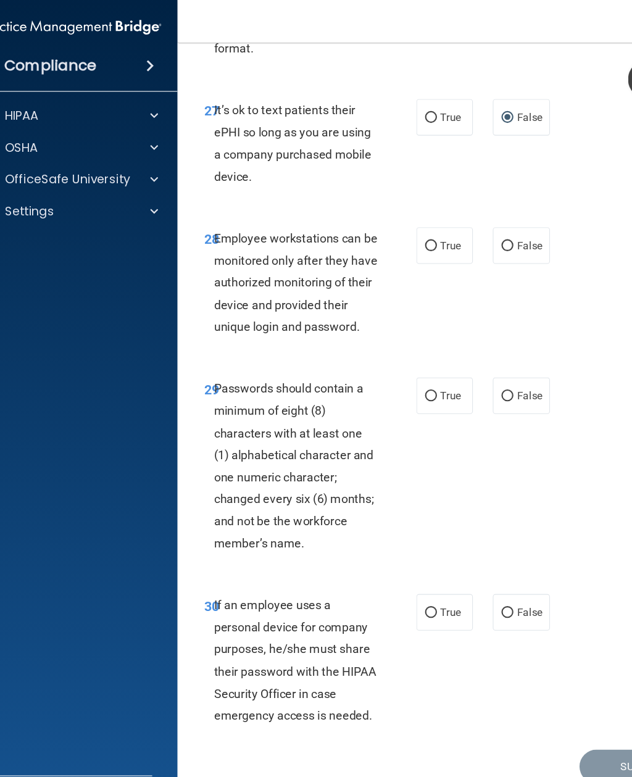
scroll to position [4244, 0]
click at [402, 367] on input "True" at bounding box center [400, 368] width 11 height 9
radio input "true"
click at [471, 233] on input "False" at bounding box center [471, 228] width 11 height 9
radio input "true"
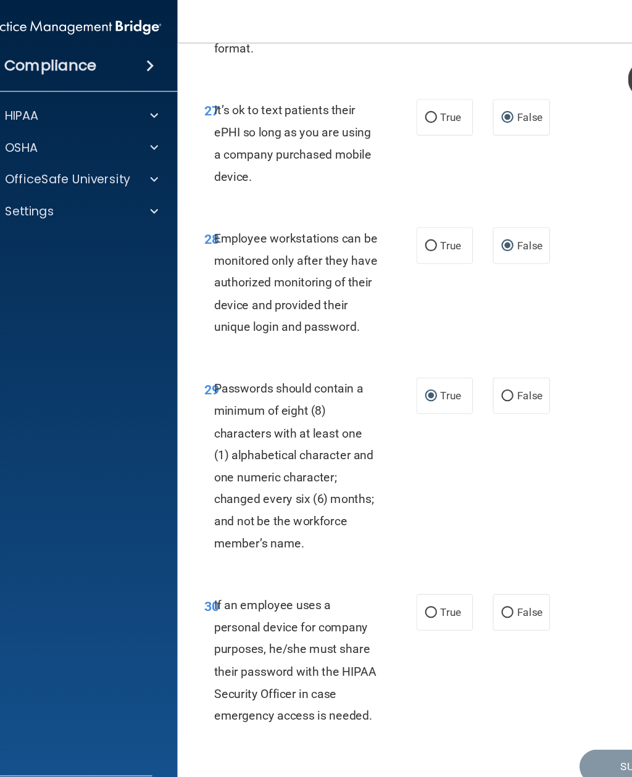
click at [474, 565] on input "False" at bounding box center [471, 569] width 11 height 9
radio input "true"
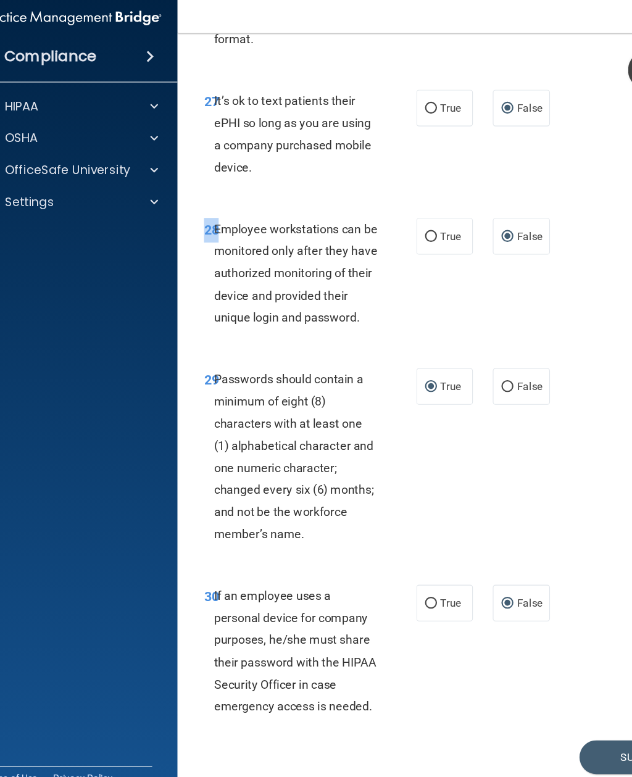
click at [529, 311] on div "28 Employee workstations can be monitored only after they have authorized monit…" at bounding box center [414, 266] width 469 height 140
click at [557, 704] on button "Submit" at bounding box center [593, 711] width 111 height 31
click at [570, 702] on button "Submit" at bounding box center [593, 711] width 111 height 31
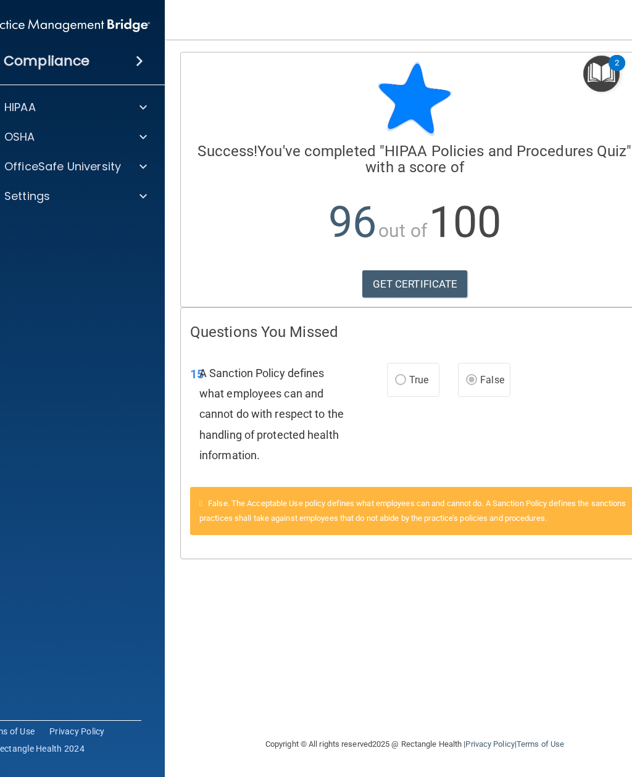
click at [397, 294] on link "GET CERTIFICATE" at bounding box center [415, 283] width 106 height 27
click at [601, 75] on img "Open Resource Center, 2 new notifications" at bounding box center [601, 74] width 36 height 36
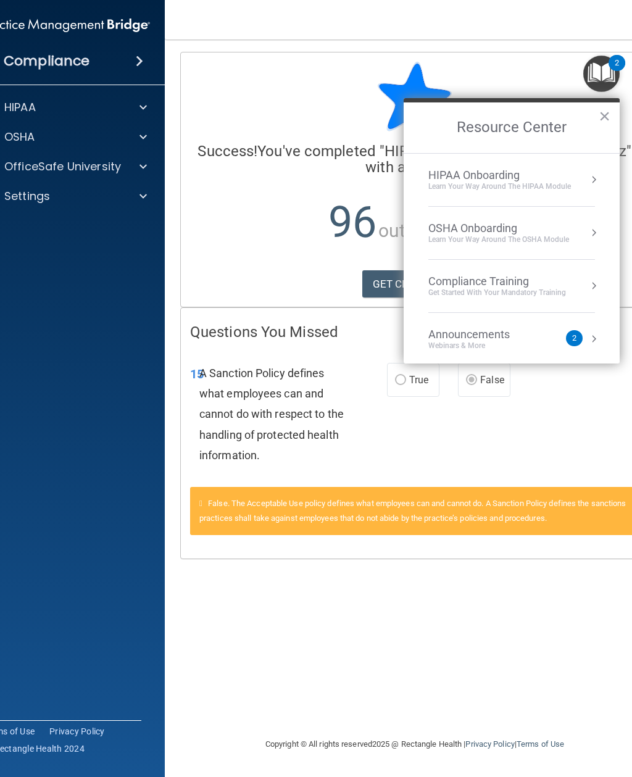
click at [577, 179] on div "HIPAA Onboarding Learn Your Way around the HIPAA module" at bounding box center [511, 180] width 167 height 23
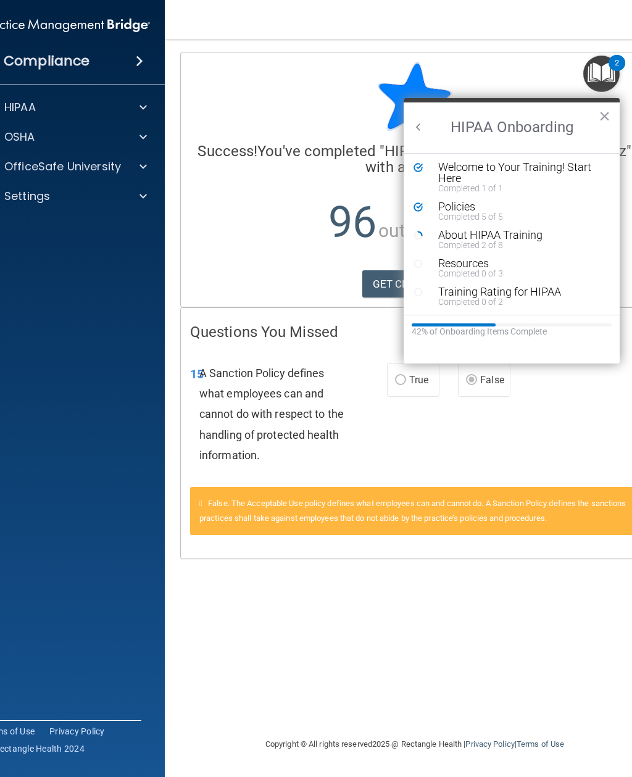
scroll to position [2, 0]
click at [491, 231] on div "About HIPAA Training" at bounding box center [520, 235] width 165 height 11
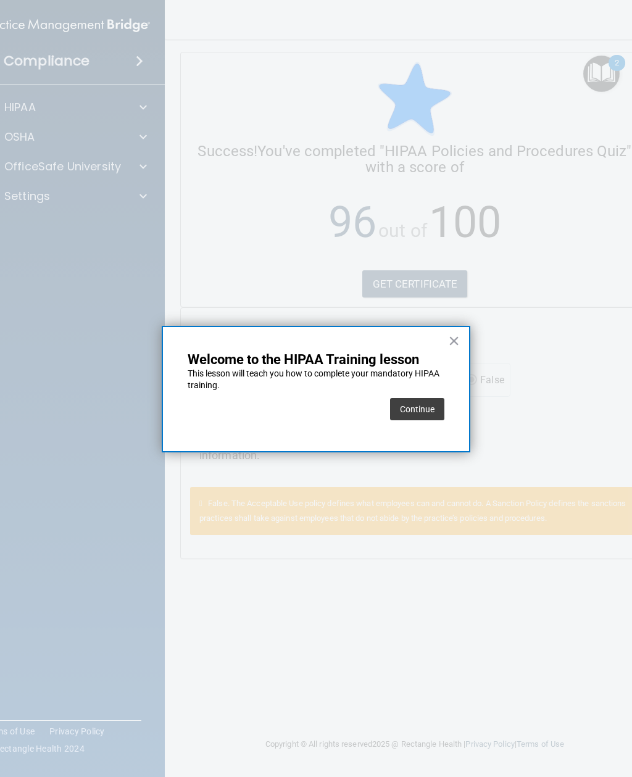
click at [419, 404] on button "Continue" at bounding box center [417, 409] width 54 height 22
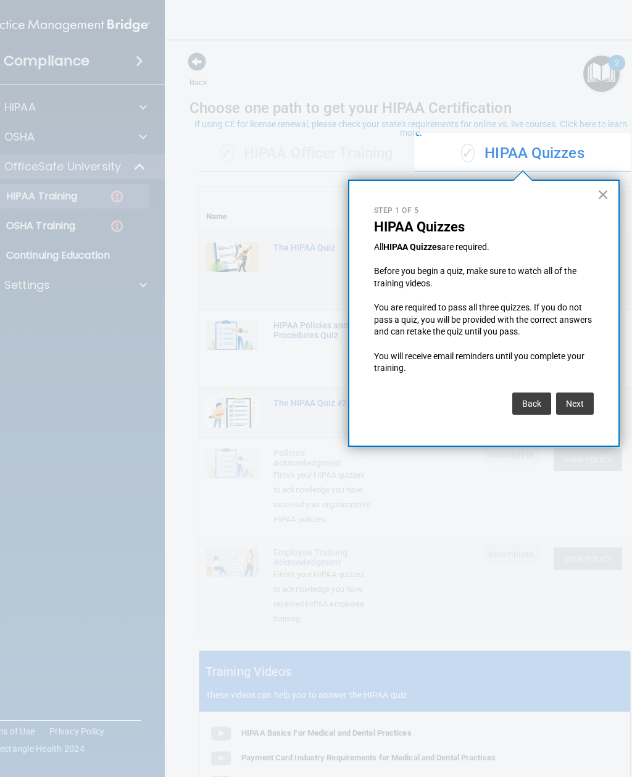
click at [588, 393] on button "Next" at bounding box center [575, 404] width 38 height 22
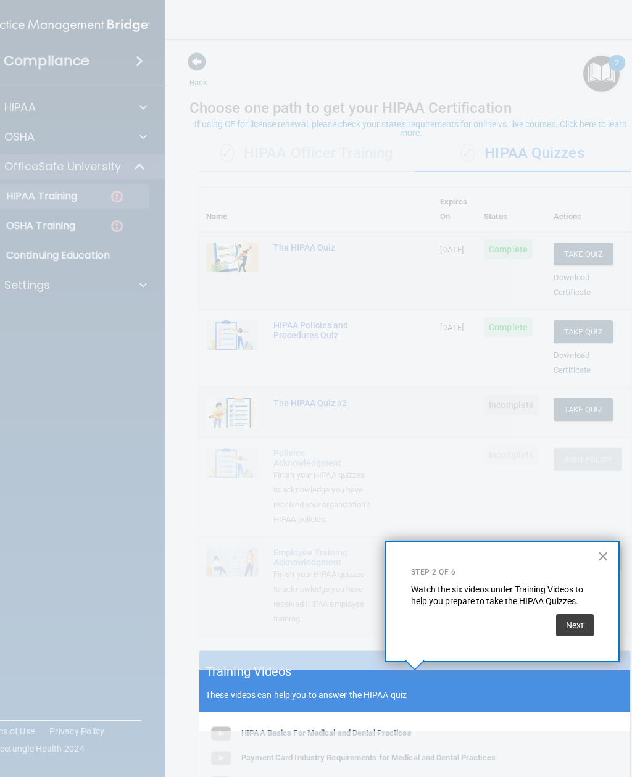
click at [578, 620] on button "Next" at bounding box center [575, 625] width 38 height 22
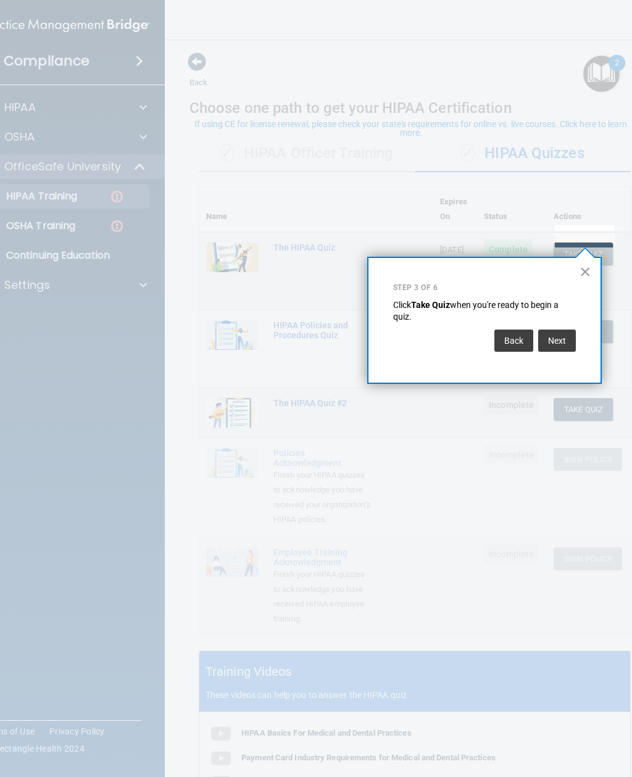
click at [558, 339] on button "Next" at bounding box center [557, 341] width 38 height 22
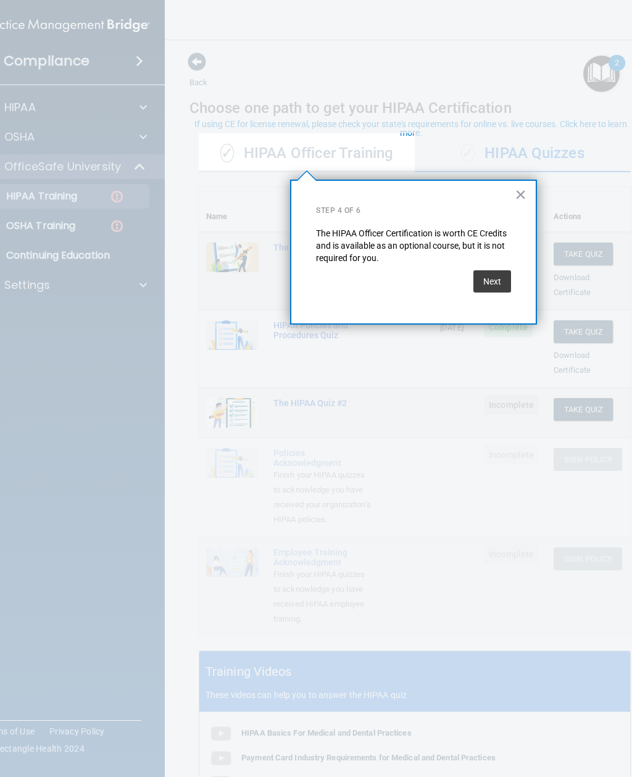
click at [497, 285] on button "Next" at bounding box center [492, 281] width 38 height 22
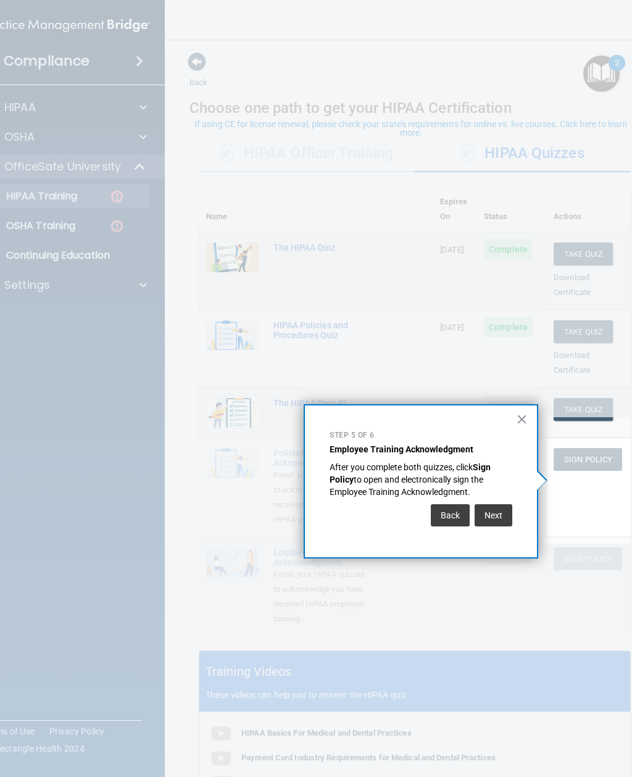
click at [505, 510] on button "Next" at bounding box center [494, 515] width 38 height 22
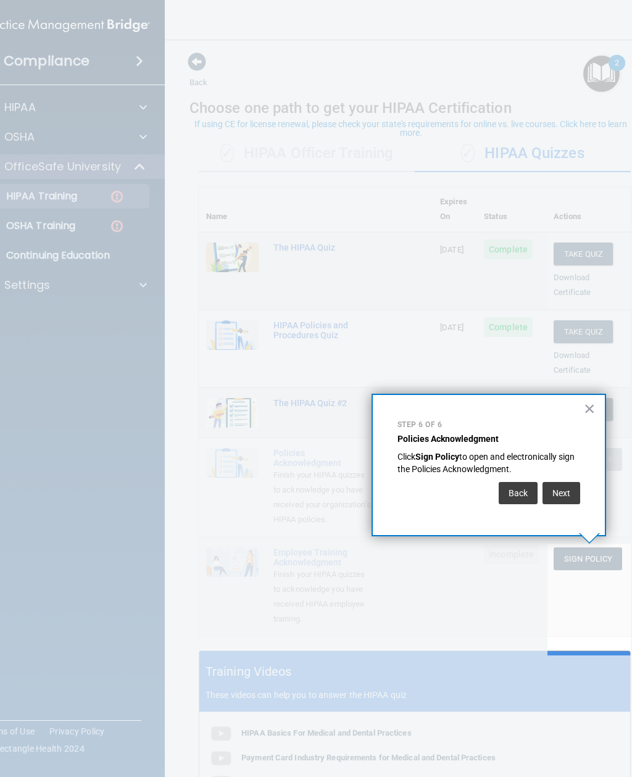
click at [510, 423] on p "Step 6 of 6" at bounding box center [489, 425] width 183 height 10
click at [538, 448] on div "× Step 6 of 6 Policies Acknowledgment Click Sign Policy to open and electronica…" at bounding box center [489, 465] width 235 height 143
click at [554, 477] on div "Next" at bounding box center [559, 490] width 41 height 28
click at [553, 476] on div "Next" at bounding box center [559, 490] width 41 height 28
click at [551, 482] on button "Next" at bounding box center [562, 493] width 38 height 22
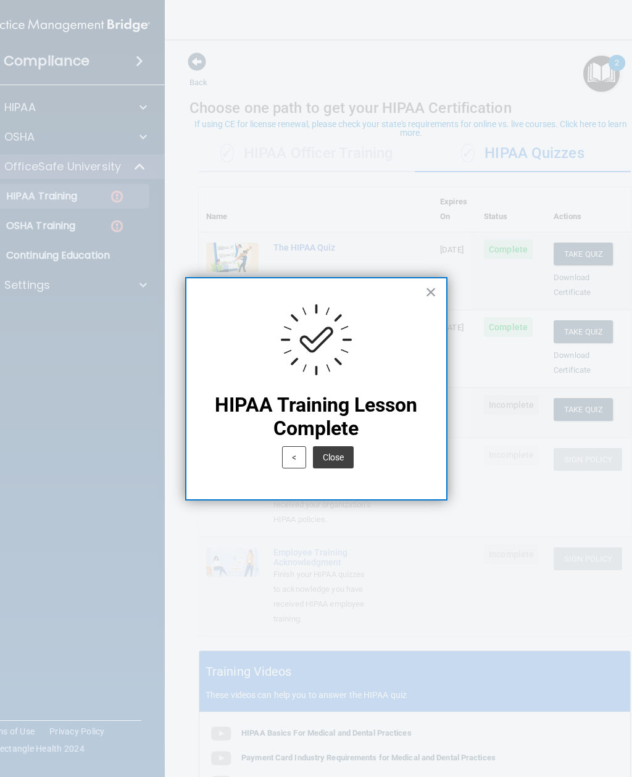
click at [341, 451] on button "Close" at bounding box center [333, 457] width 41 height 22
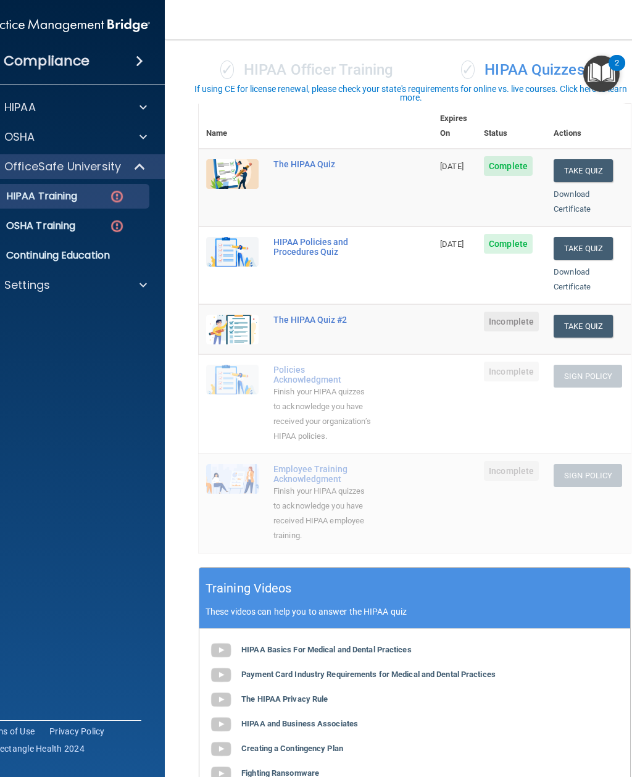
scroll to position [99, 0]
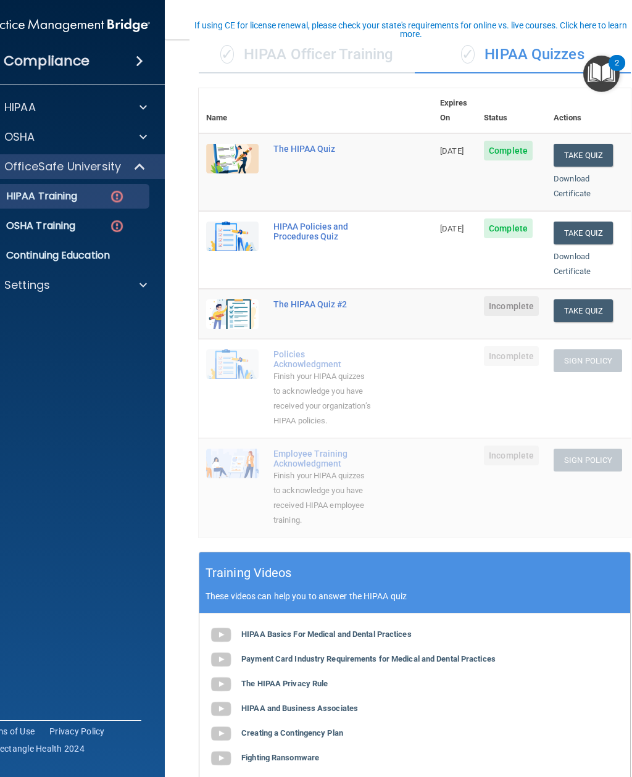
click at [315, 349] on div "Policies Acknowledgment" at bounding box center [322, 359] width 98 height 20
click at [344, 299] on div "The HIPAA Quiz #2" at bounding box center [322, 304] width 98 height 10
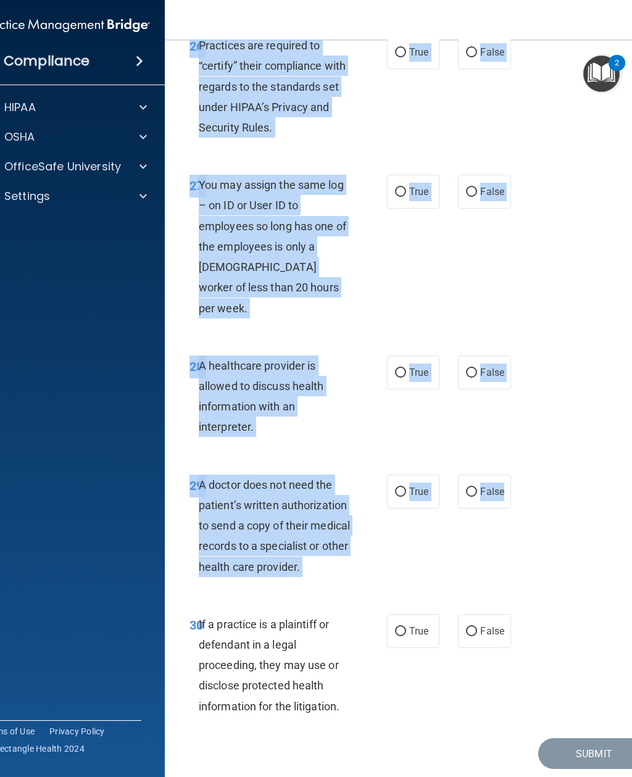
scroll to position [3776, 0]
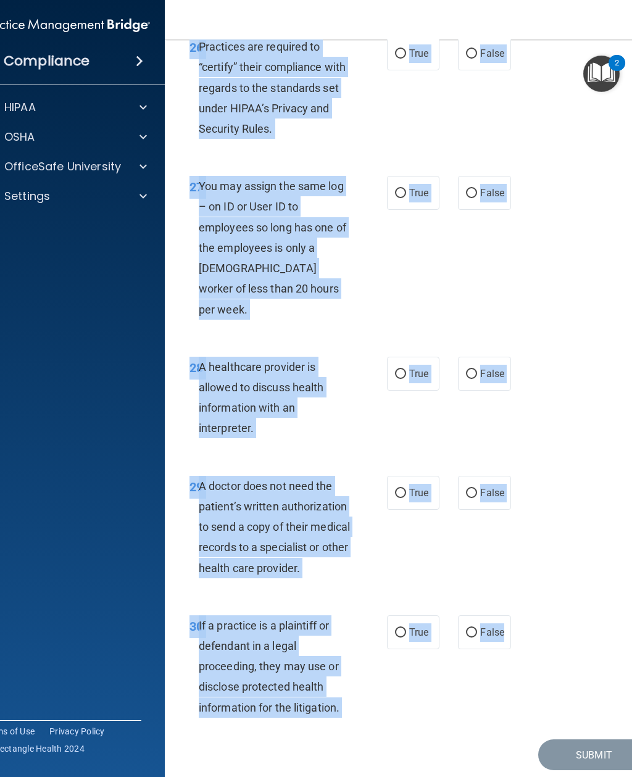
copy div "L ipsumdol sitametco adipiscin el seddoeiu temp incididuntutl et dolorem aliqu …"
click at [573, 190] on div "27 You may assign the same log – on ID or User ID to employees so long has one …" at bounding box center [414, 250] width 469 height 181
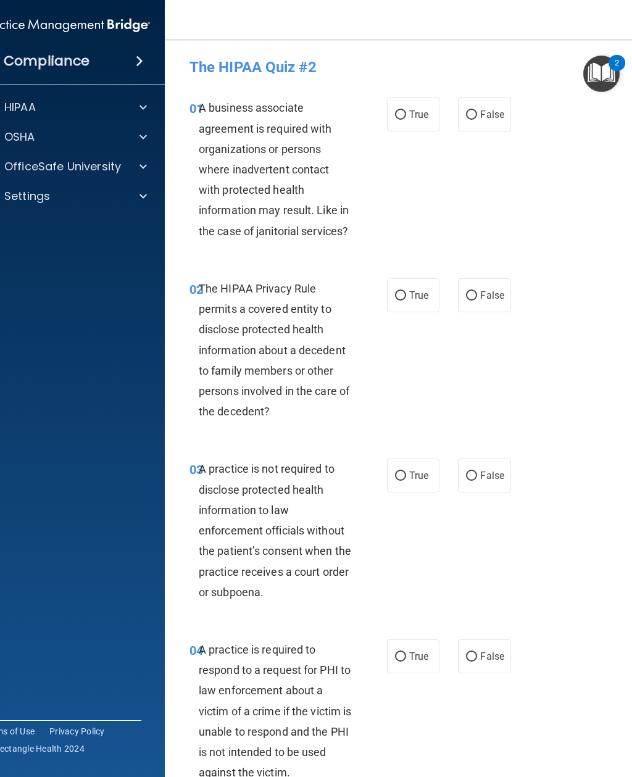
scroll to position [0, 0]
click at [596, 83] on img "Open Resource Center, 2 new notifications" at bounding box center [601, 74] width 36 height 36
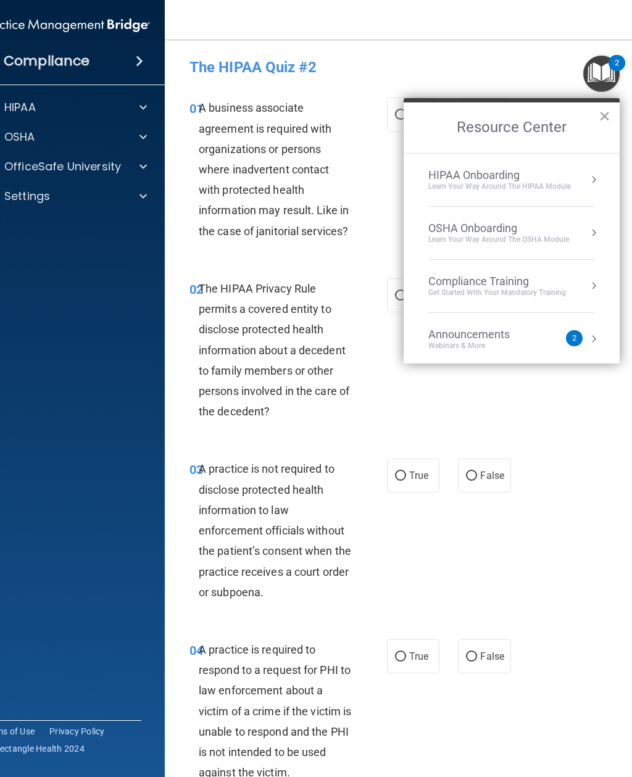
click at [581, 187] on div "HIPAA Onboarding Learn Your Way around the HIPAA module" at bounding box center [511, 180] width 167 height 23
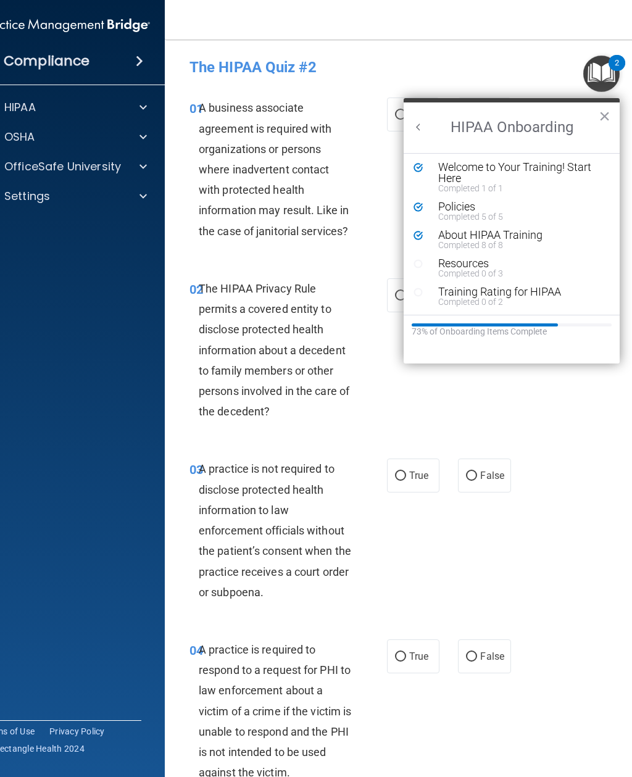
scroll to position [2, 0]
click at [609, 117] on button "×" at bounding box center [605, 116] width 12 height 20
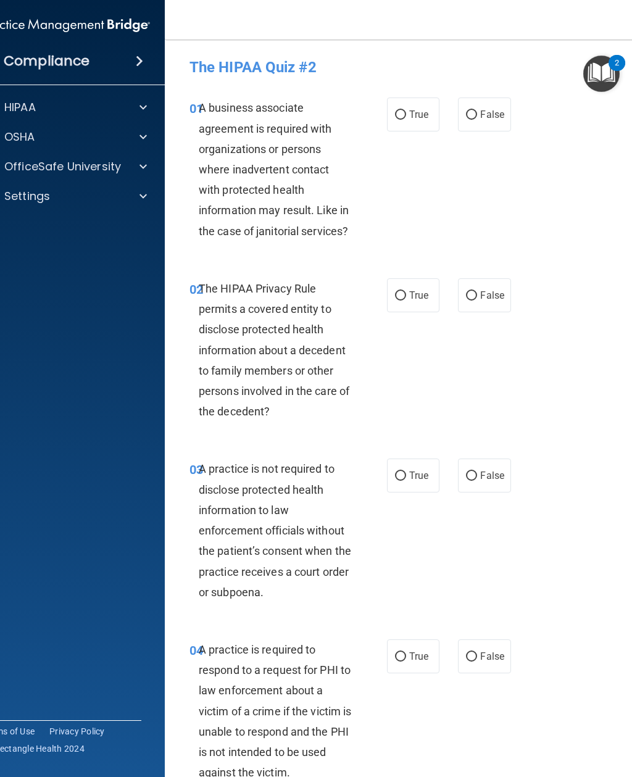
click at [477, 115] on input "False" at bounding box center [471, 114] width 11 height 9
radio input "true"
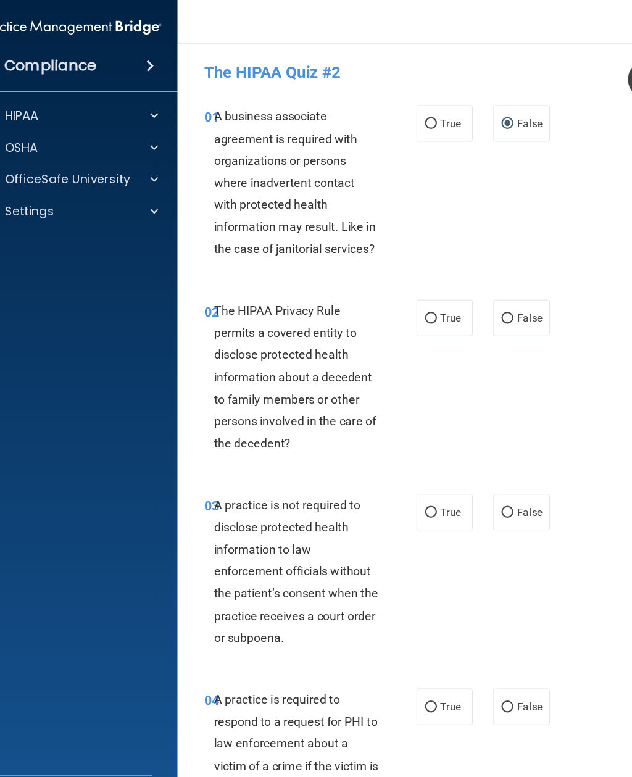
click at [402, 293] on input "True" at bounding box center [400, 295] width 11 height 9
radio input "true"
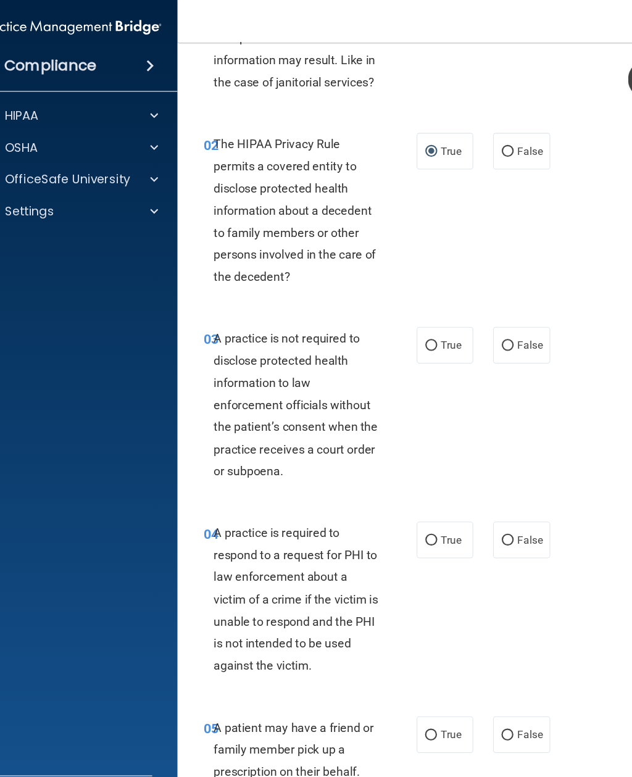
scroll to position [156, 0]
click at [476, 316] on input "False" at bounding box center [471, 320] width 11 height 9
radio input "true"
click at [402, 497] on input "True" at bounding box center [400, 501] width 11 height 9
radio input "true"
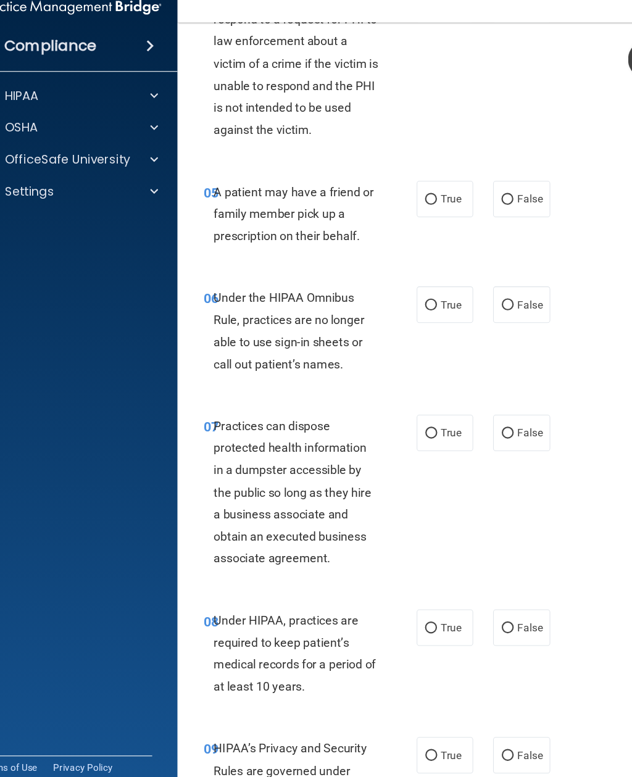
scroll to position [636, 0]
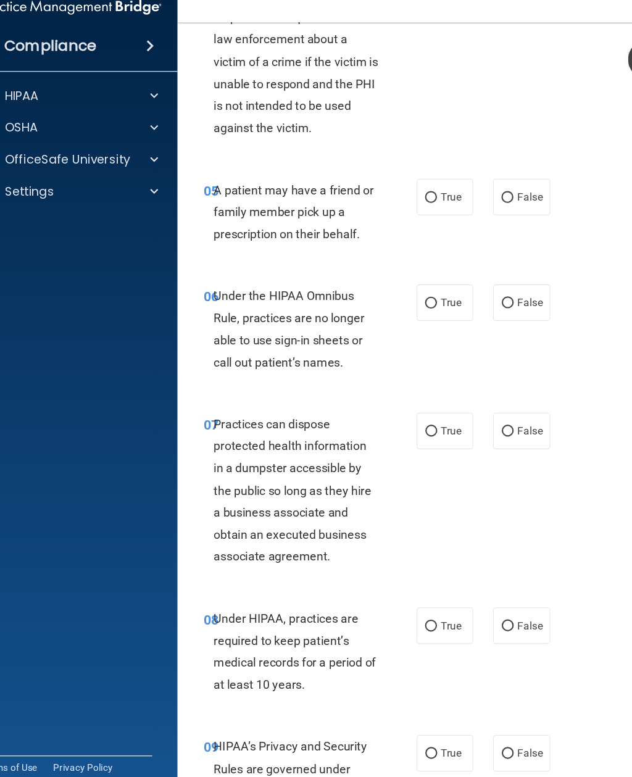
click at [398, 198] on input "True" at bounding box center [400, 202] width 11 height 9
radio input "true"
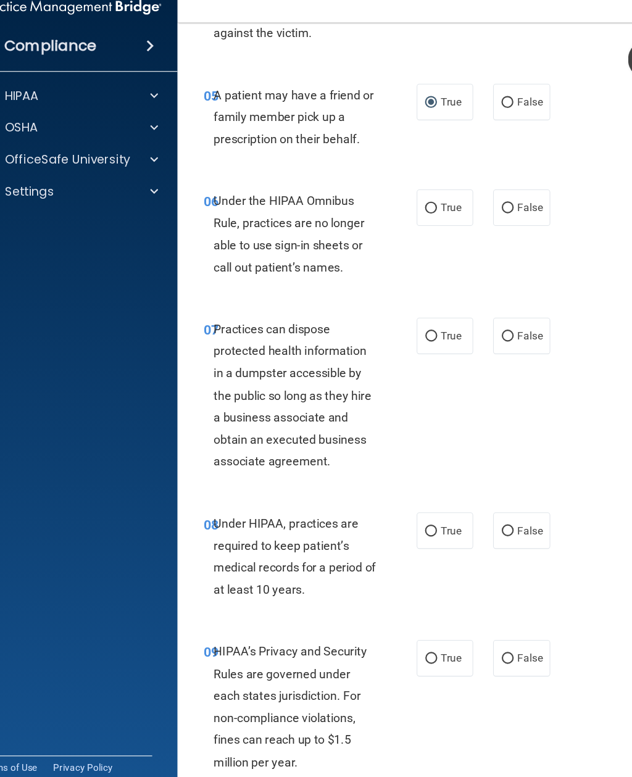
scroll to position [725, 0]
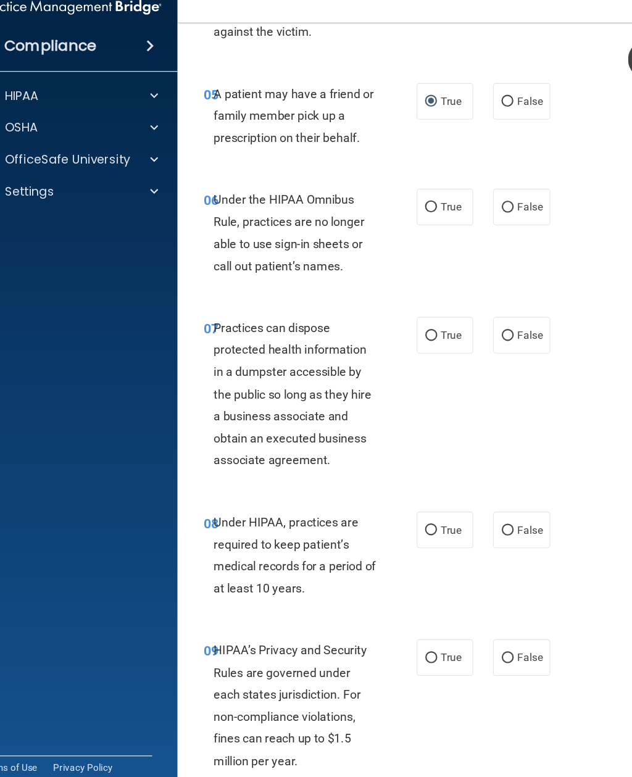
click at [477, 207] on input "False" at bounding box center [471, 211] width 11 height 9
radio input "true"
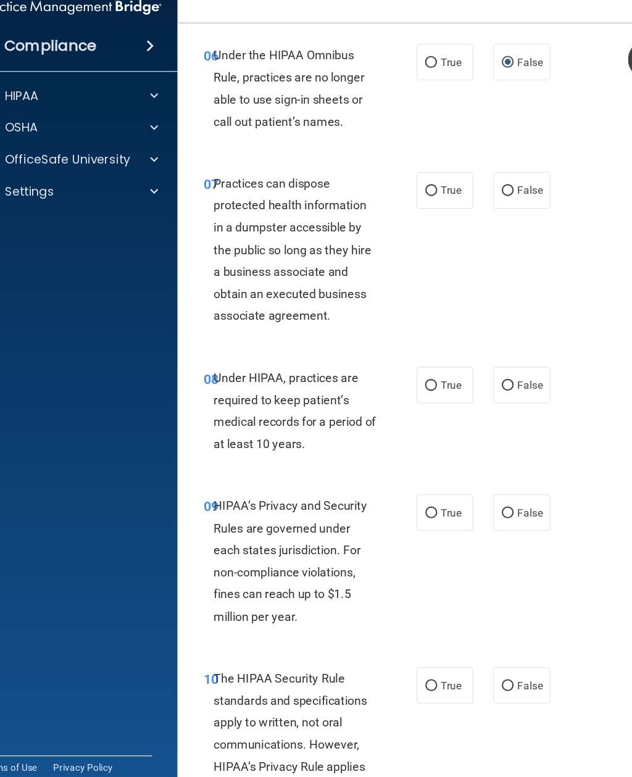
scroll to position [873, 0]
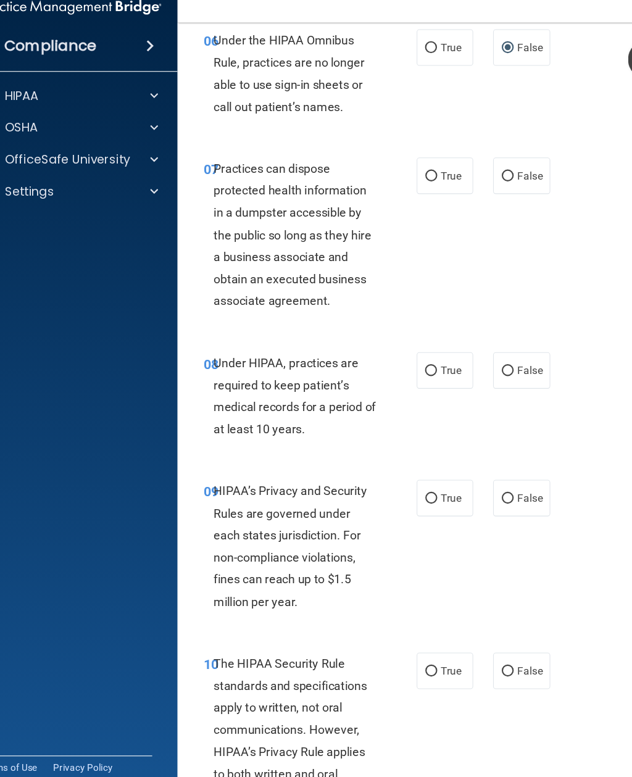
click at [402, 178] on input "True" at bounding box center [400, 182] width 11 height 9
radio input "true"
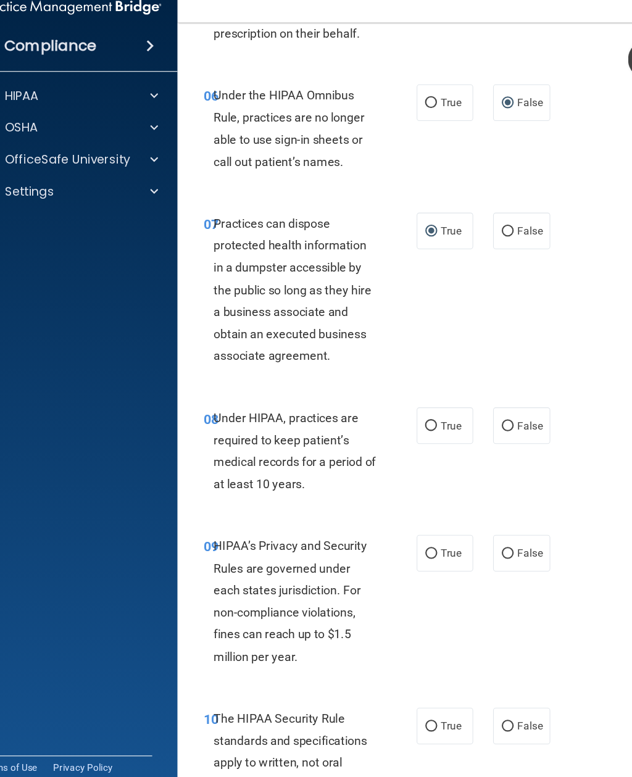
scroll to position [817, 0]
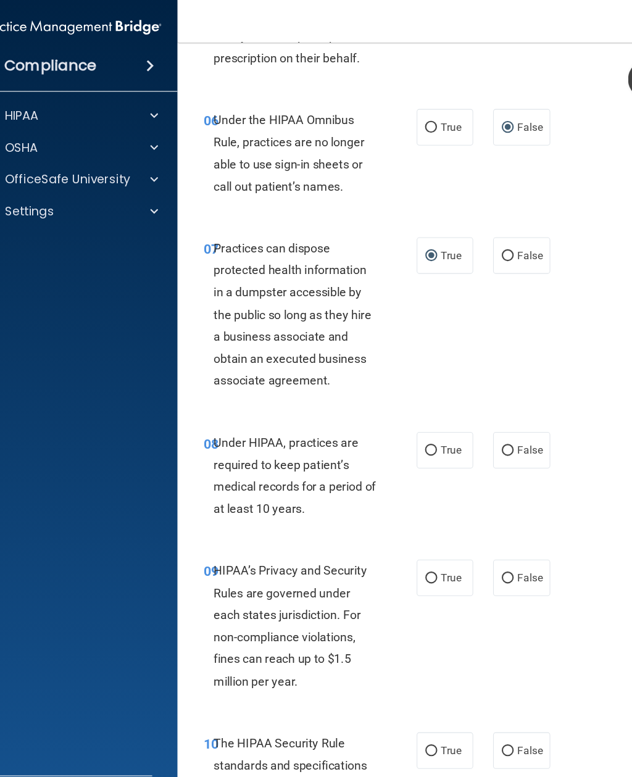
click at [471, 234] on input "False" at bounding box center [471, 237] width 11 height 9
radio input "true"
radio input "false"
click at [473, 414] on input "False" at bounding box center [471, 418] width 11 height 9
radio input "true"
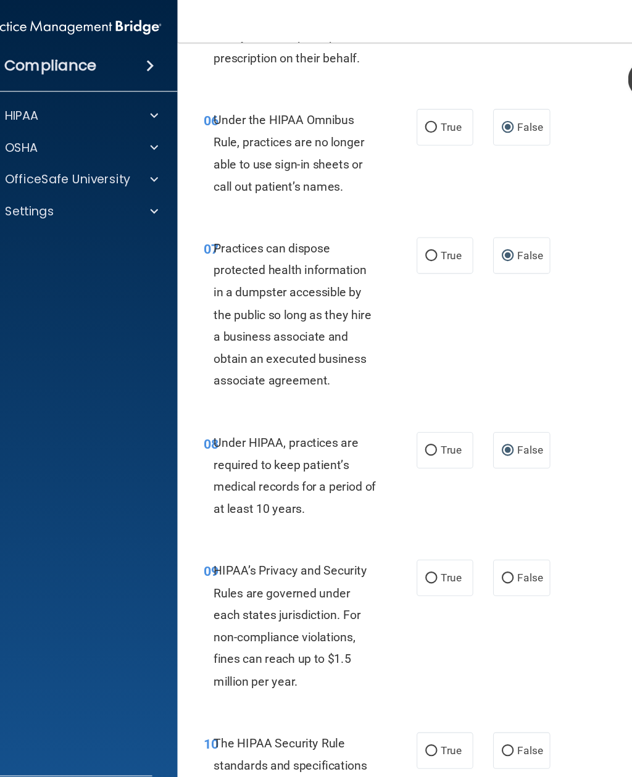
click at [481, 531] on span "False" at bounding box center [492, 537] width 24 height 12
click at [477, 533] on input "False" at bounding box center [471, 537] width 11 height 9
radio input "true"
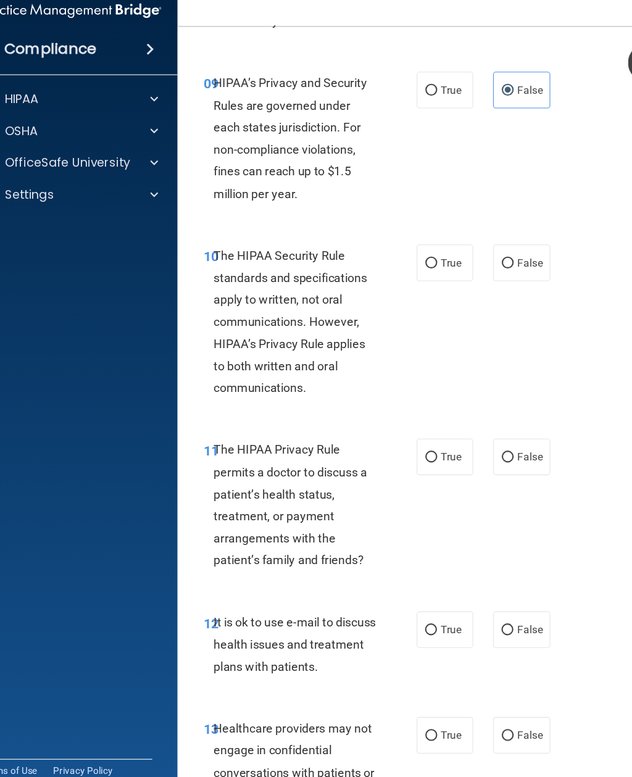
scroll to position [1257, 0]
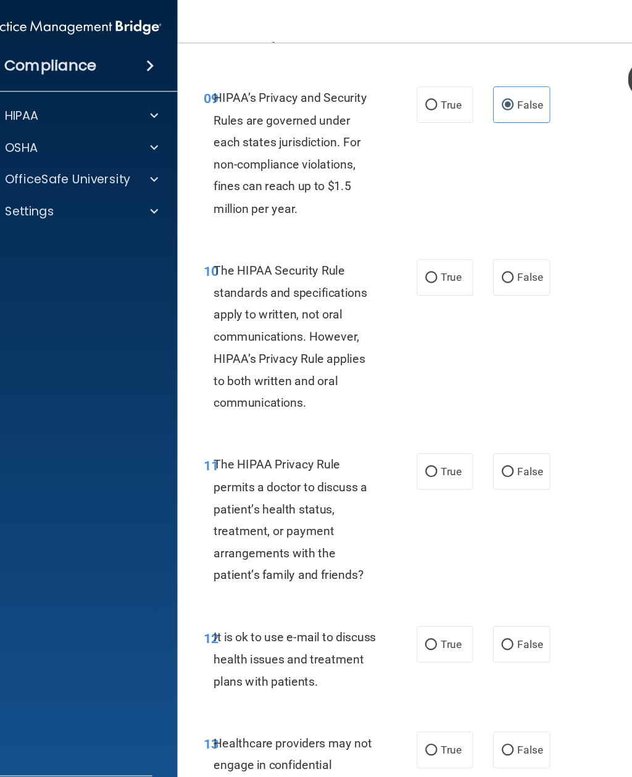
click at [406, 254] on input "True" at bounding box center [400, 258] width 11 height 9
radio input "true"
click at [404, 434] on input "True" at bounding box center [400, 438] width 11 height 9
radio input "true"
click at [404, 594] on input "True" at bounding box center [400, 598] width 11 height 9
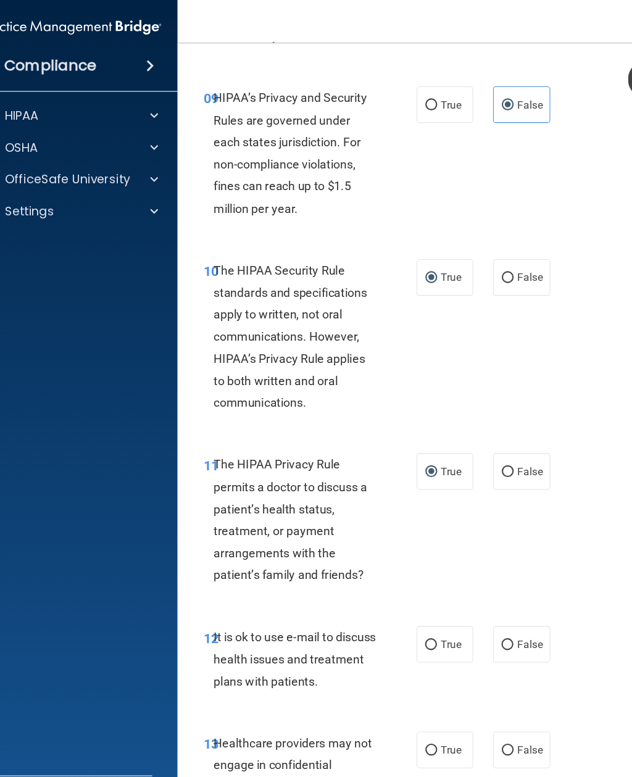
radio input "true"
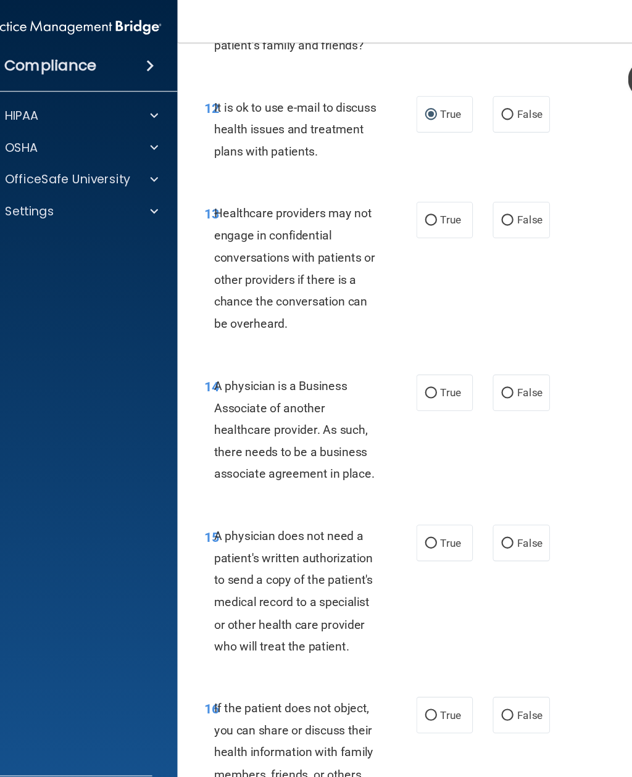
scroll to position [1749, 0]
click at [401, 200] on input "True" at bounding box center [400, 204] width 11 height 9
radio input "true"
click at [476, 200] on input "False" at bounding box center [471, 204] width 11 height 9
radio input "true"
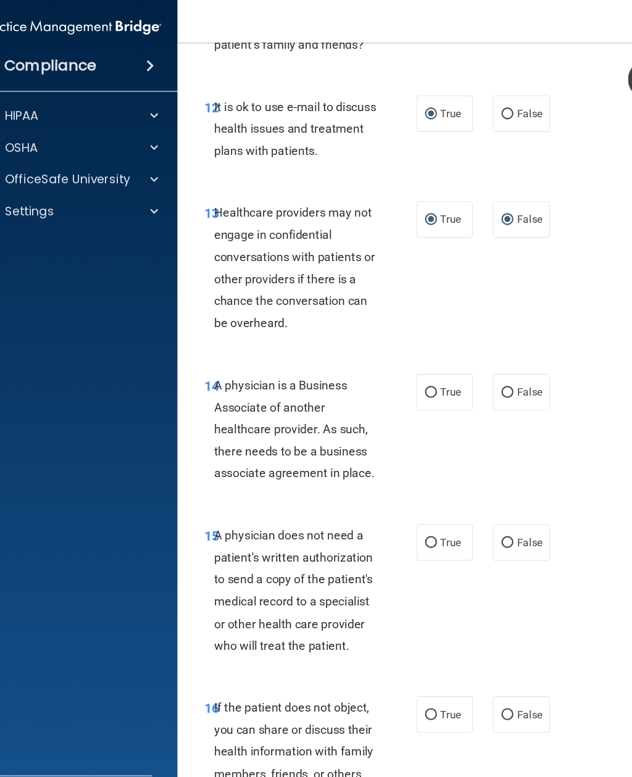
radio input "false"
click at [473, 360] on input "False" at bounding box center [471, 364] width 11 height 9
radio input "true"
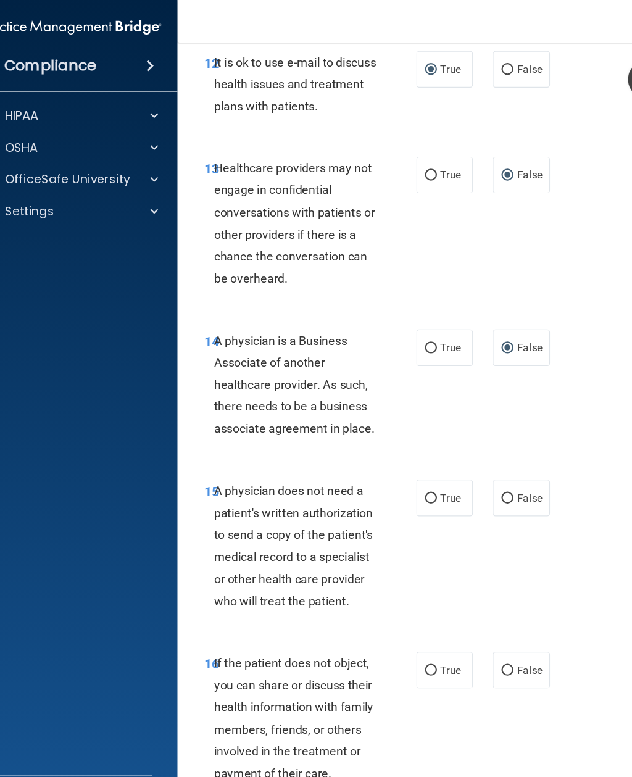
scroll to position [1801, 0]
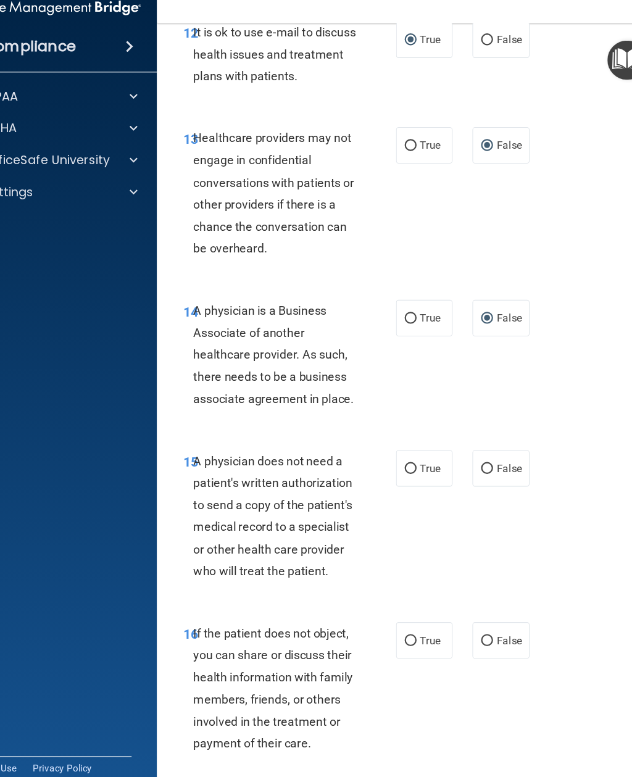
click at [352, 512] on div "15 A physician does not need a patient's written authorization to send a copy o…" at bounding box center [288, 500] width 235 height 129
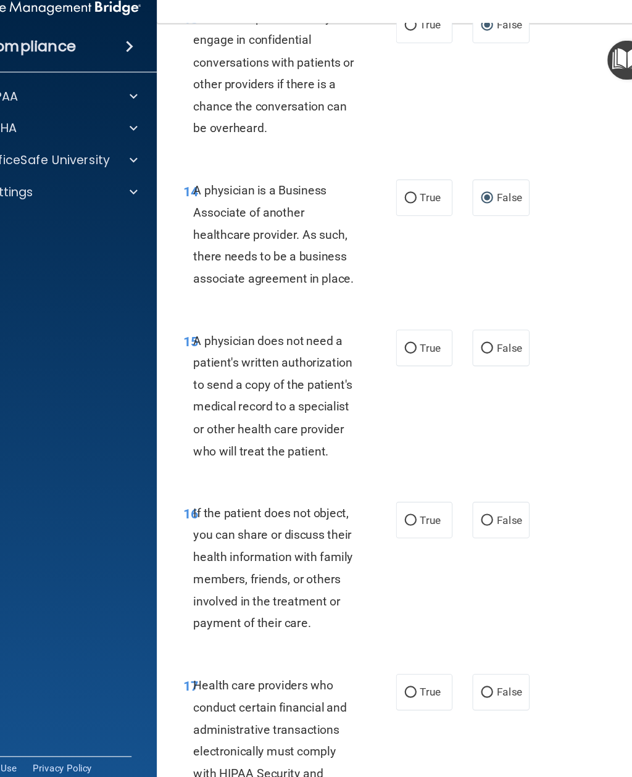
scroll to position [1904, 0]
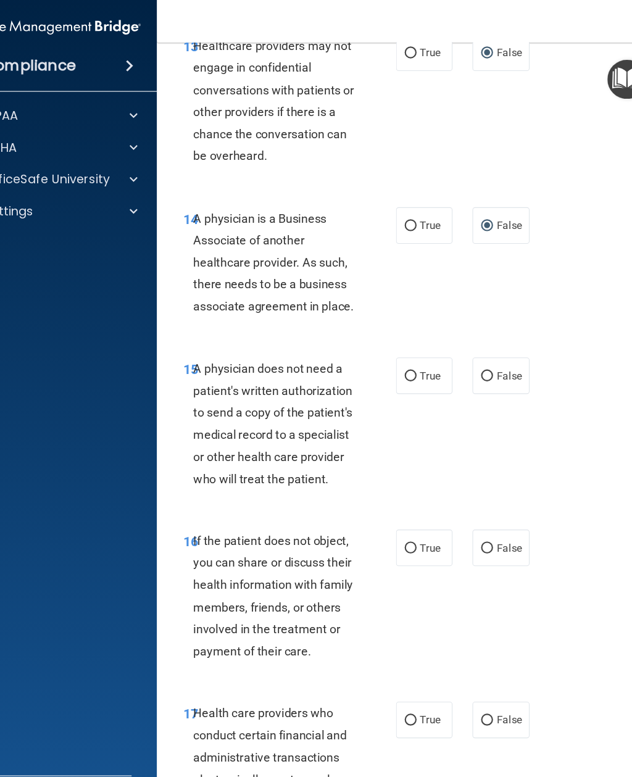
click at [395, 345] on input "True" at bounding box center [400, 349] width 11 height 9
radio input "true"
click at [387, 492] on label "True" at bounding box center [413, 509] width 52 height 34
click at [395, 505] on input "True" at bounding box center [400, 509] width 11 height 9
radio input "true"
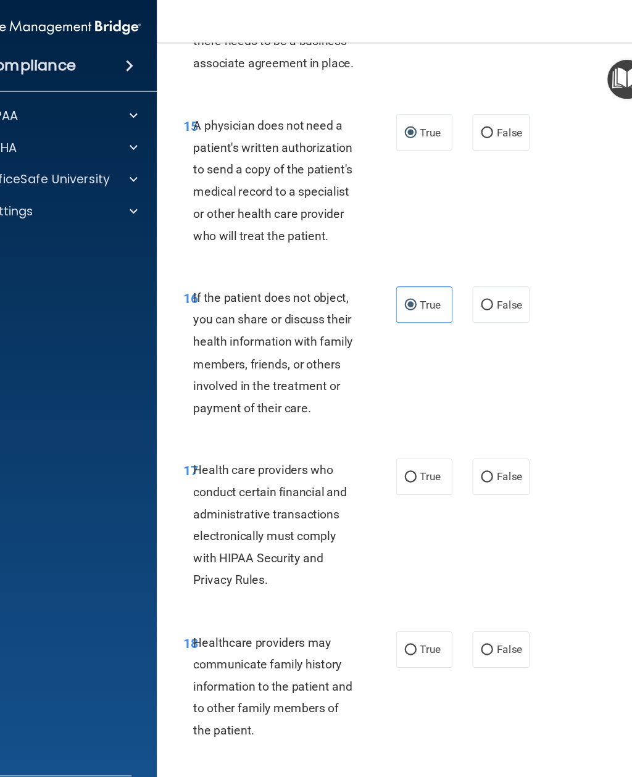
scroll to position [2133, 0]
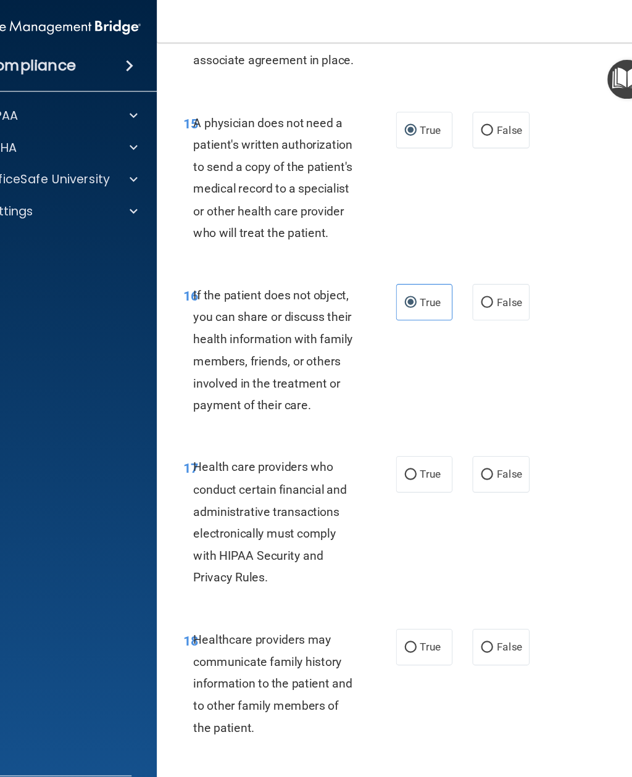
click at [387, 423] on label "True" at bounding box center [413, 440] width 52 height 34
click at [395, 436] on input "True" at bounding box center [400, 440] width 11 height 9
radio input "true"
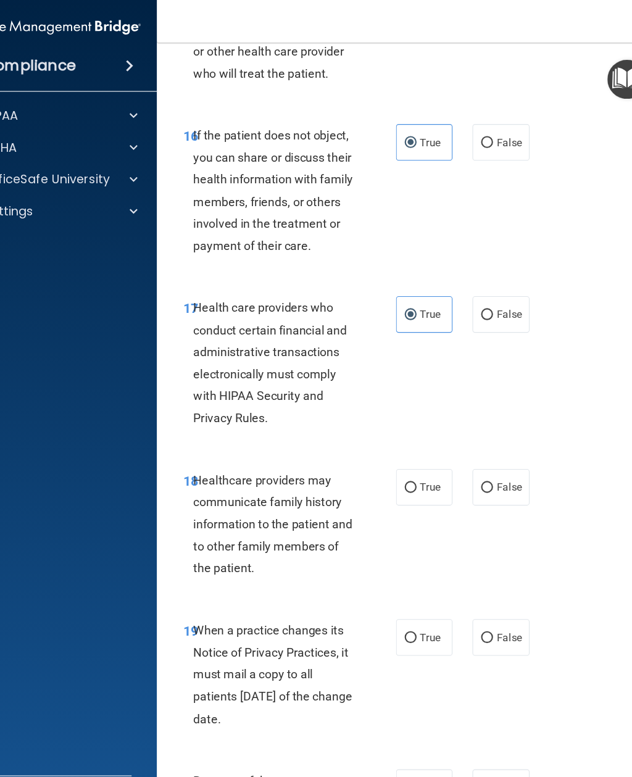
scroll to position [2289, 0]
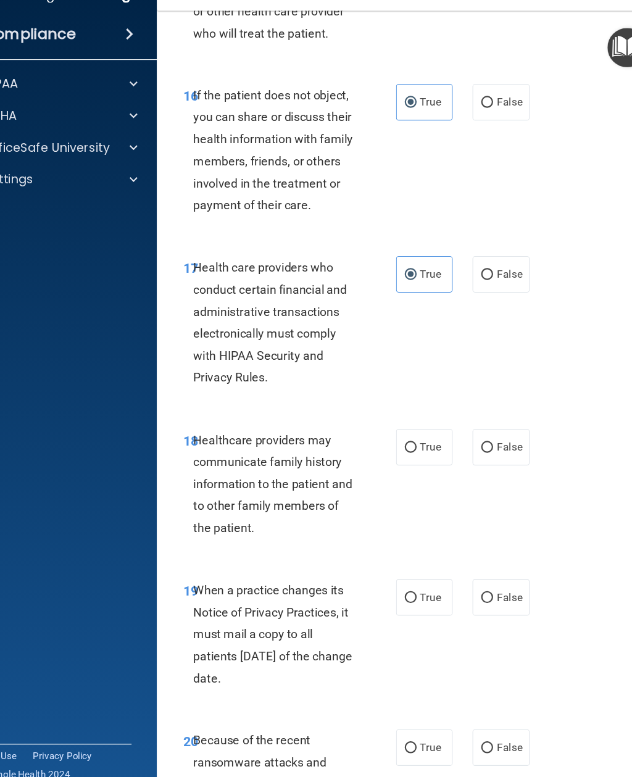
click at [320, 271] on span "Health care providers who conduct certain financial and administrative transact…" at bounding box center [270, 328] width 143 height 115
click at [331, 267] on div "Health care providers who conduct certain financial and administrative transact…" at bounding box center [280, 328] width 162 height 123
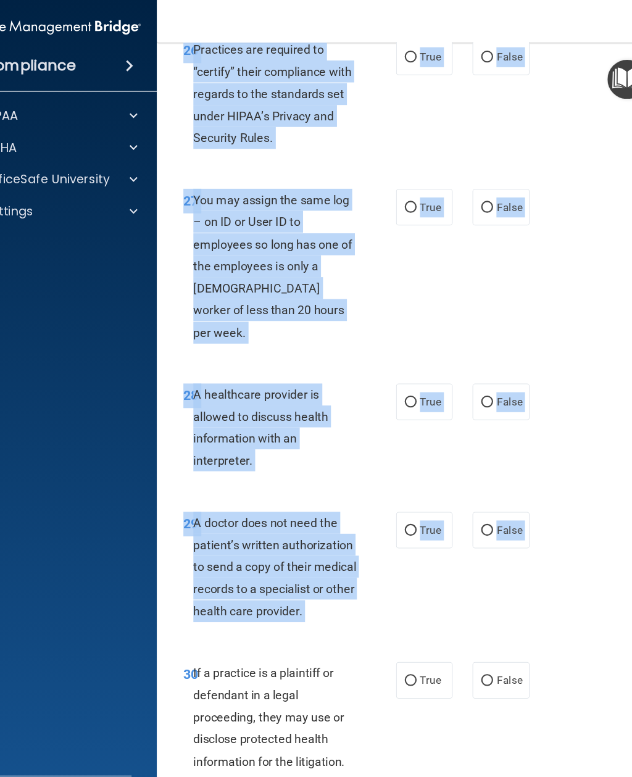
scroll to position [3776, 0]
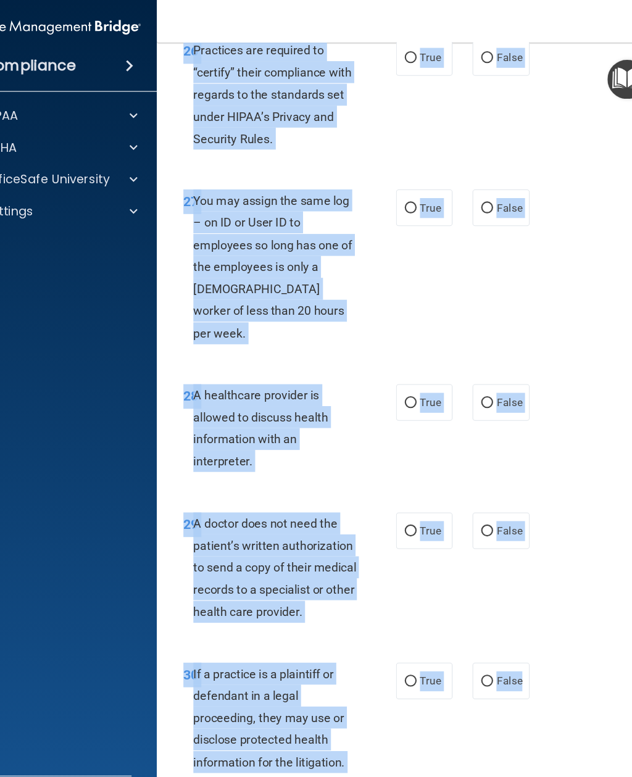
copy div "18 Healthcare providers may communicate family history information to the patie…"
click at [559, 217] on div "27 You may assign the same log – on ID or User ID to employees so long has one …" at bounding box center [414, 250] width 469 height 181
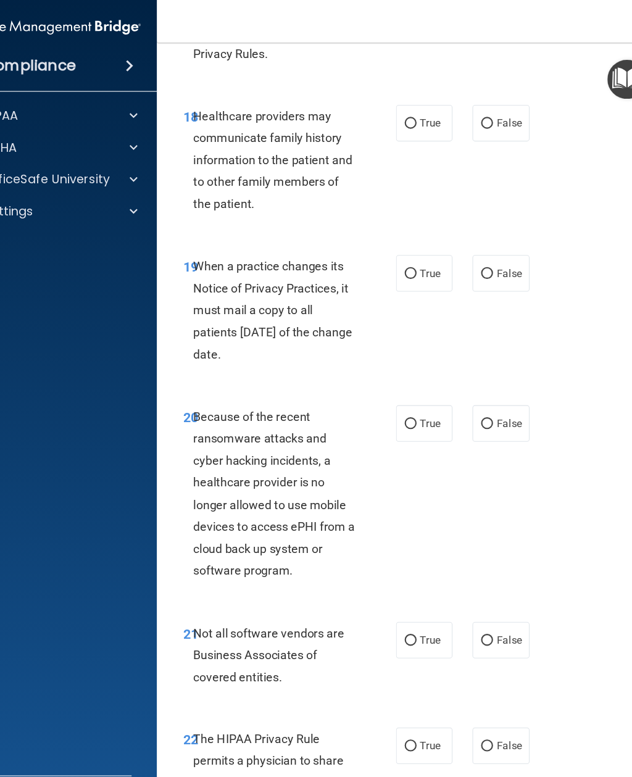
scroll to position [2548, 0]
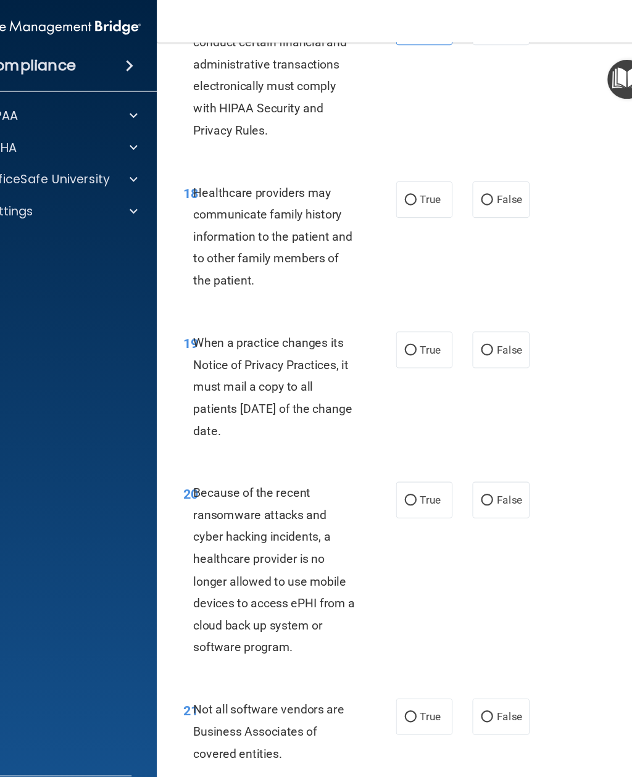
click at [395, 181] on input "True" at bounding box center [400, 185] width 11 height 9
radio input "true"
click at [466, 321] on input "False" at bounding box center [471, 325] width 11 height 9
radio input "true"
click at [466, 460] on input "False" at bounding box center [471, 464] width 11 height 9
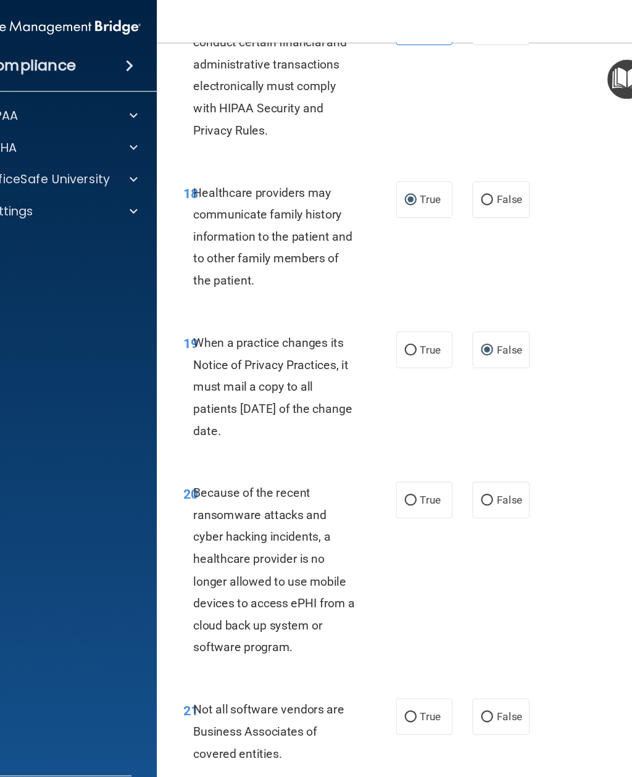
radio input "true"
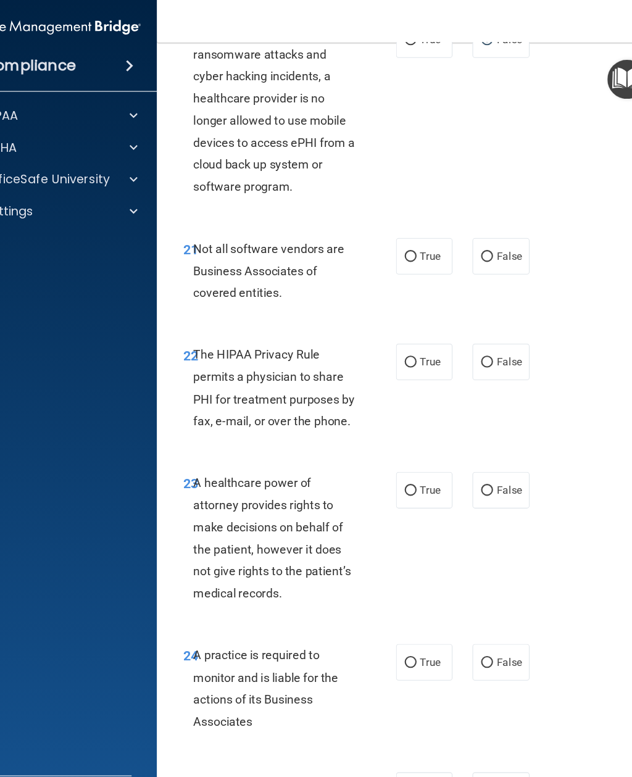
scroll to position [2992, 0]
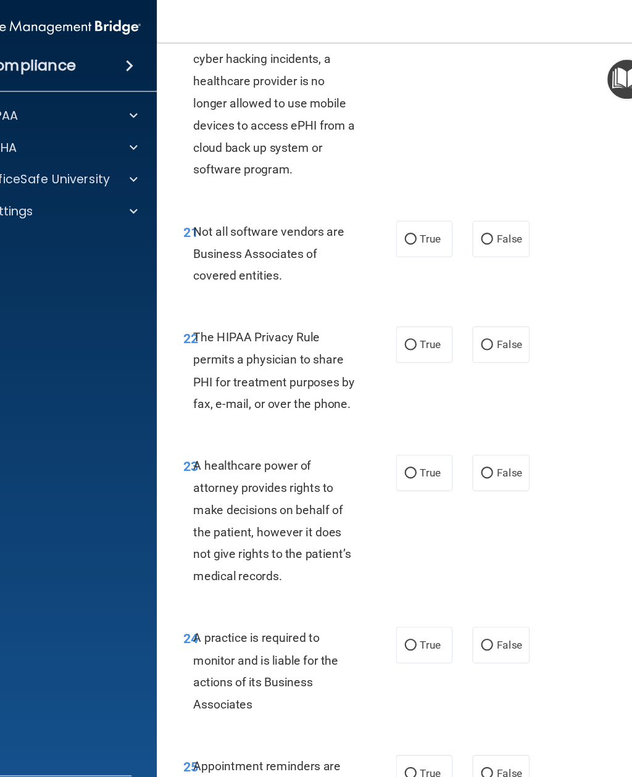
click at [395, 218] on input "True" at bounding box center [400, 222] width 11 height 9
radio input "true"
click at [387, 303] on label "True" at bounding box center [413, 320] width 52 height 34
click at [395, 316] on input "True" at bounding box center [400, 320] width 11 height 9
radio input "true"
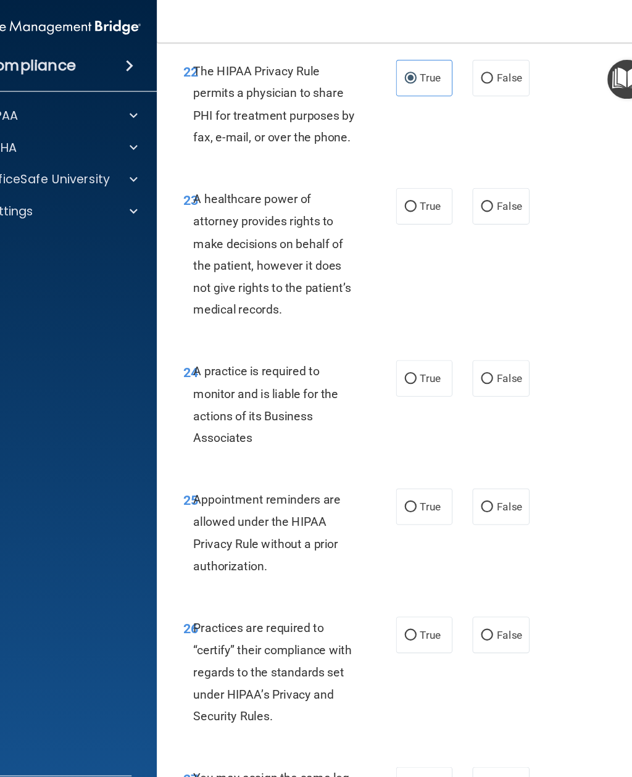
scroll to position [3224, 0]
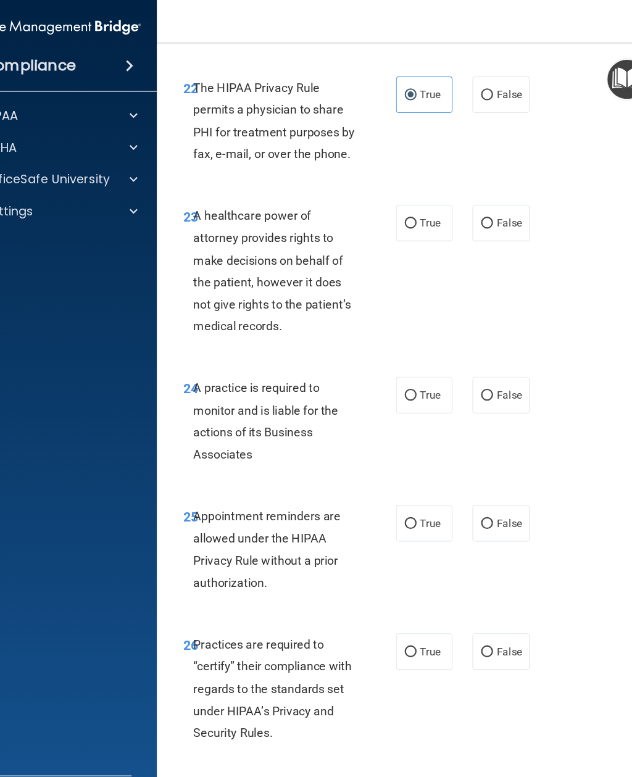
click at [466, 203] on input "False" at bounding box center [471, 207] width 11 height 9
radio input "true"
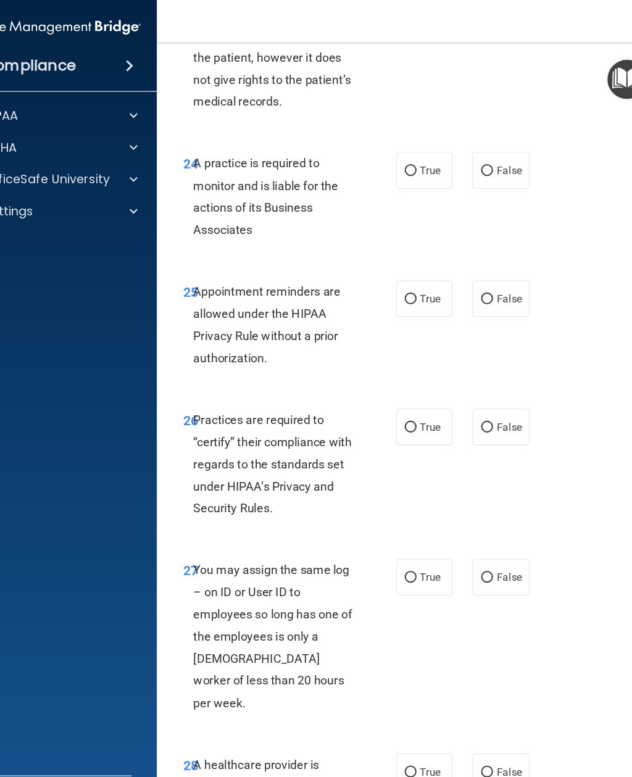
scroll to position [3431, 0]
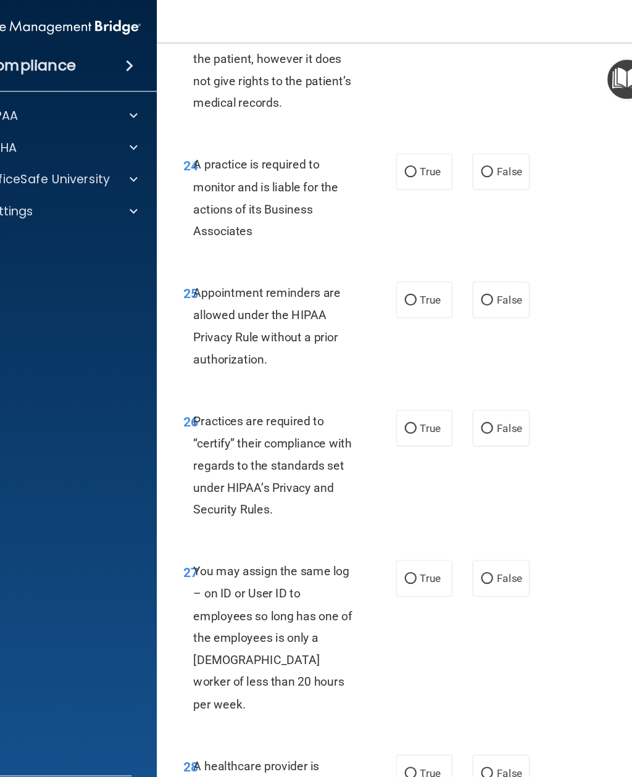
click at [395, 156] on input "True" at bounding box center [400, 160] width 11 height 9
radio input "true"
click at [395, 275] on input "True" at bounding box center [400, 279] width 11 height 9
radio input "true"
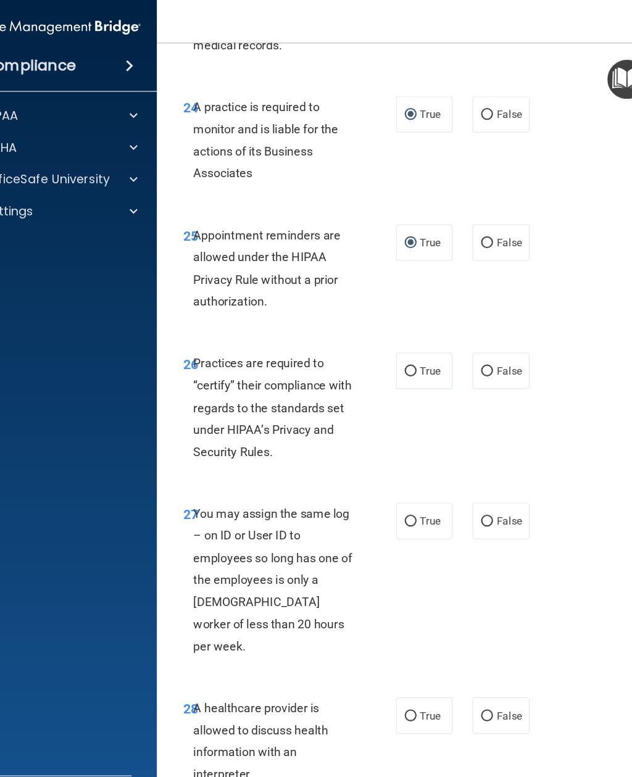
scroll to position [3493, 0]
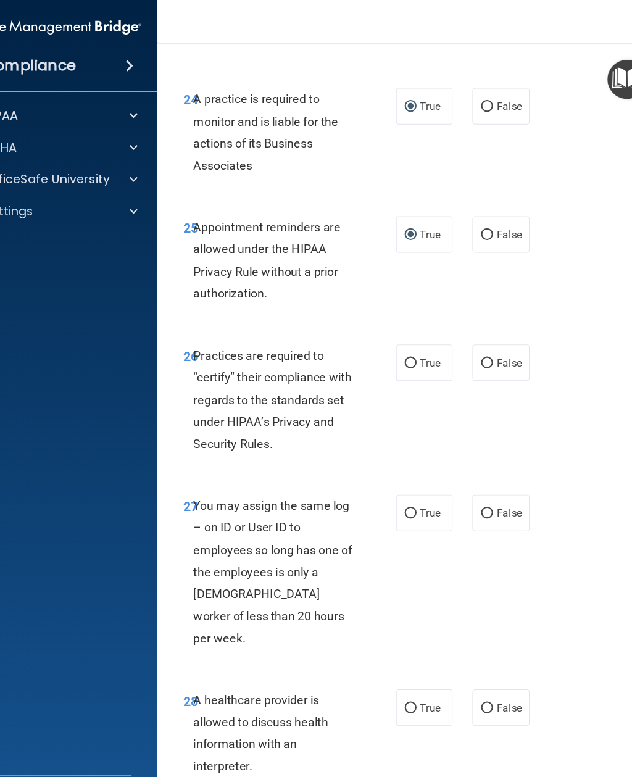
click at [466, 333] on input "False" at bounding box center [471, 337] width 11 height 9
radio input "true"
click at [466, 472] on input "False" at bounding box center [471, 476] width 11 height 9
radio input "true"
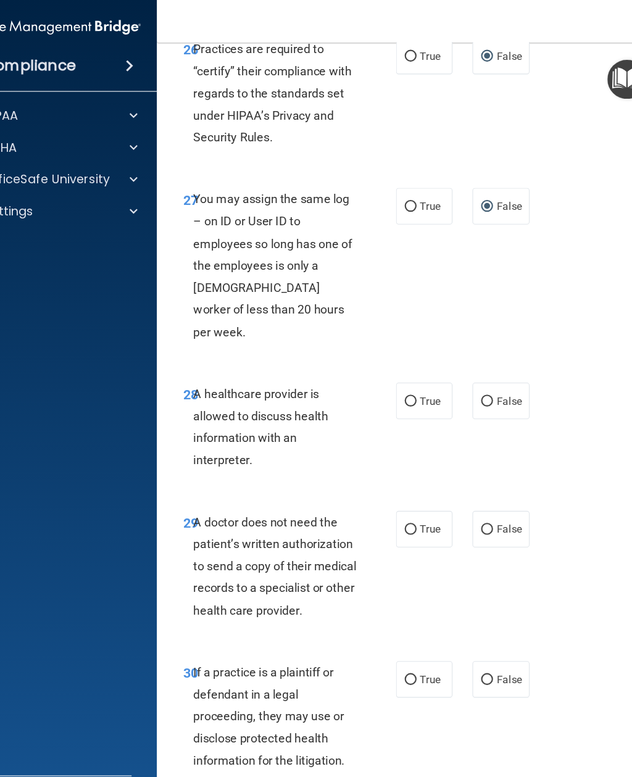
scroll to position [3776, 0]
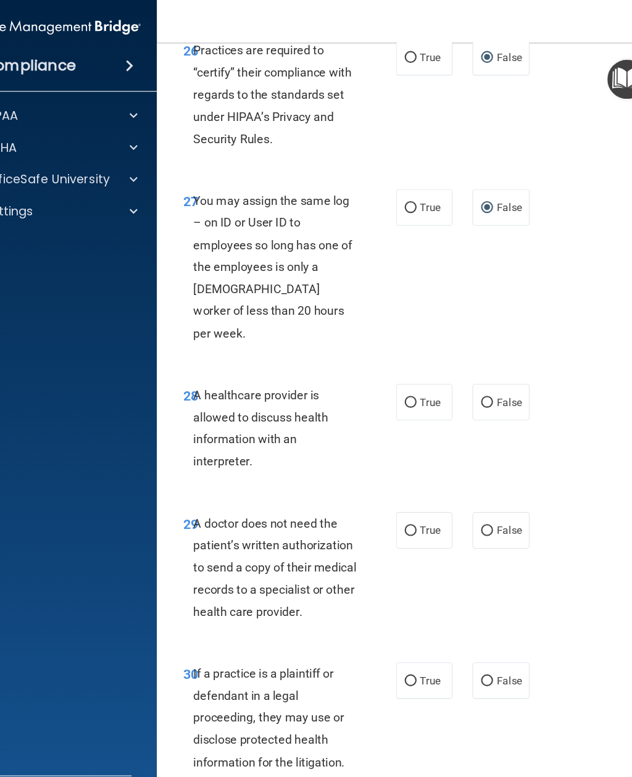
click at [395, 370] on input "True" at bounding box center [400, 374] width 11 height 9
radio input "true"
click at [395, 489] on input "True" at bounding box center [400, 493] width 11 height 9
radio input "true"
click at [395, 628] on input "True" at bounding box center [400, 632] width 11 height 9
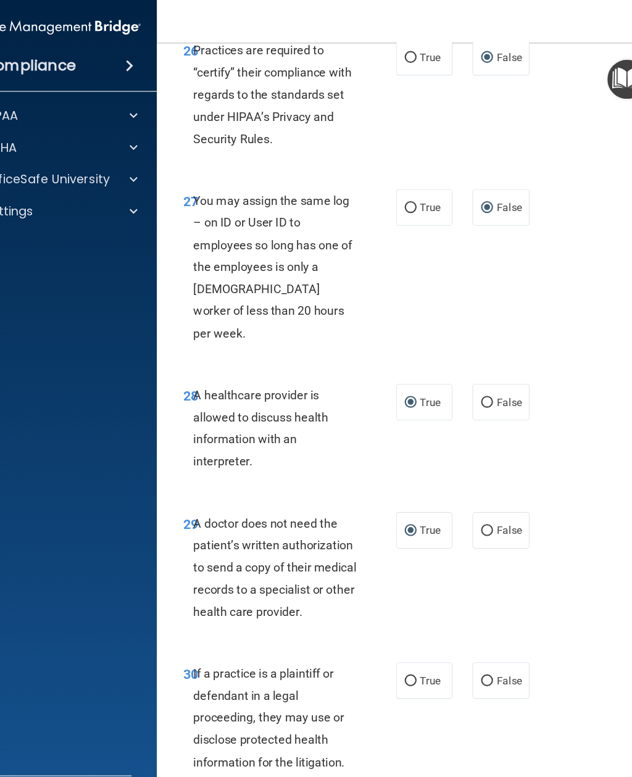
radio input "true"
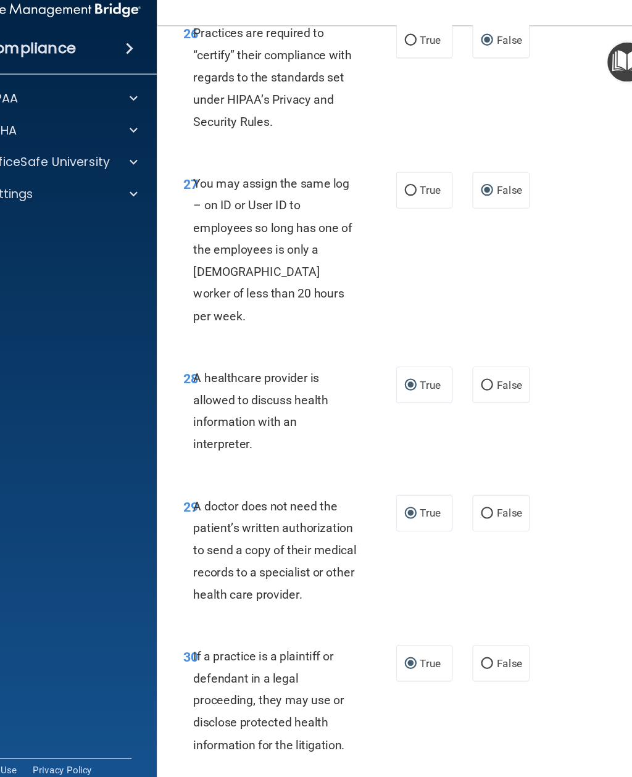
click at [547, 739] on button "Submit" at bounding box center [593, 754] width 111 height 31
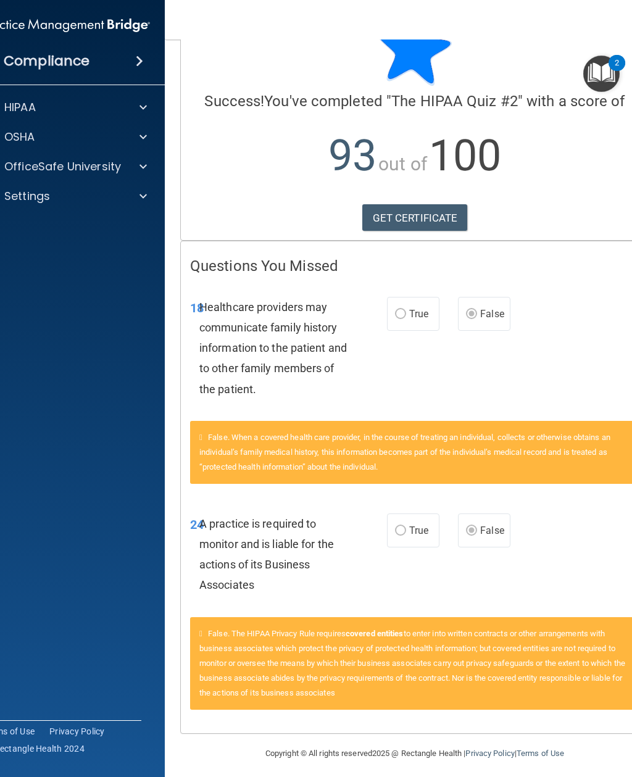
scroll to position [49, 0]
